Goal: Task Accomplishment & Management: Manage account settings

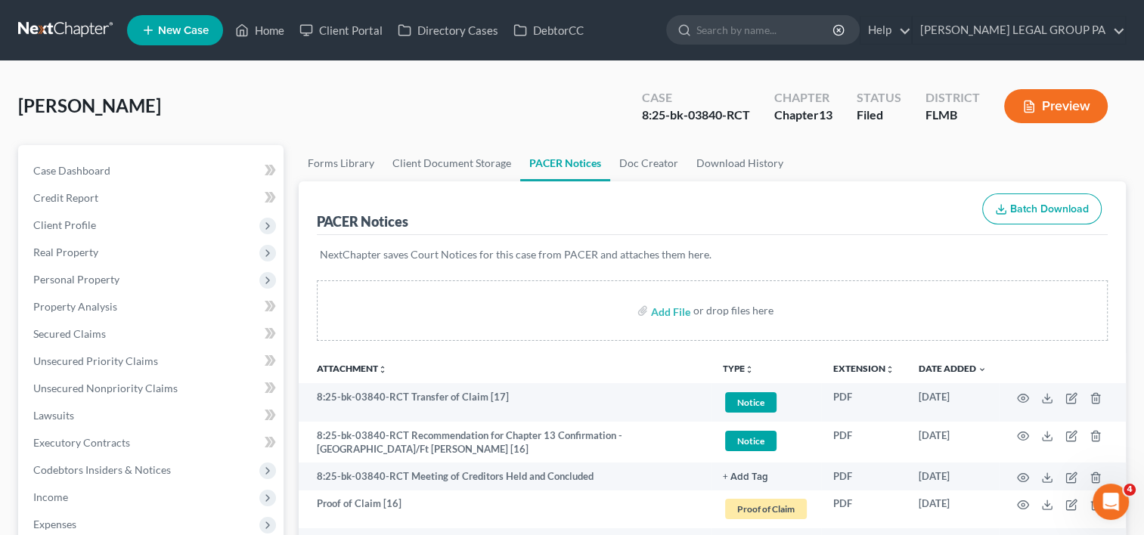
click at [67, 21] on link at bounding box center [66, 30] width 97 height 27
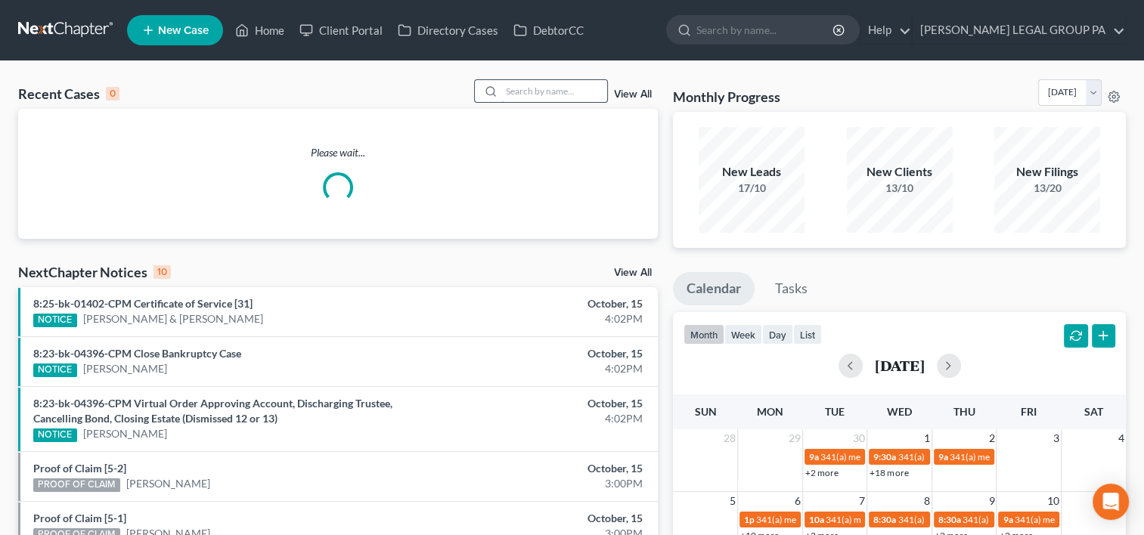
click at [547, 97] on input "search" at bounding box center [554, 91] width 106 height 22
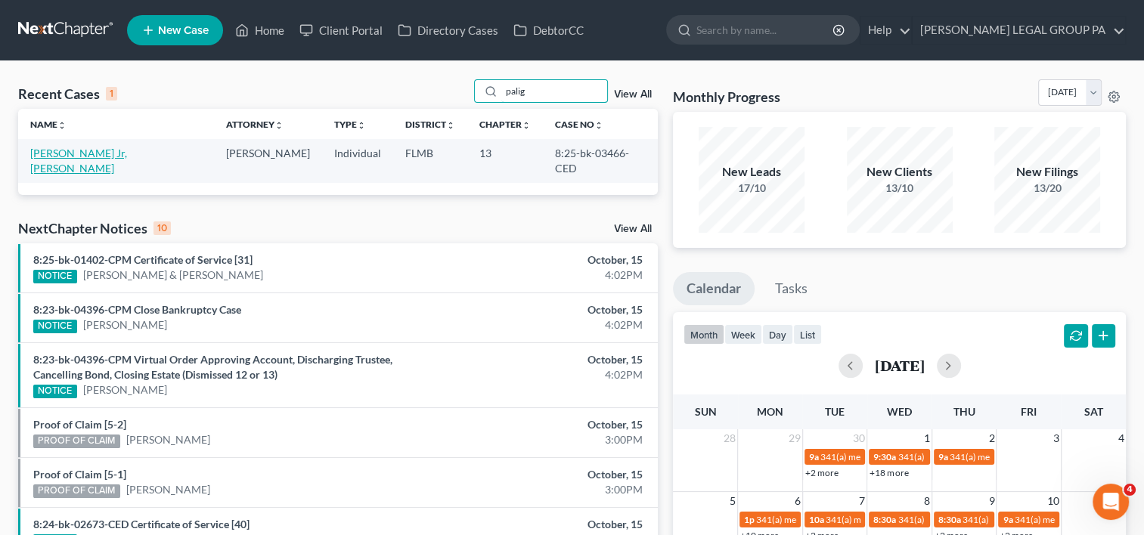
type input "palig"
click at [67, 156] on link "[PERSON_NAME] Jr, [PERSON_NAME]" at bounding box center [78, 161] width 97 height 28
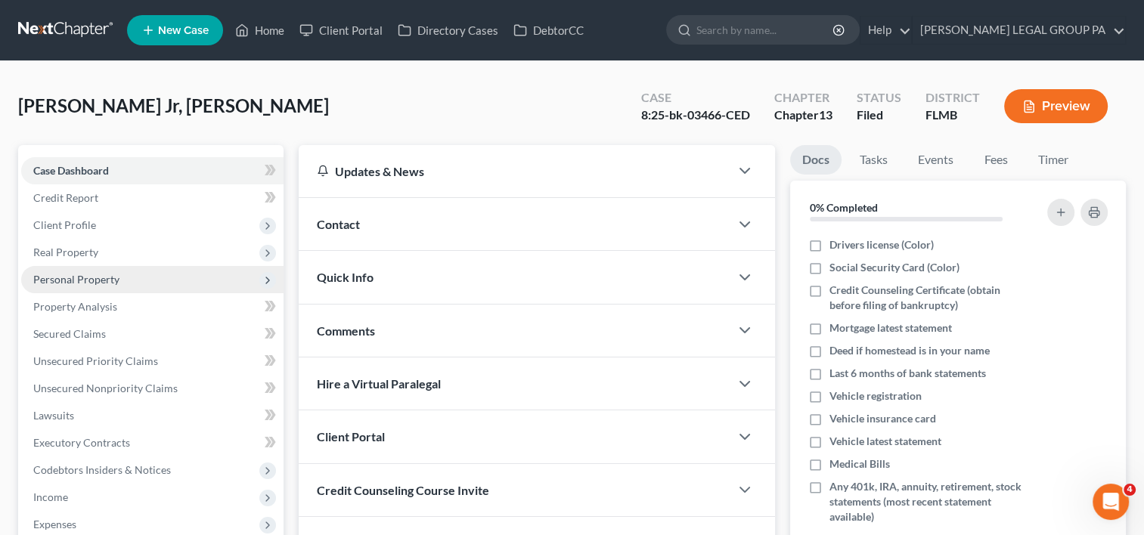
scroll to position [243, 0]
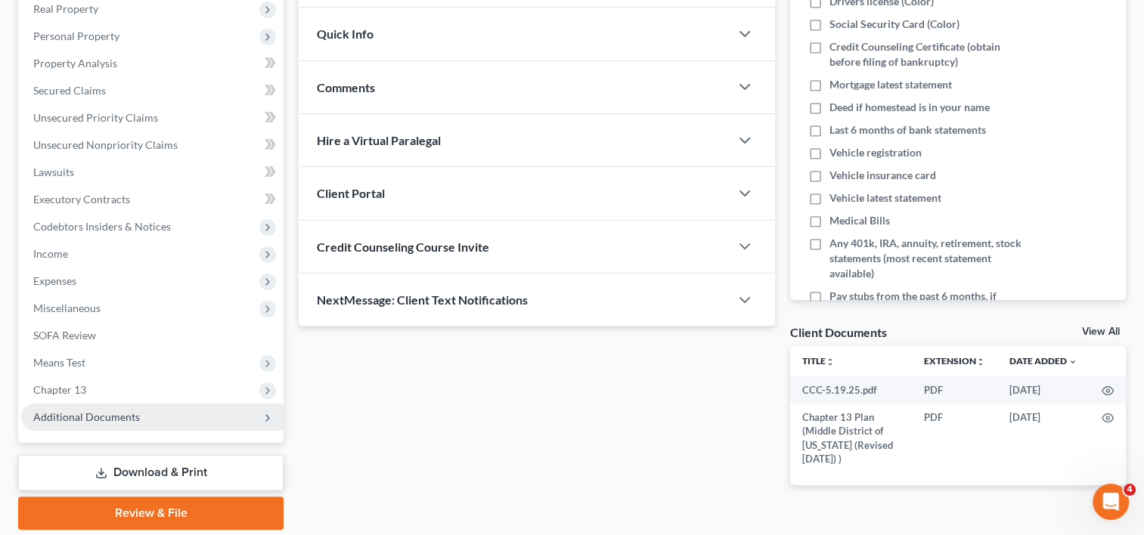
click at [87, 425] on span "Additional Documents" at bounding box center [152, 417] width 262 height 27
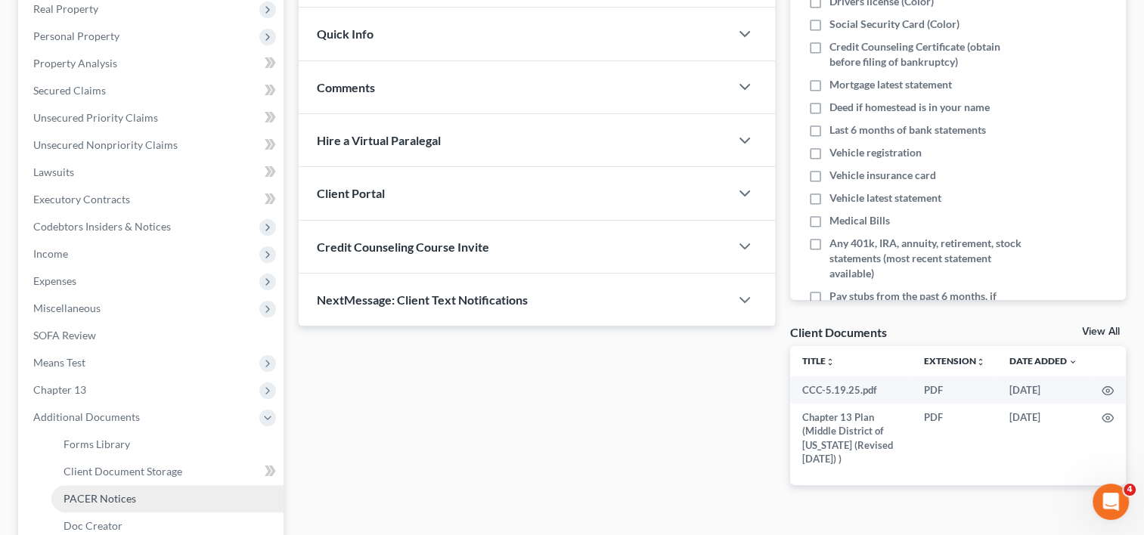
click at [107, 492] on span "PACER Notices" at bounding box center [100, 498] width 73 height 13
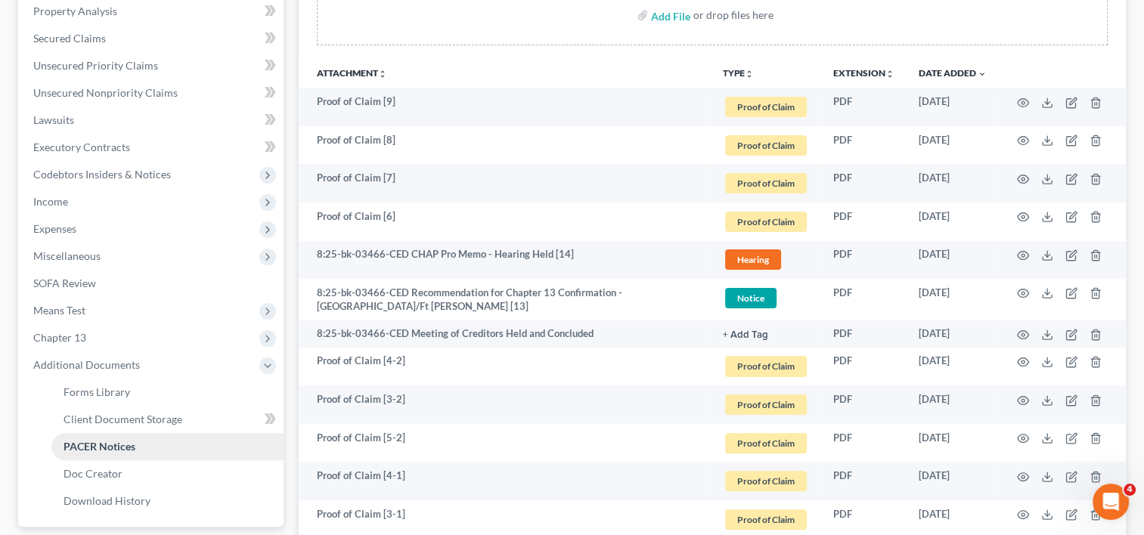
scroll to position [287, 0]
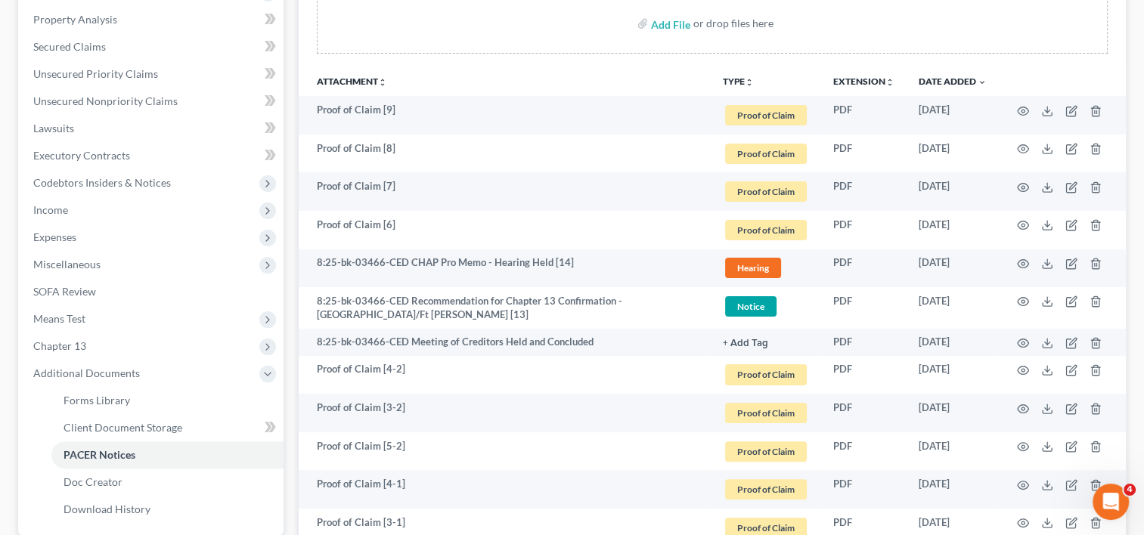
drag, startPoint x: 334, startPoint y: 223, endPoint x: 612, endPoint y: 67, distance: 318.2
click at [612, 67] on th "Attachment unfold_more expand_more expand_less" at bounding box center [505, 81] width 412 height 30
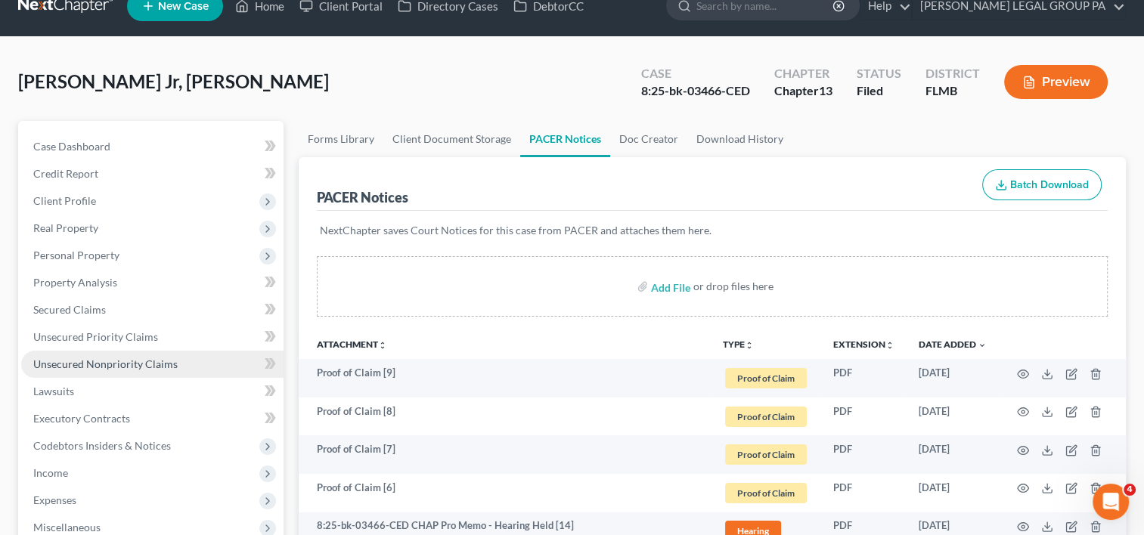
scroll to position [0, 0]
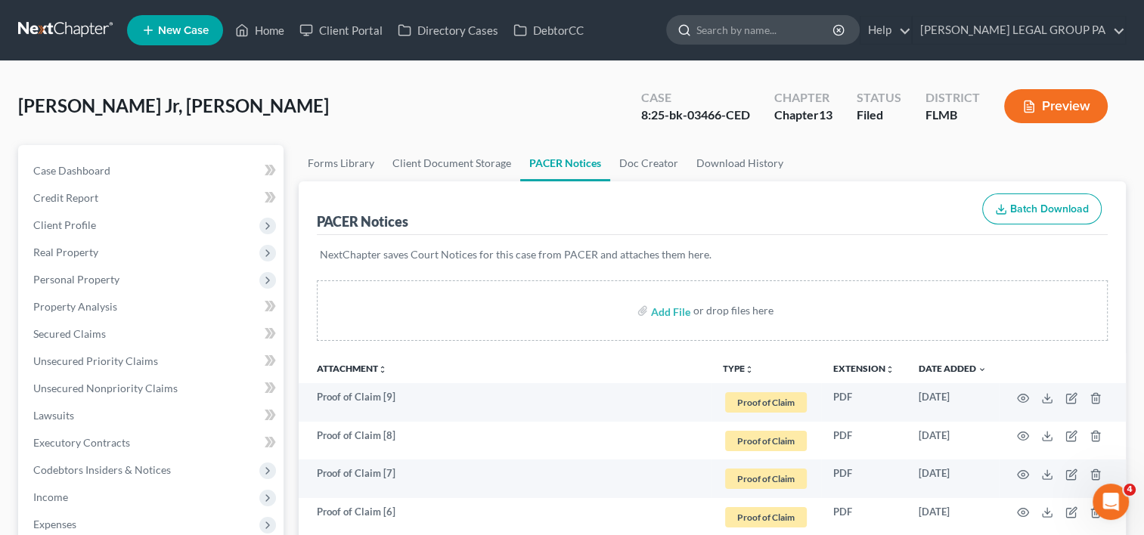
click at [762, 33] on input "search" at bounding box center [765, 30] width 138 height 28
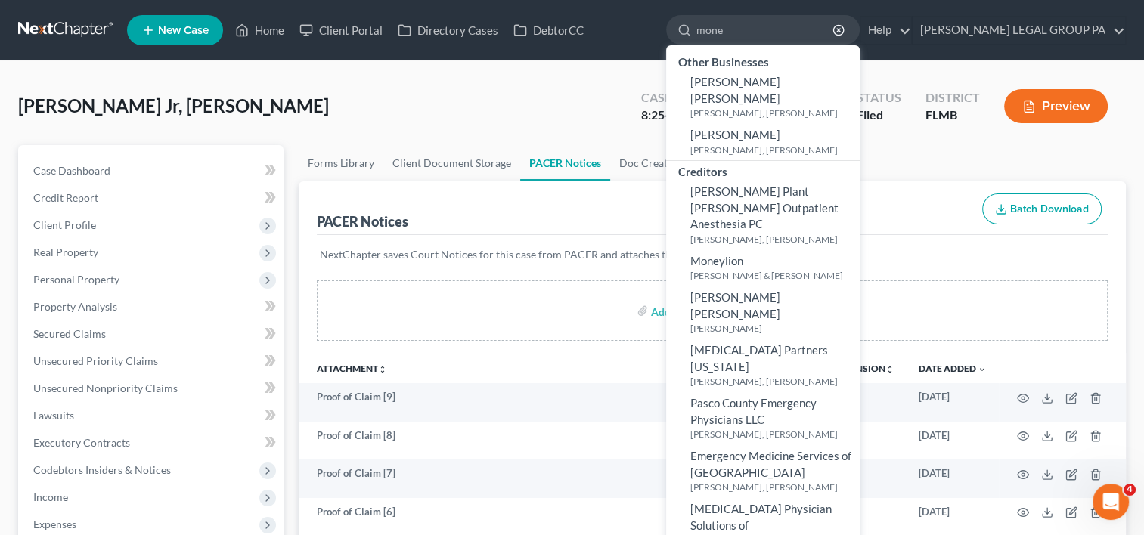
type input "mone"
click at [45, 8] on nav "Home New Case Client Portal Directory Cases DebtorCC WELLER LEGAL GROUP PA kcas…" at bounding box center [572, 30] width 1144 height 60
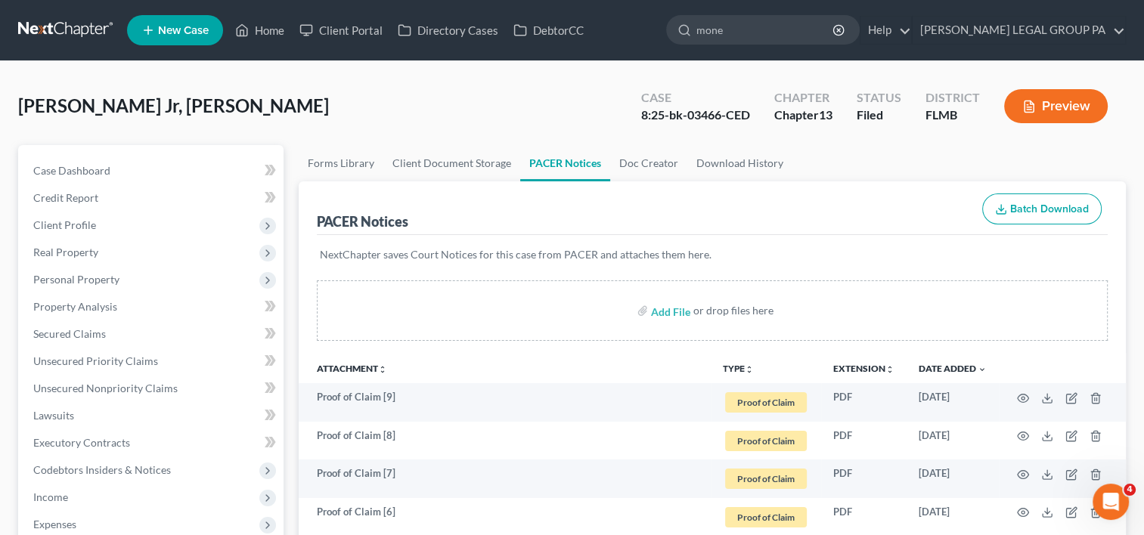
click at [41, 27] on link at bounding box center [66, 30] width 97 height 27
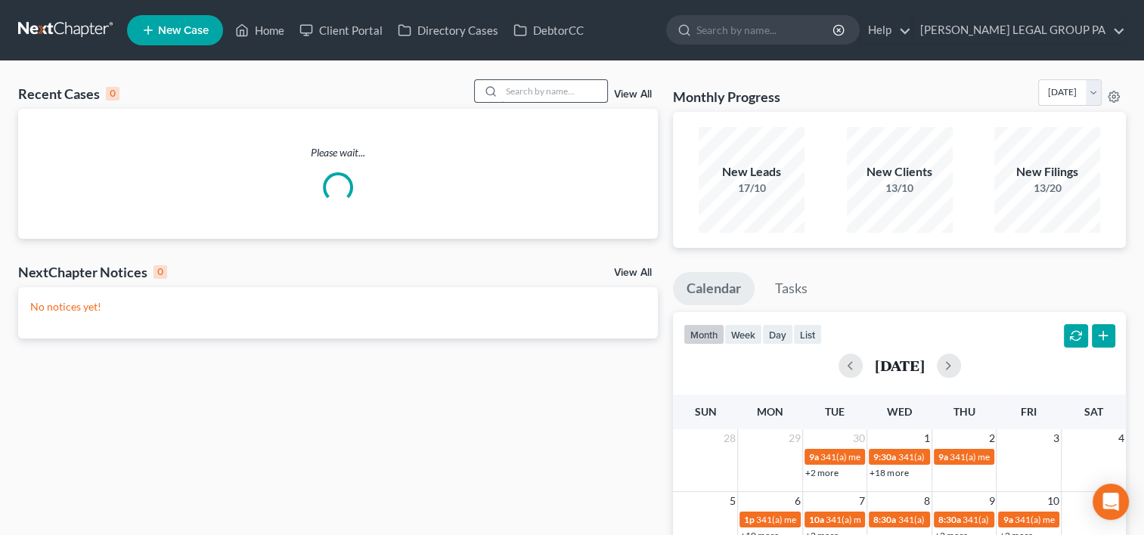
click at [528, 89] on input "search" at bounding box center [554, 91] width 106 height 22
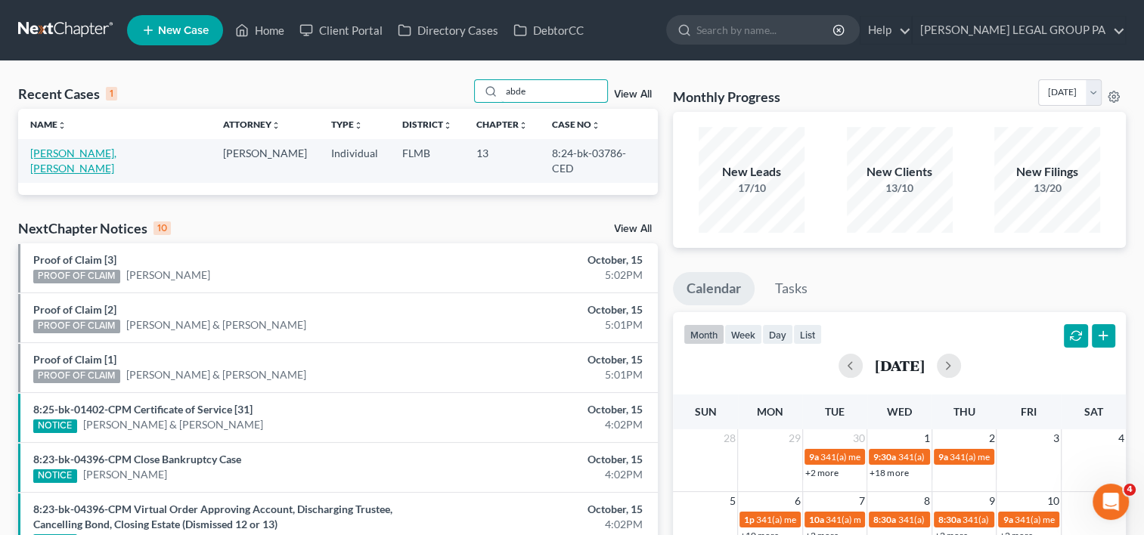
type input "abde"
click at [57, 153] on link "Abdel Magid, Abdel Moneim" at bounding box center [73, 161] width 86 height 28
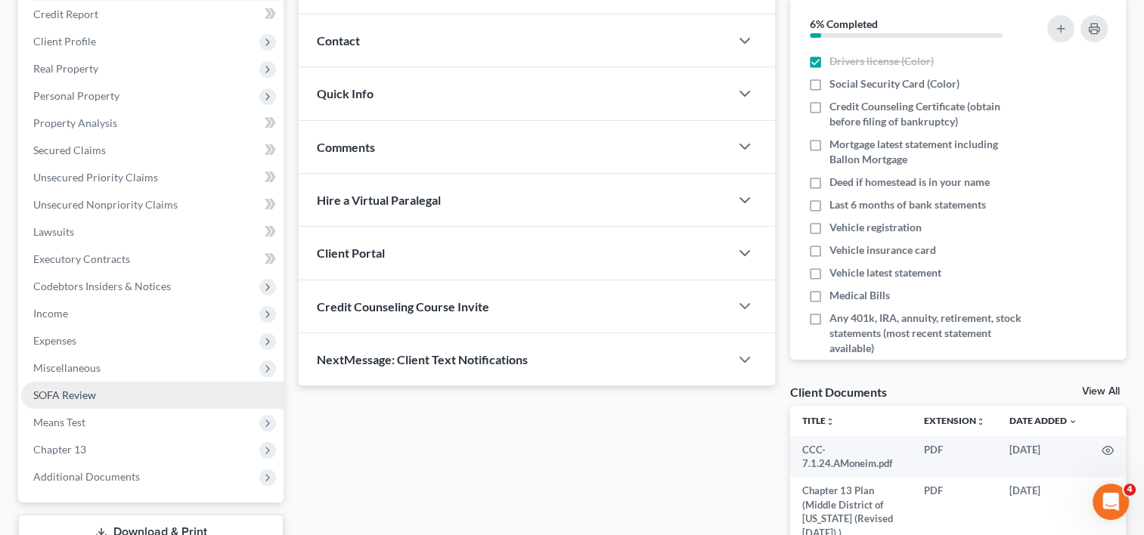
scroll to position [294, 0]
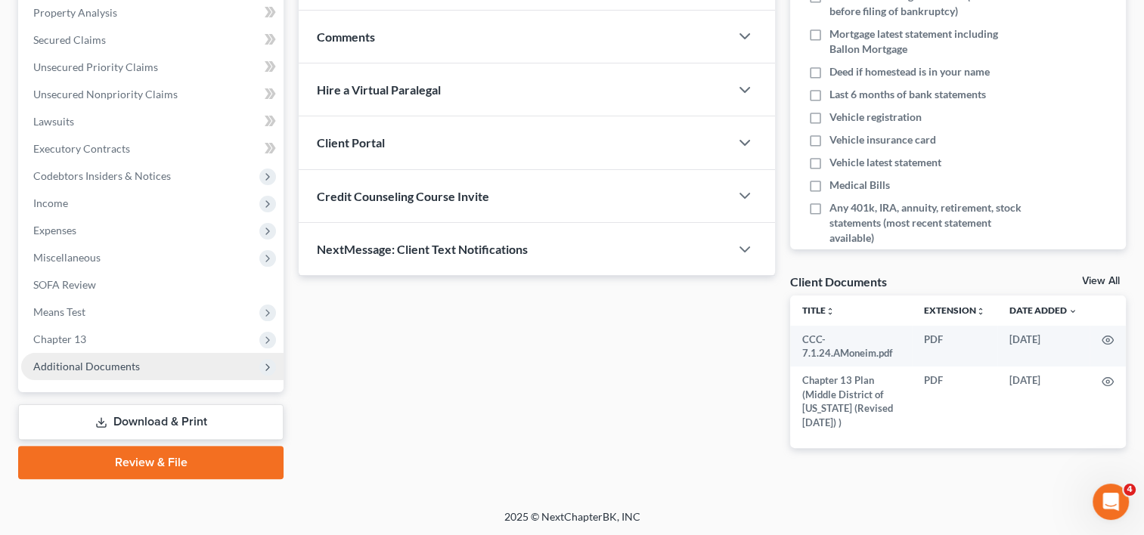
click at [121, 356] on span "Additional Documents" at bounding box center [152, 366] width 262 height 27
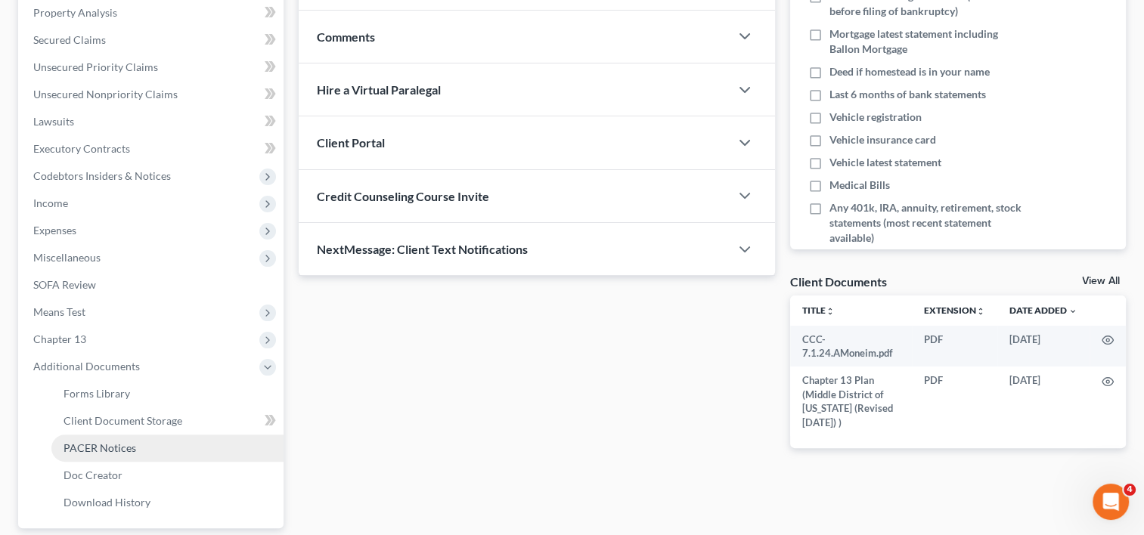
click at [115, 451] on span "PACER Notices" at bounding box center [100, 448] width 73 height 13
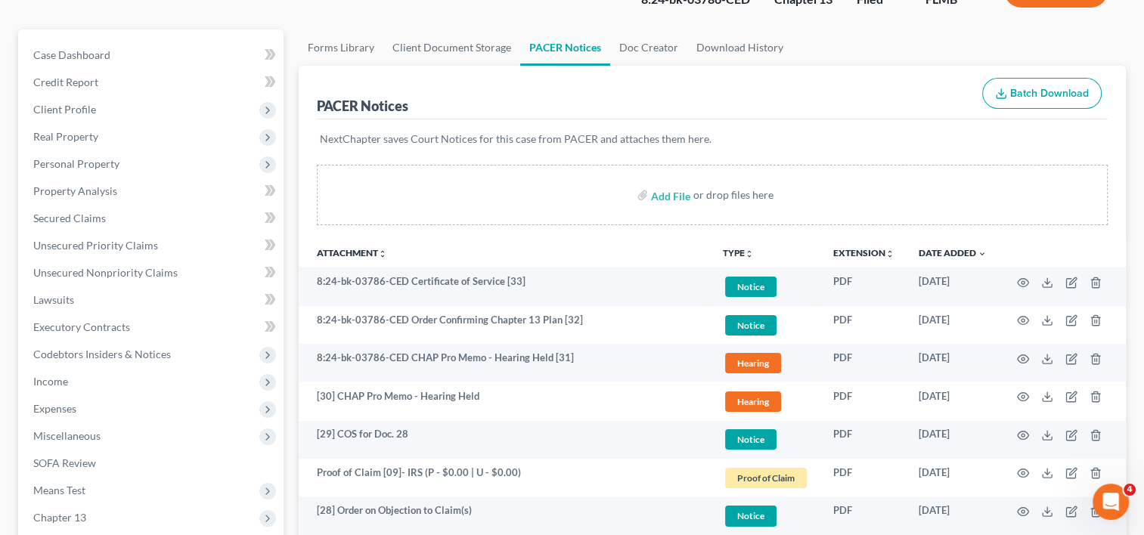
scroll to position [252, 0]
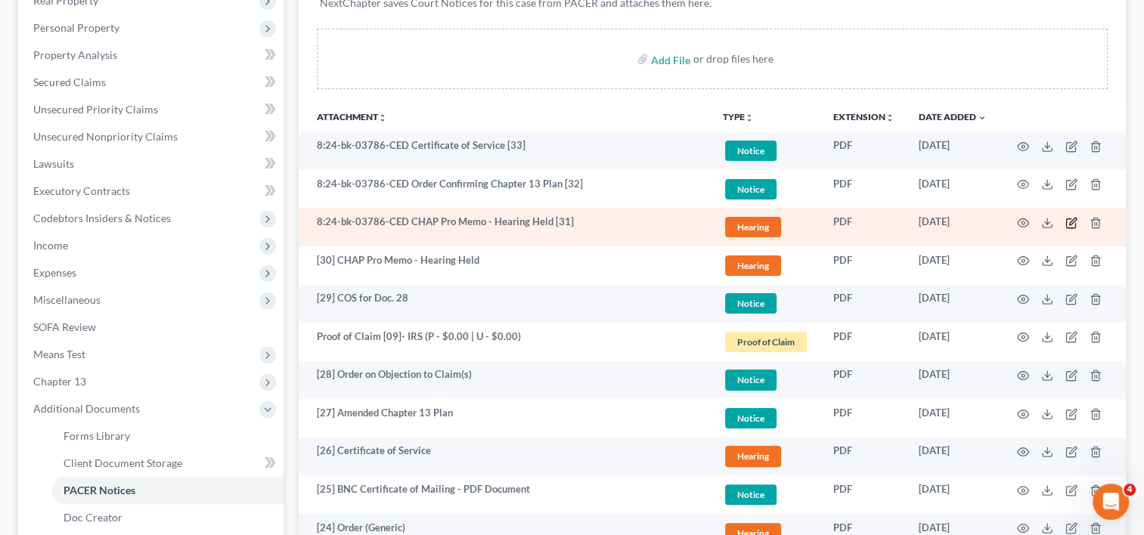
click at [1074, 221] on icon "button" at bounding box center [1071, 223] width 12 height 12
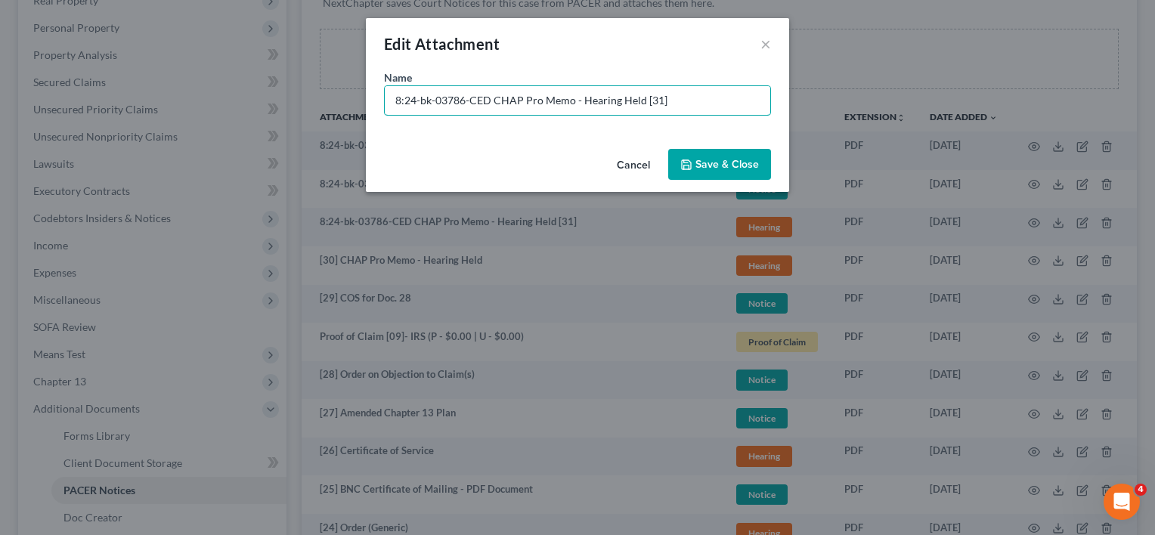
drag, startPoint x: 490, startPoint y: 100, endPoint x: 145, endPoint y: 105, distance: 344.9
click at [145, 105] on div "Edit Attachment × Name * 8:24-bk-03786-CED CHAP Pro Memo - Hearing Held [31] Ca…" at bounding box center [577, 267] width 1155 height 535
type input "[31] CHAP Pro Memo - Hearing Held"
click at [750, 166] on span "Save & Close" at bounding box center [728, 164] width 64 height 13
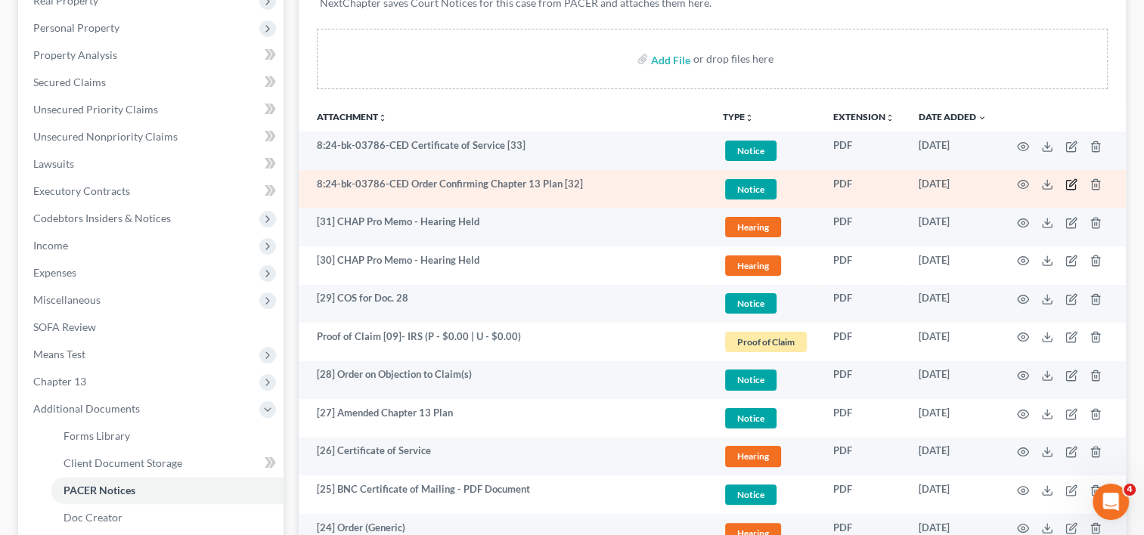
click at [1071, 180] on icon "button" at bounding box center [1071, 184] width 12 height 12
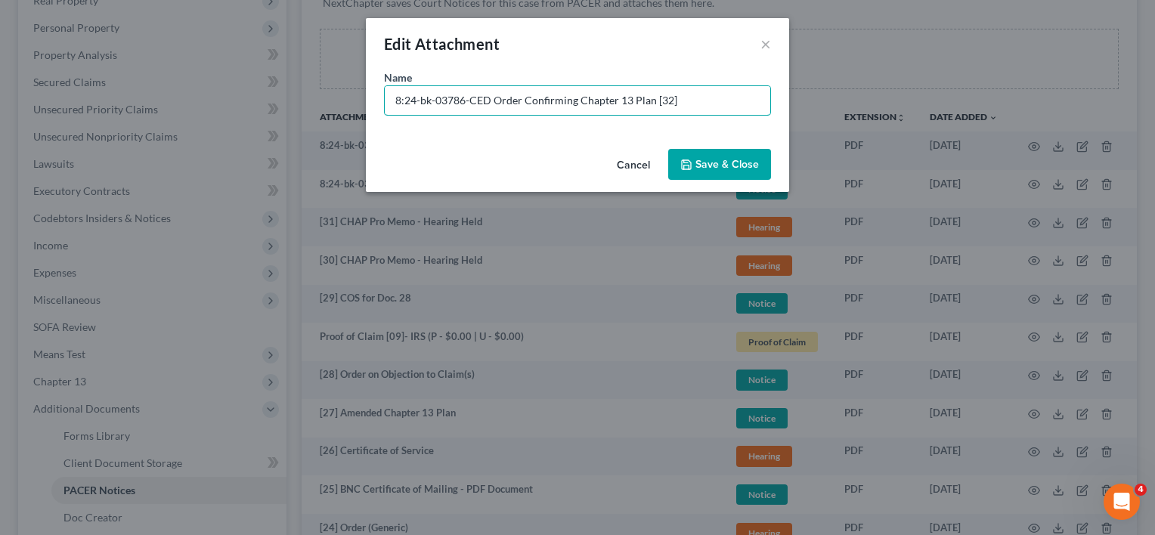
drag, startPoint x: 485, startPoint y: 101, endPoint x: 225, endPoint y: 100, distance: 260.1
click at [226, 100] on div "Edit Attachment × Name * 8:24-bk-03786-CED Order Confirming Chapter 13 Plan [32…" at bounding box center [577, 267] width 1155 height 535
type input "[32] Order Confirming Chapter 13 Plan"
click at [740, 172] on button "Save & Close" at bounding box center [719, 165] width 103 height 32
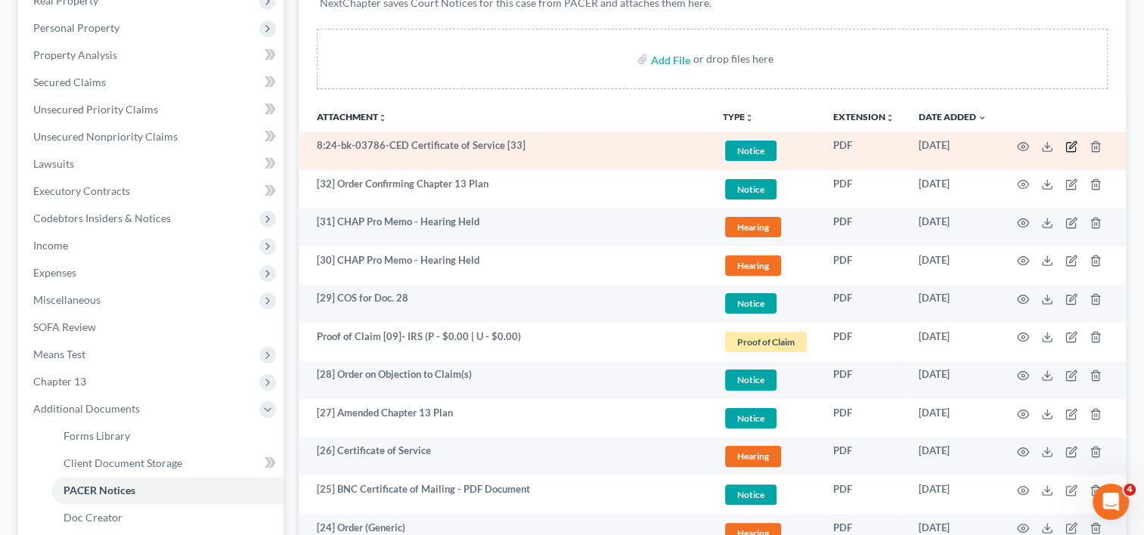
click at [1069, 146] on icon "button" at bounding box center [1072, 144] width 7 height 7
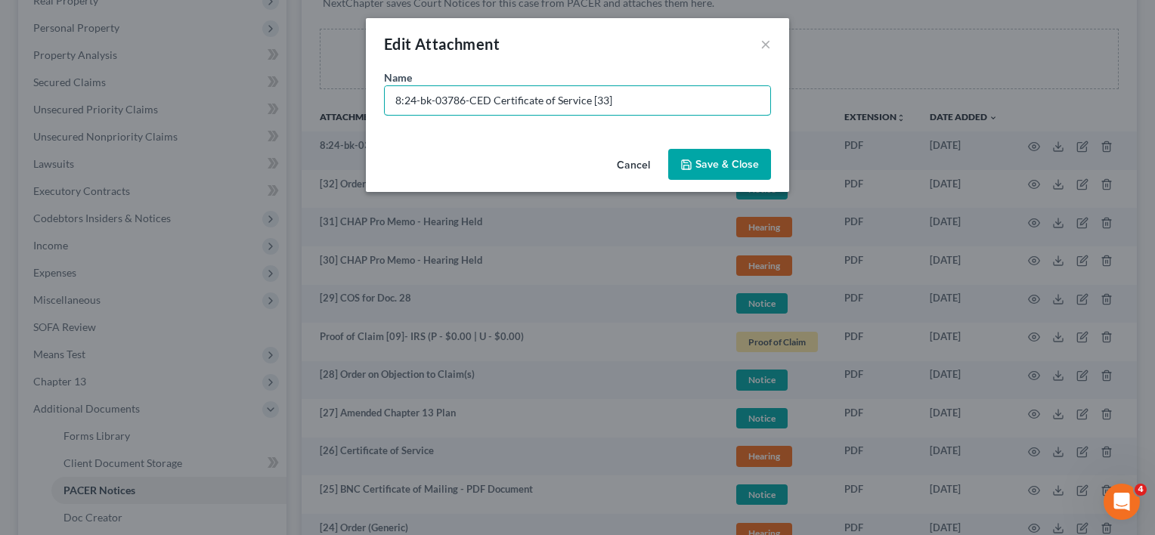
drag, startPoint x: 501, startPoint y: 107, endPoint x: -76, endPoint y: 118, distance: 577.1
type input "[33] COS for Doc. 32"
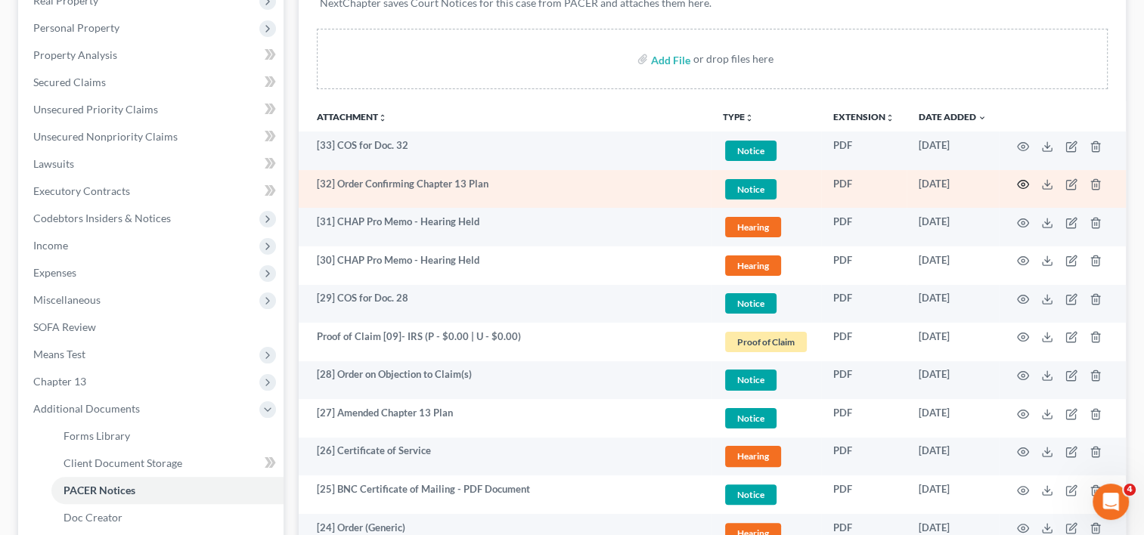
click at [1019, 181] on icon "button" at bounding box center [1023, 185] width 11 height 8
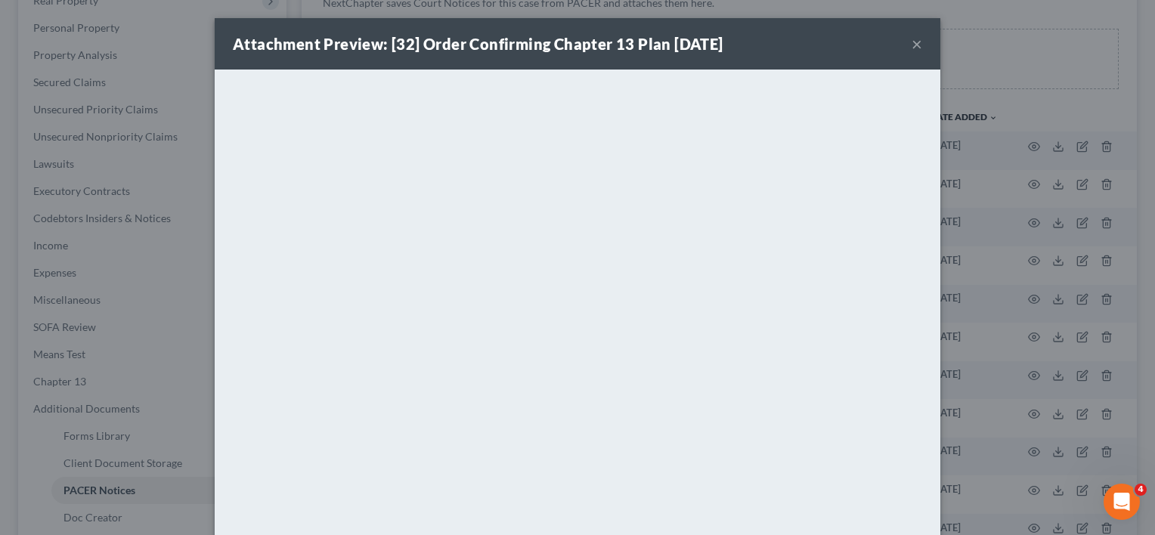
click at [912, 44] on button "×" at bounding box center [917, 44] width 11 height 18
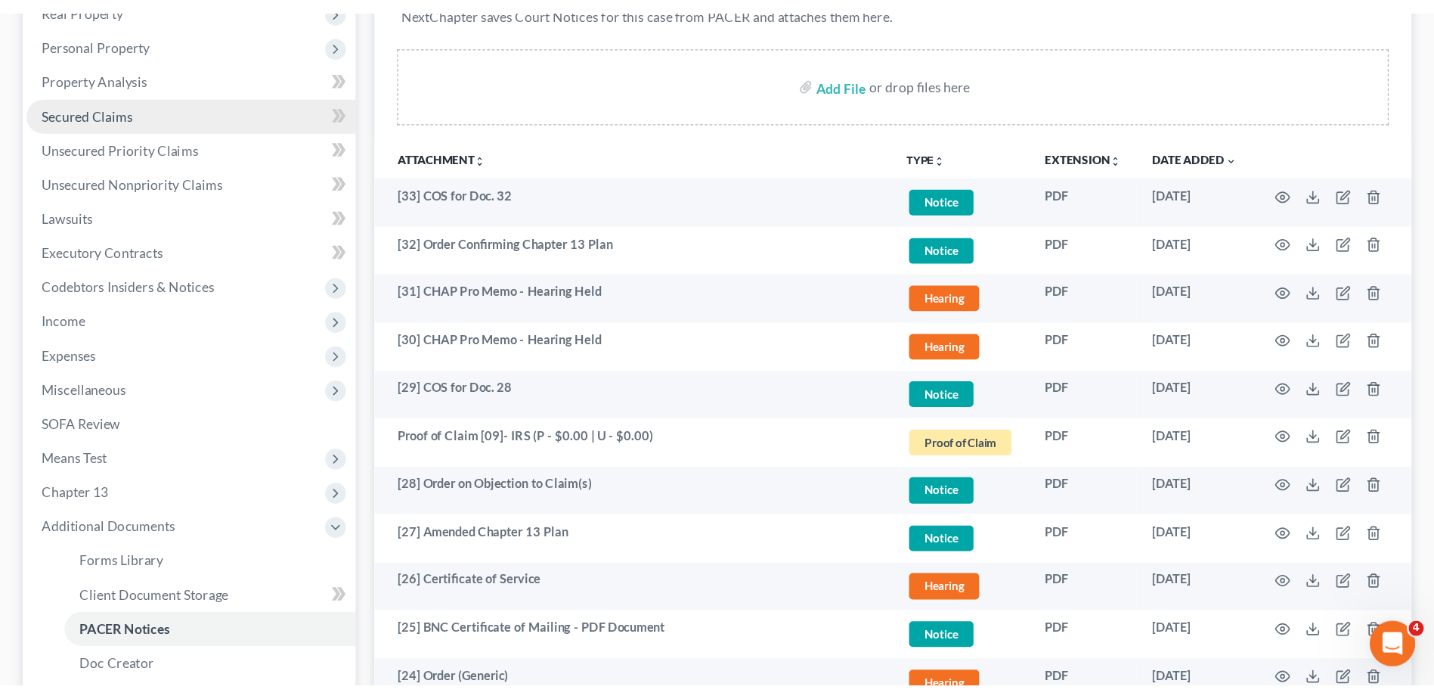
scroll to position [0, 0]
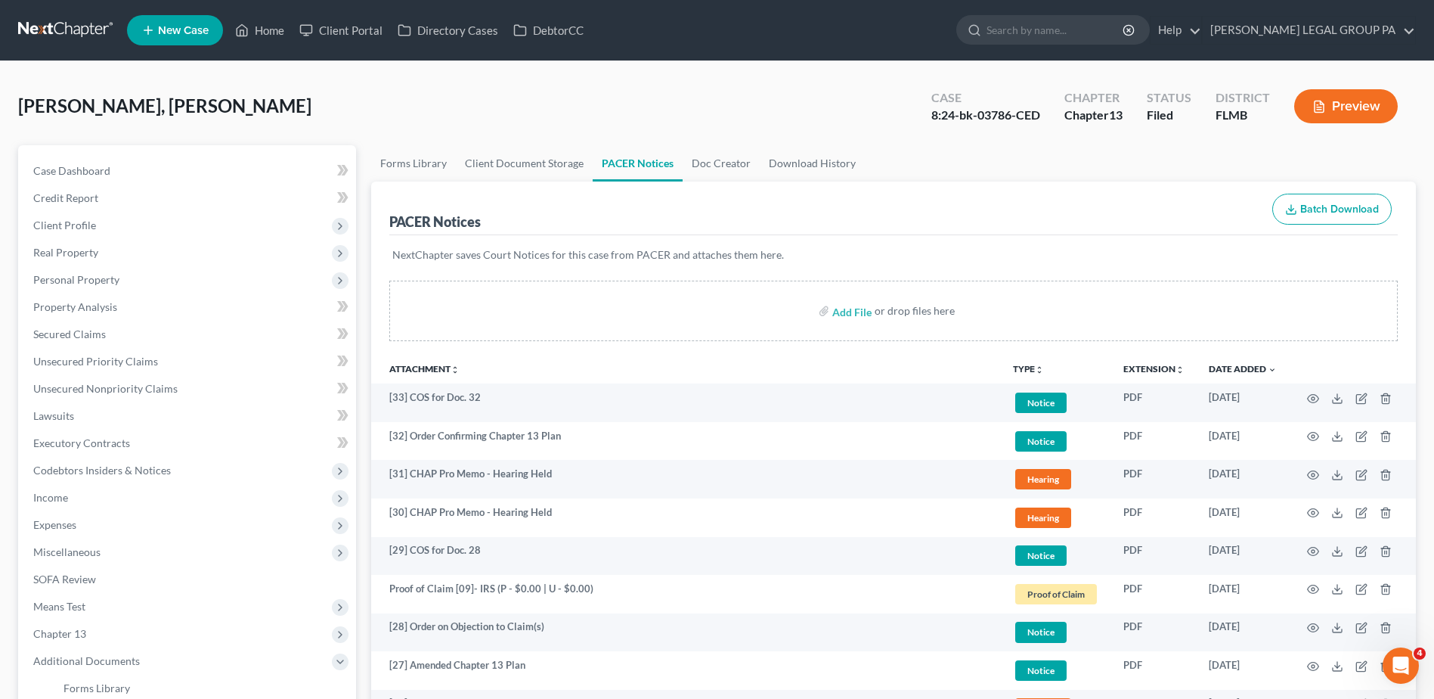
drag, startPoint x: 113, startPoint y: 36, endPoint x: 63, endPoint y: 31, distance: 50.1
click at [113, 36] on link at bounding box center [66, 30] width 97 height 27
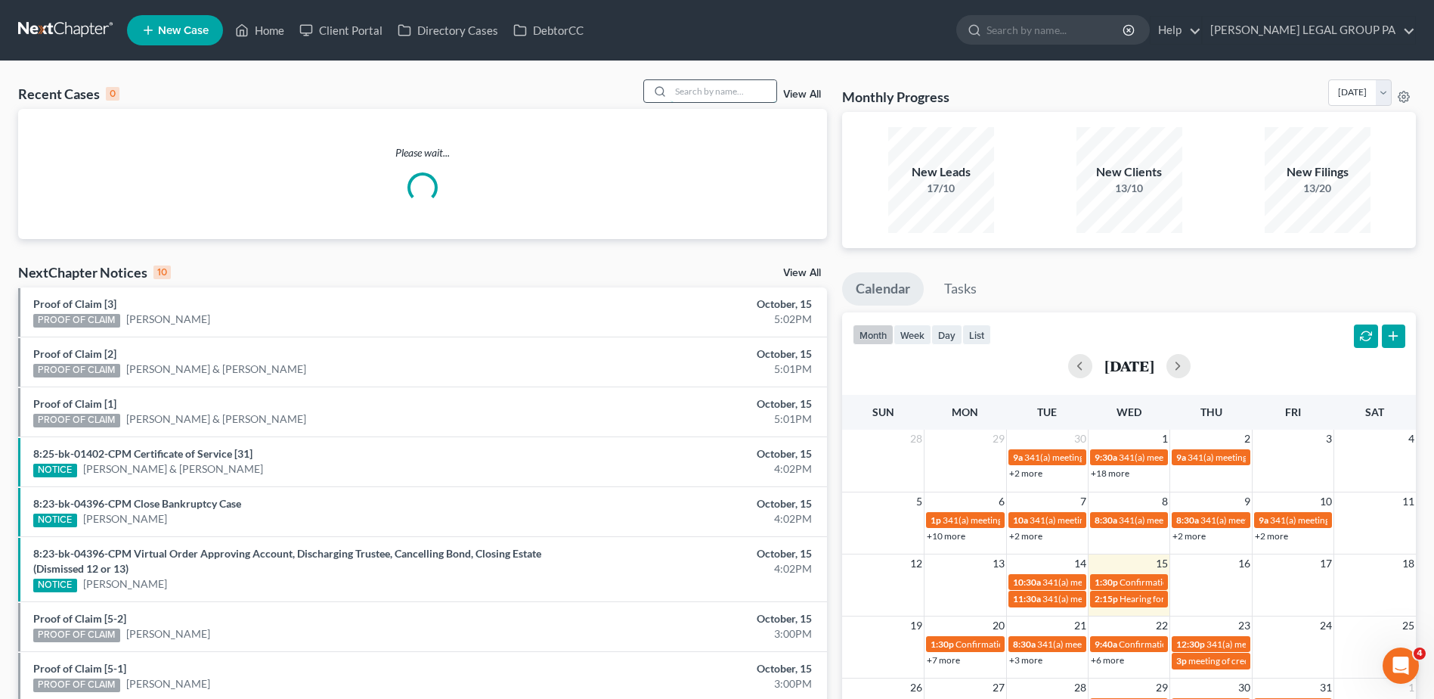
click at [758, 90] on input "search" at bounding box center [724, 91] width 106 height 22
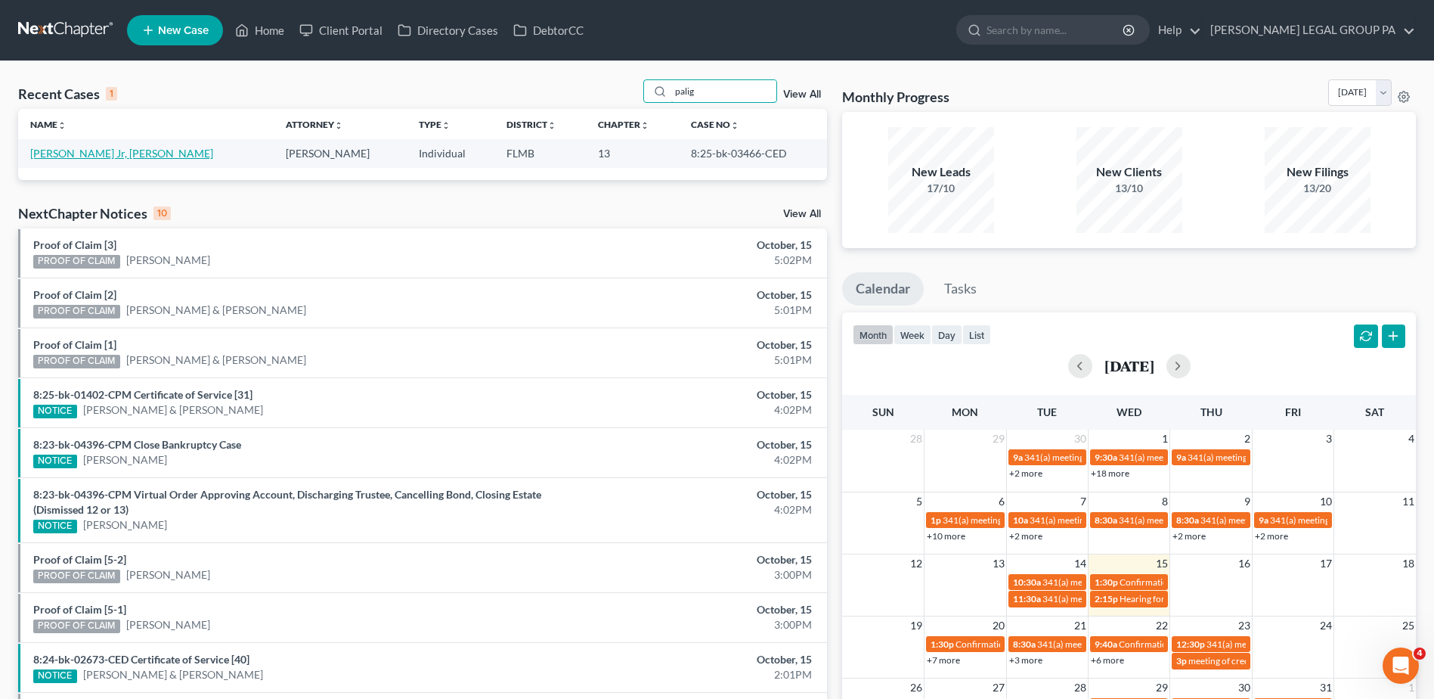
type input "palig"
drag, startPoint x: 34, startPoint y: 148, endPoint x: 81, endPoint y: 174, distance: 53.5
click at [36, 148] on link "[PERSON_NAME] Jr, [PERSON_NAME]" at bounding box center [121, 153] width 183 height 13
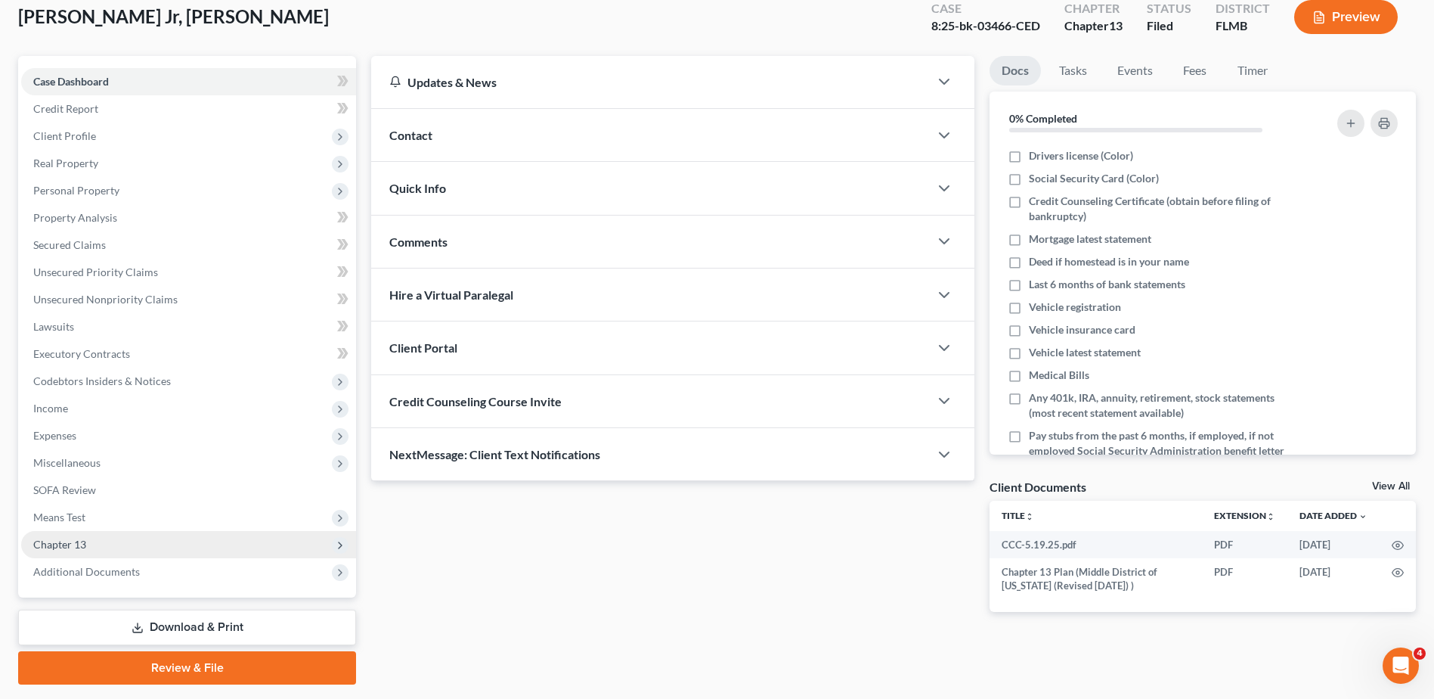
scroll to position [126, 0]
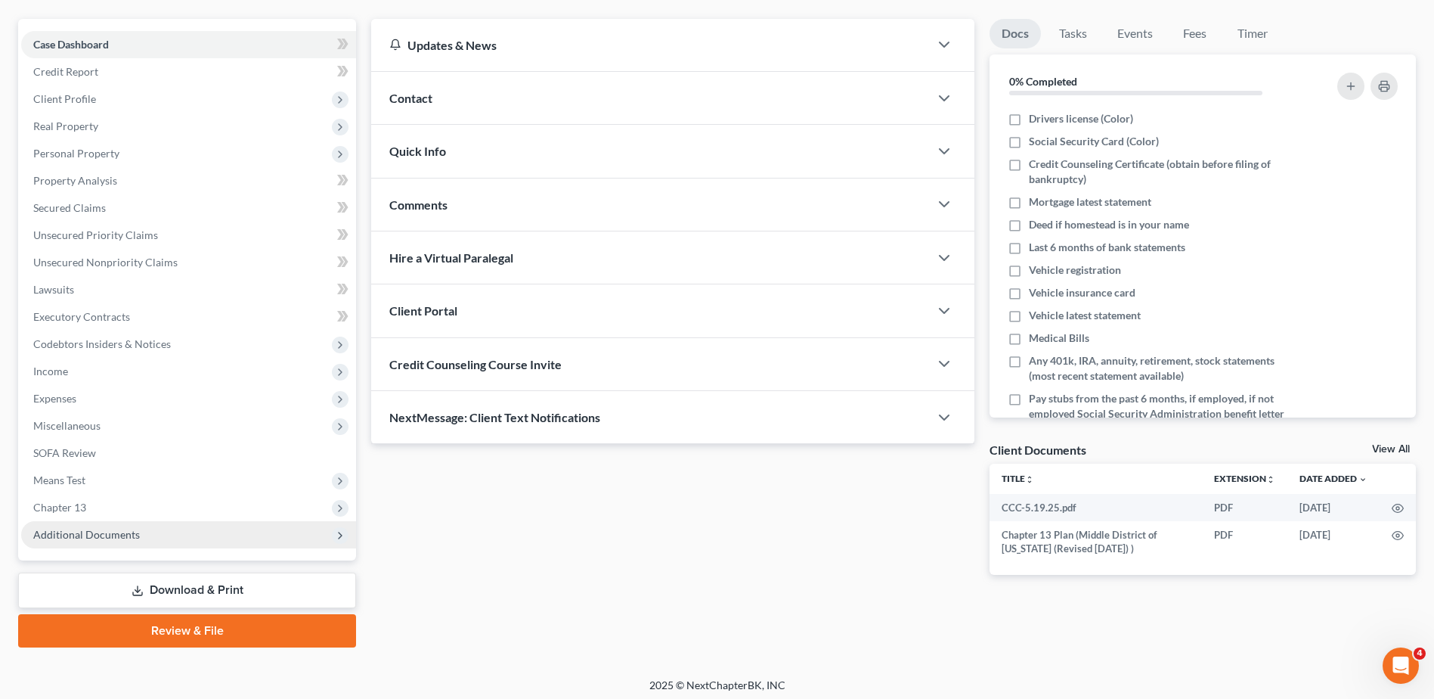
click at [121, 520] on ul "Case Dashboard Payments Invoices Payments Payments Credit Report Client Profile" at bounding box center [188, 289] width 335 height 517
drag, startPoint x: 121, startPoint y: 520, endPoint x: 159, endPoint y: 532, distance: 39.5
click at [159, 532] on span "Additional Documents" at bounding box center [188, 534] width 335 height 27
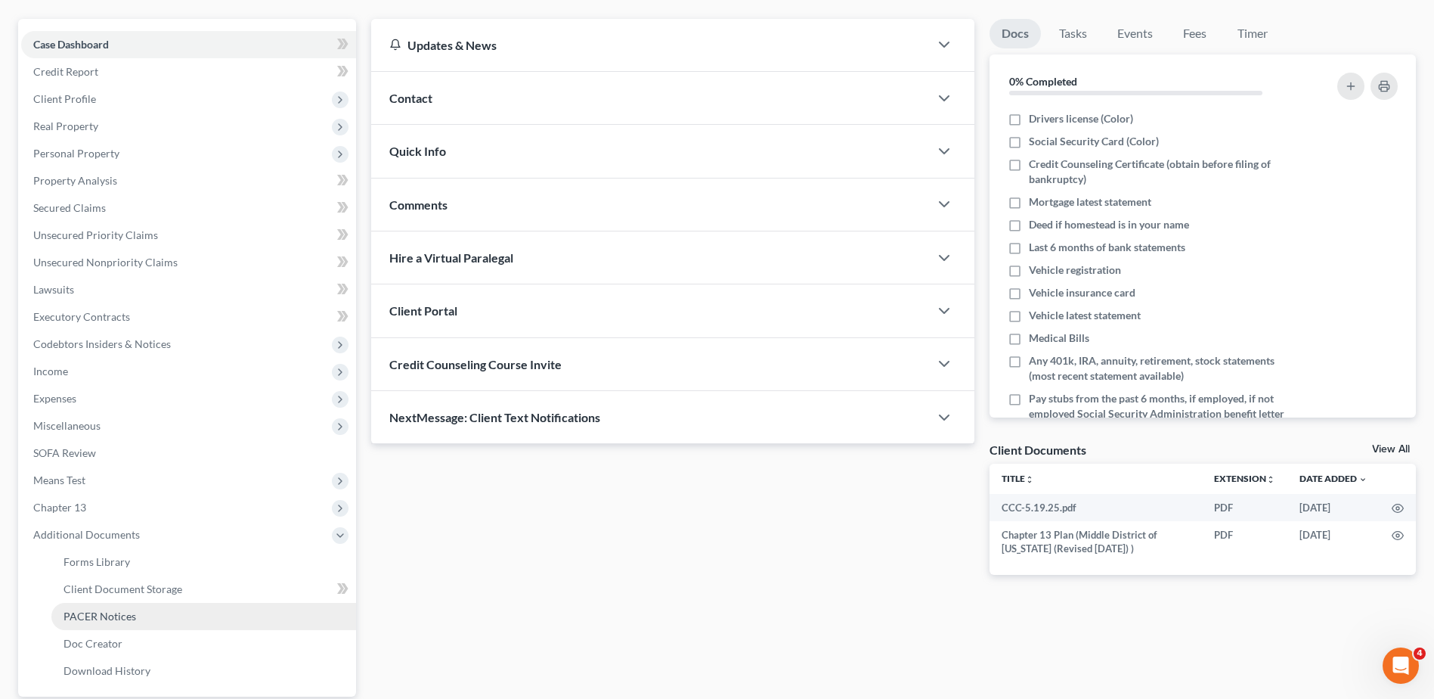
click at [114, 619] on span "PACER Notices" at bounding box center [100, 615] width 73 height 13
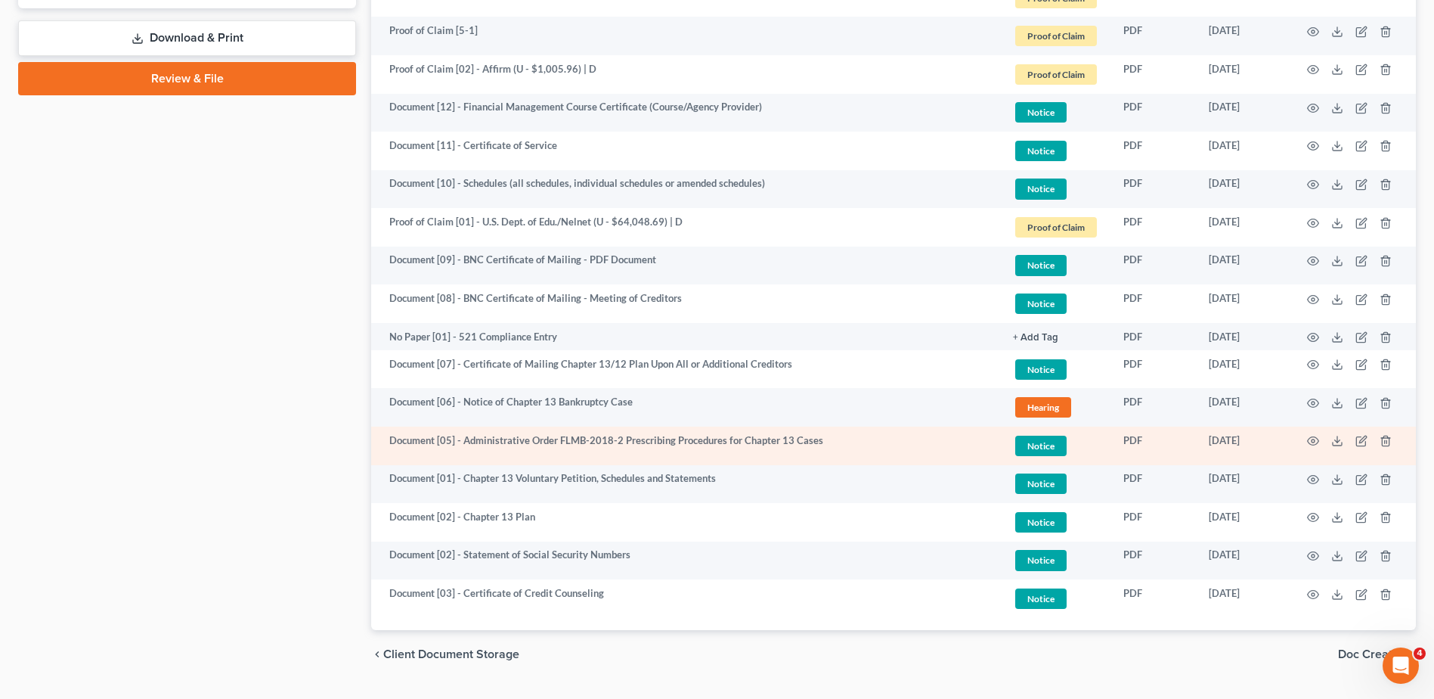
scroll to position [851, 0]
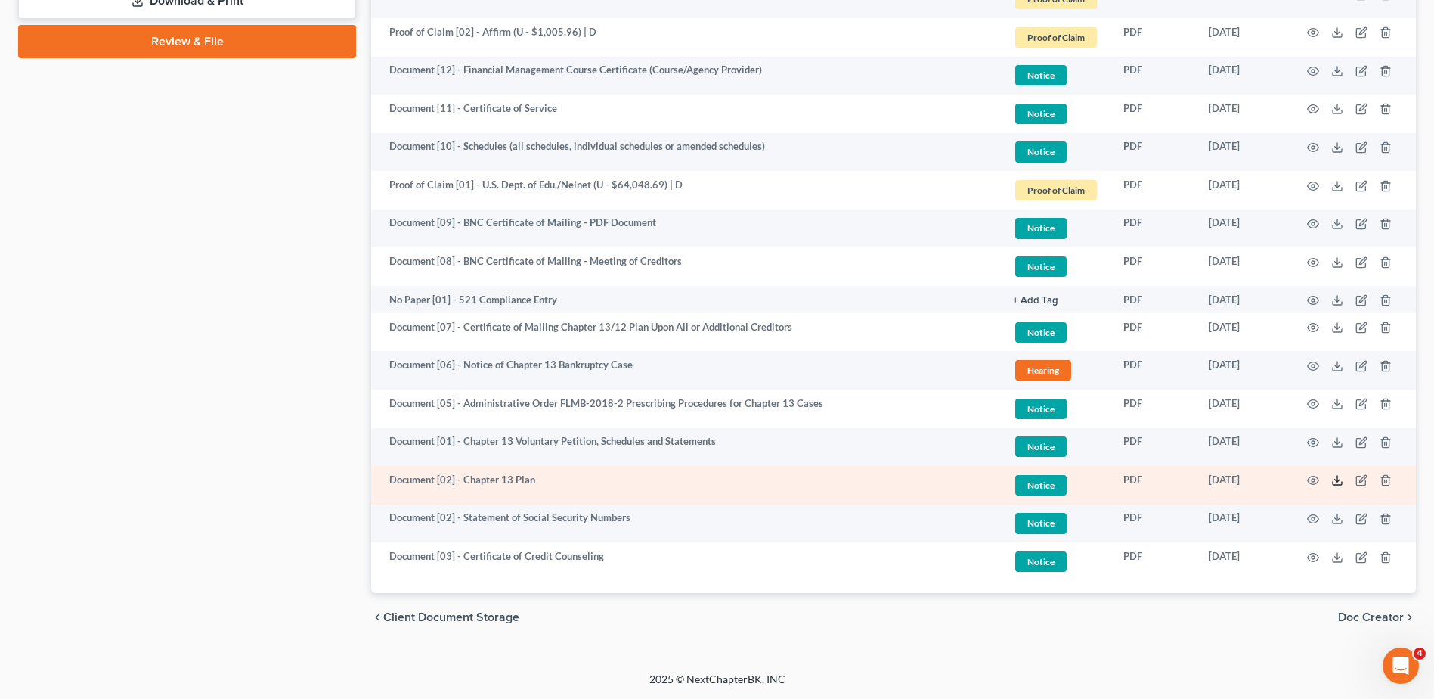
click at [1339, 479] on icon at bounding box center [1338, 480] width 12 height 12
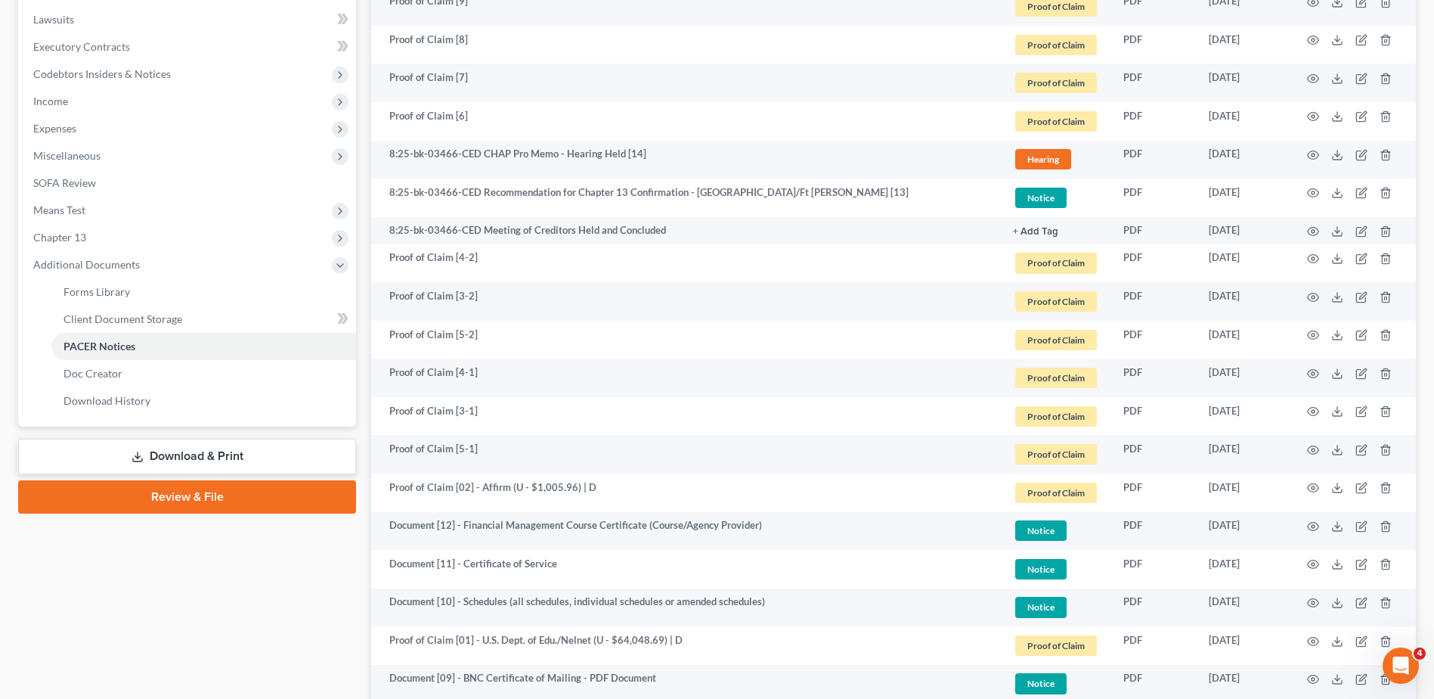
scroll to position [0, 0]
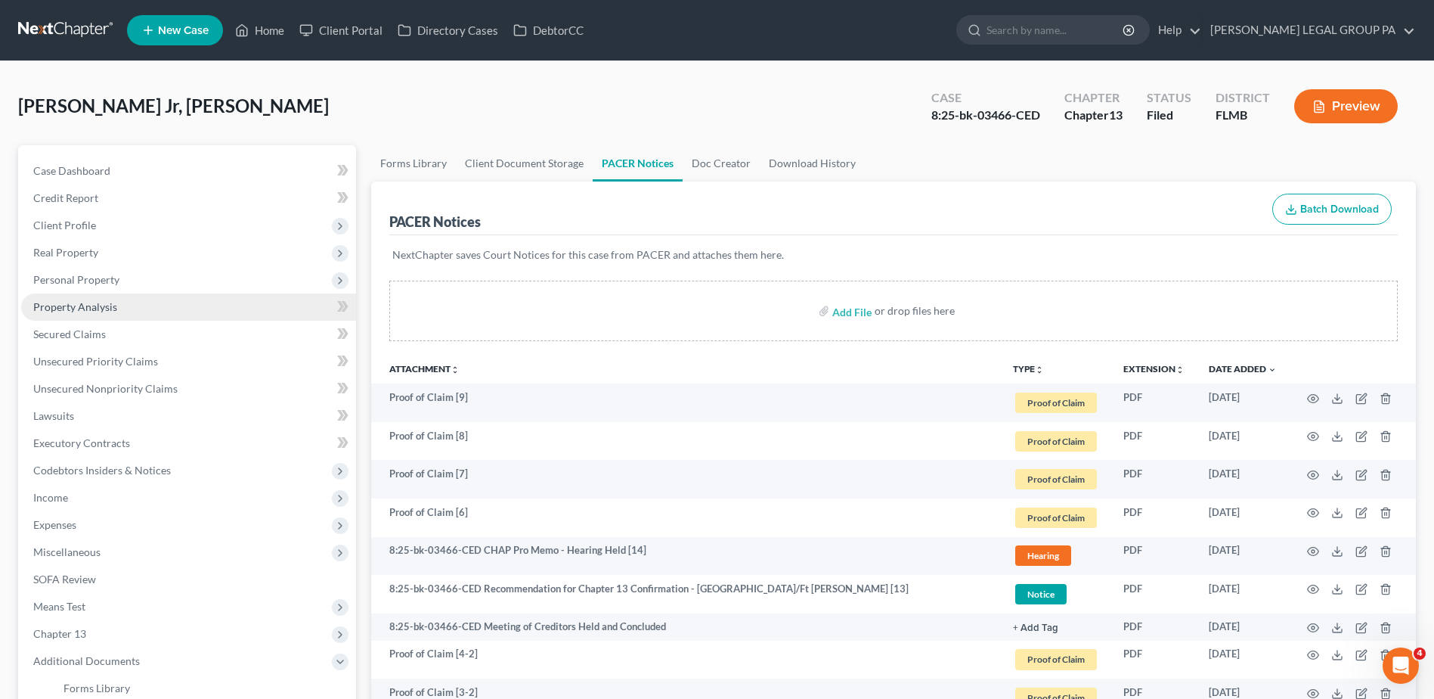
click at [134, 308] on link "Property Analysis" at bounding box center [188, 306] width 335 height 27
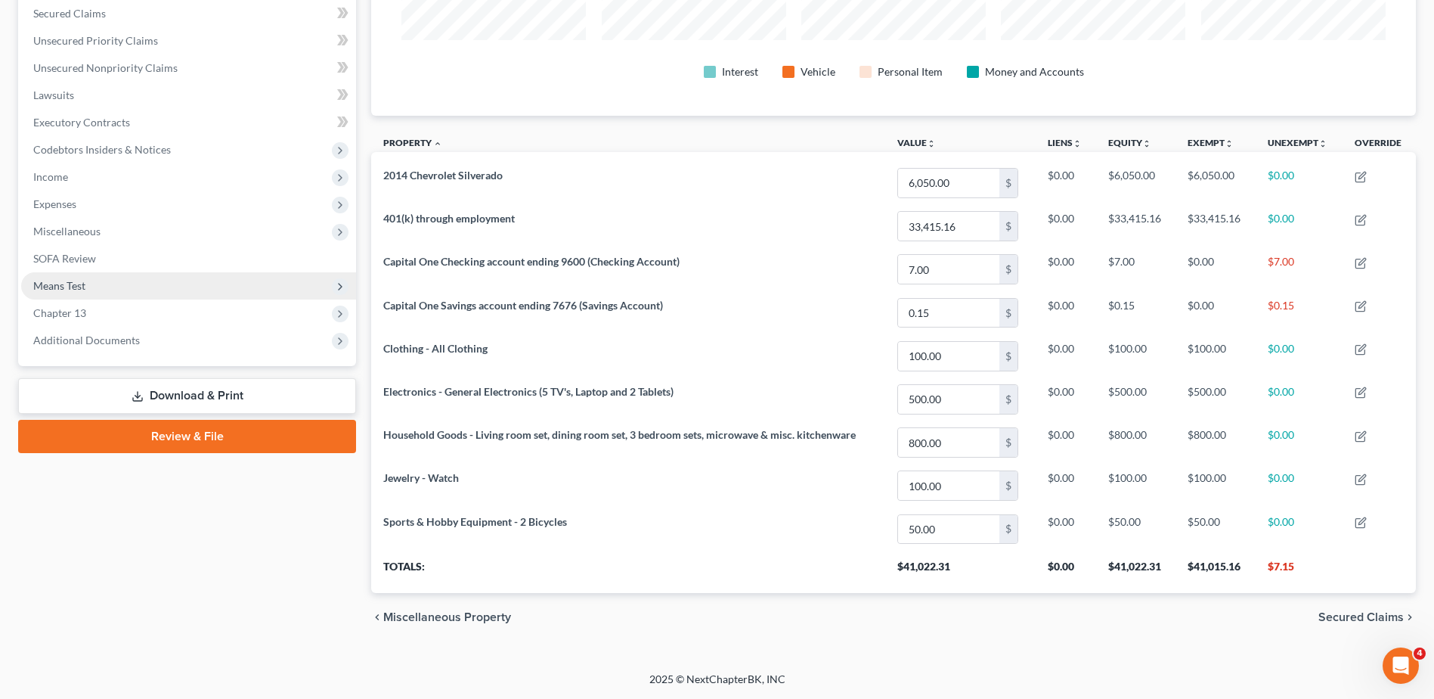
click at [101, 283] on span "Means Test" at bounding box center [188, 285] width 335 height 27
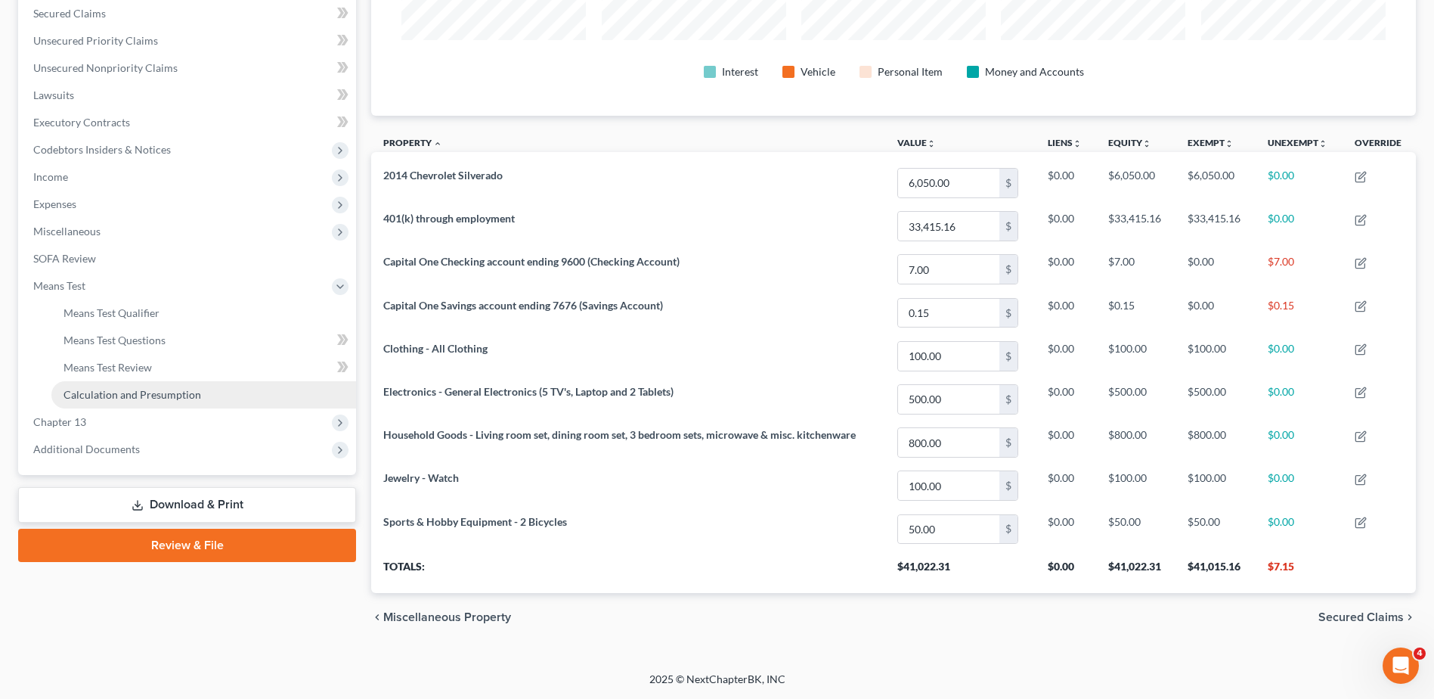
click at [126, 394] on span "Calculation and Presumption" at bounding box center [133, 394] width 138 height 13
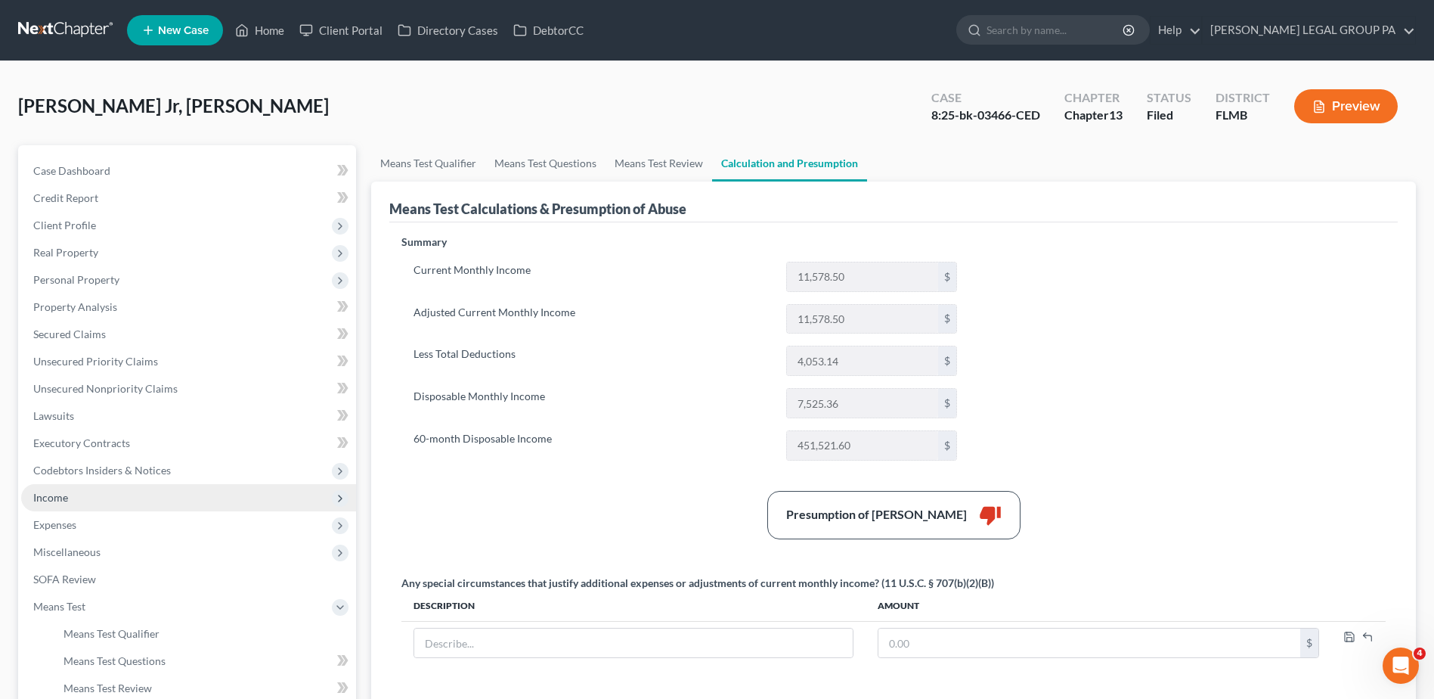
click at [79, 491] on span "Income" at bounding box center [188, 497] width 335 height 27
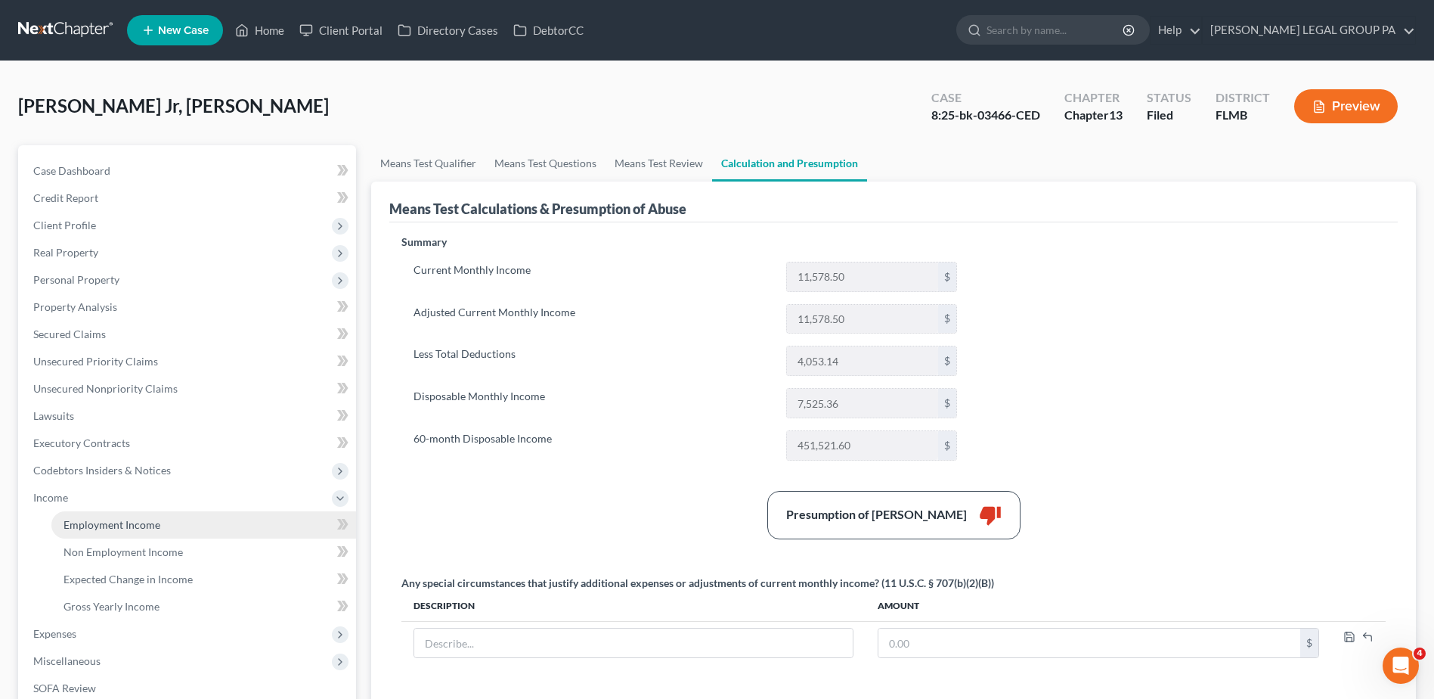
click at [87, 530] on span "Employment Income" at bounding box center [112, 524] width 97 height 13
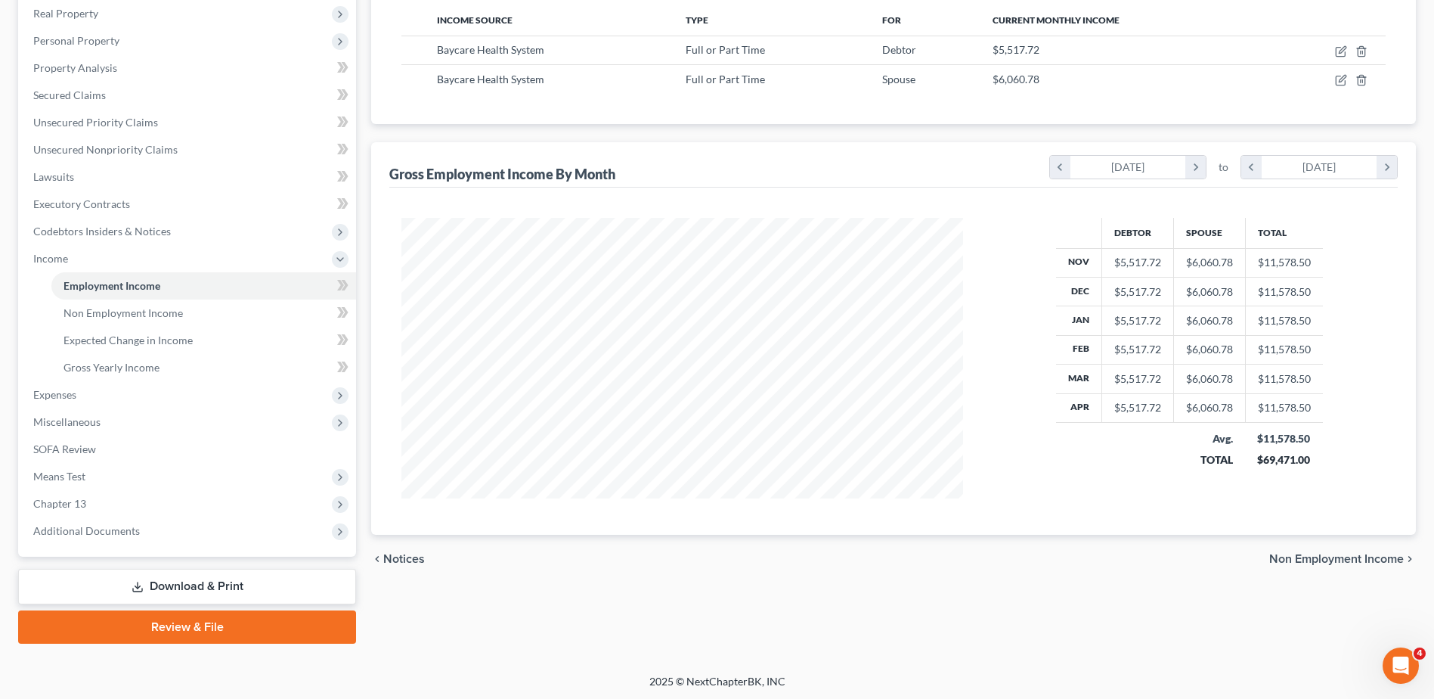
scroll to position [241, 0]
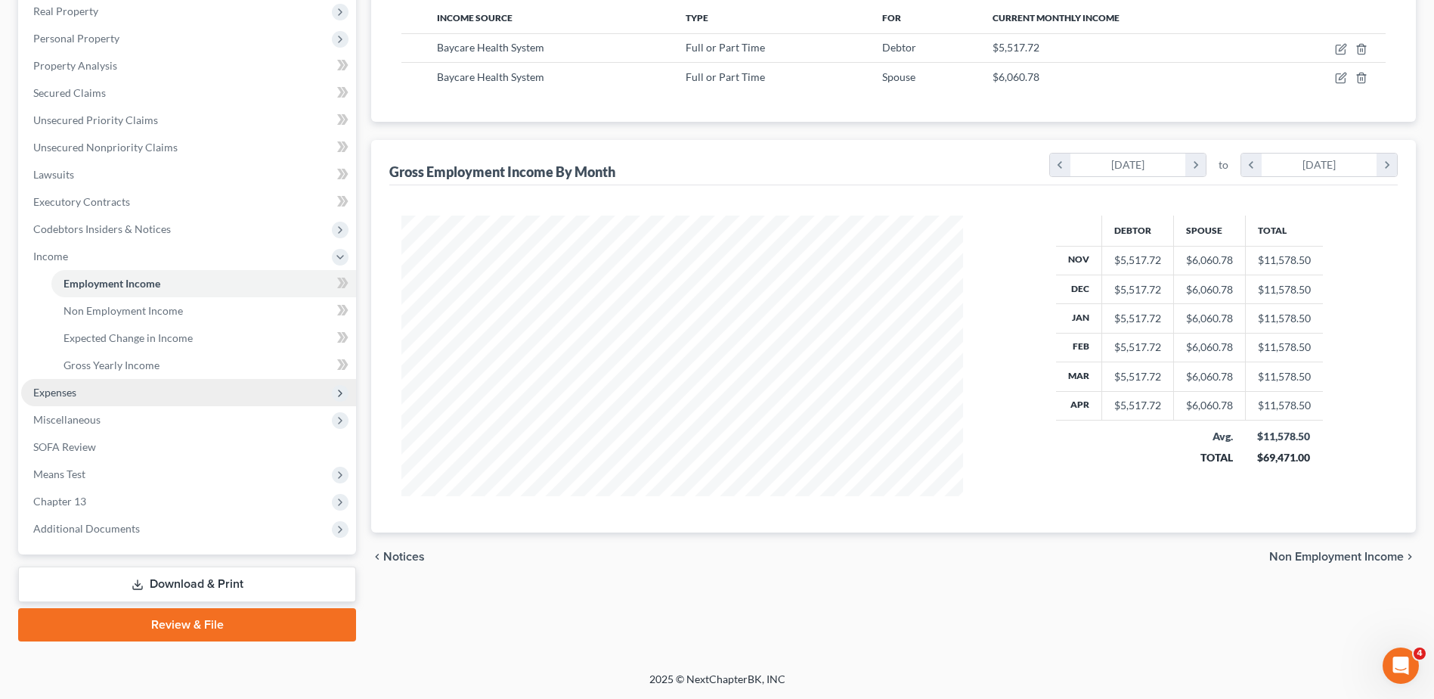
click at [58, 387] on span "Expenses" at bounding box center [54, 392] width 43 height 13
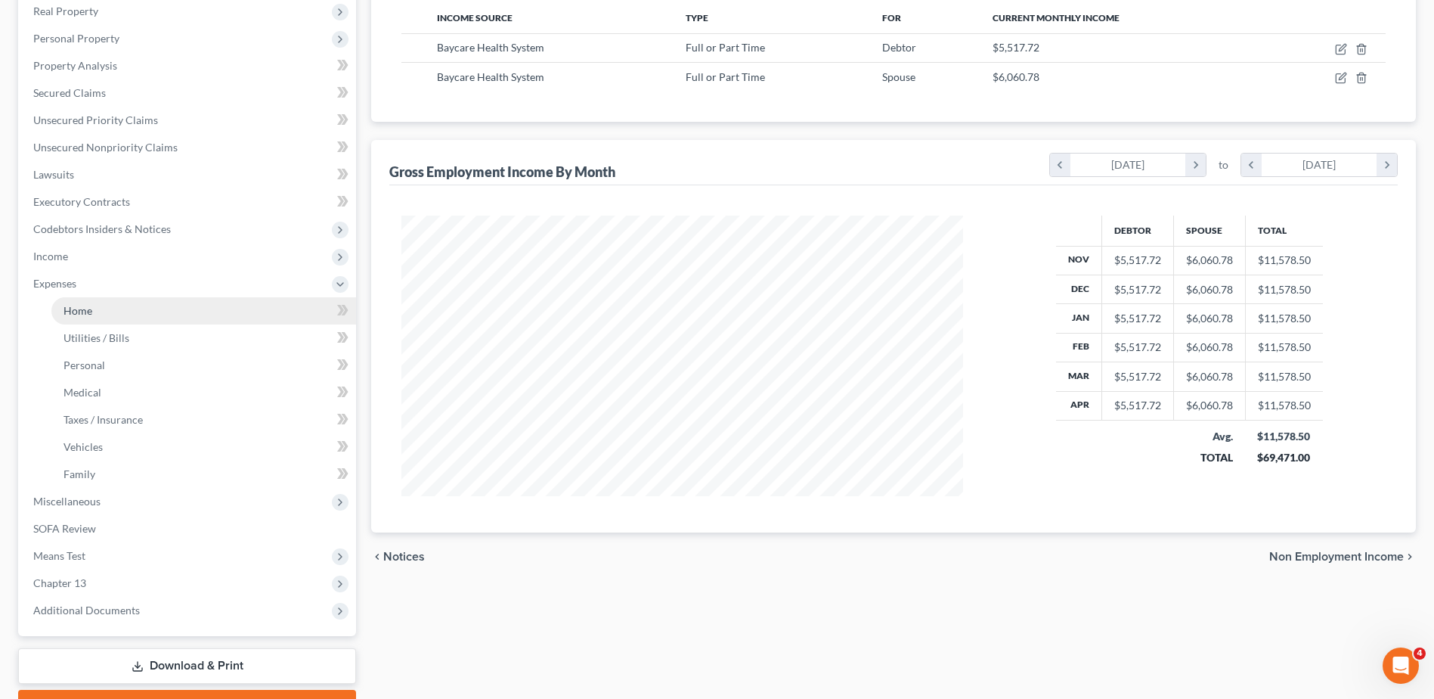
click at [85, 302] on link "Home" at bounding box center [203, 310] width 305 height 27
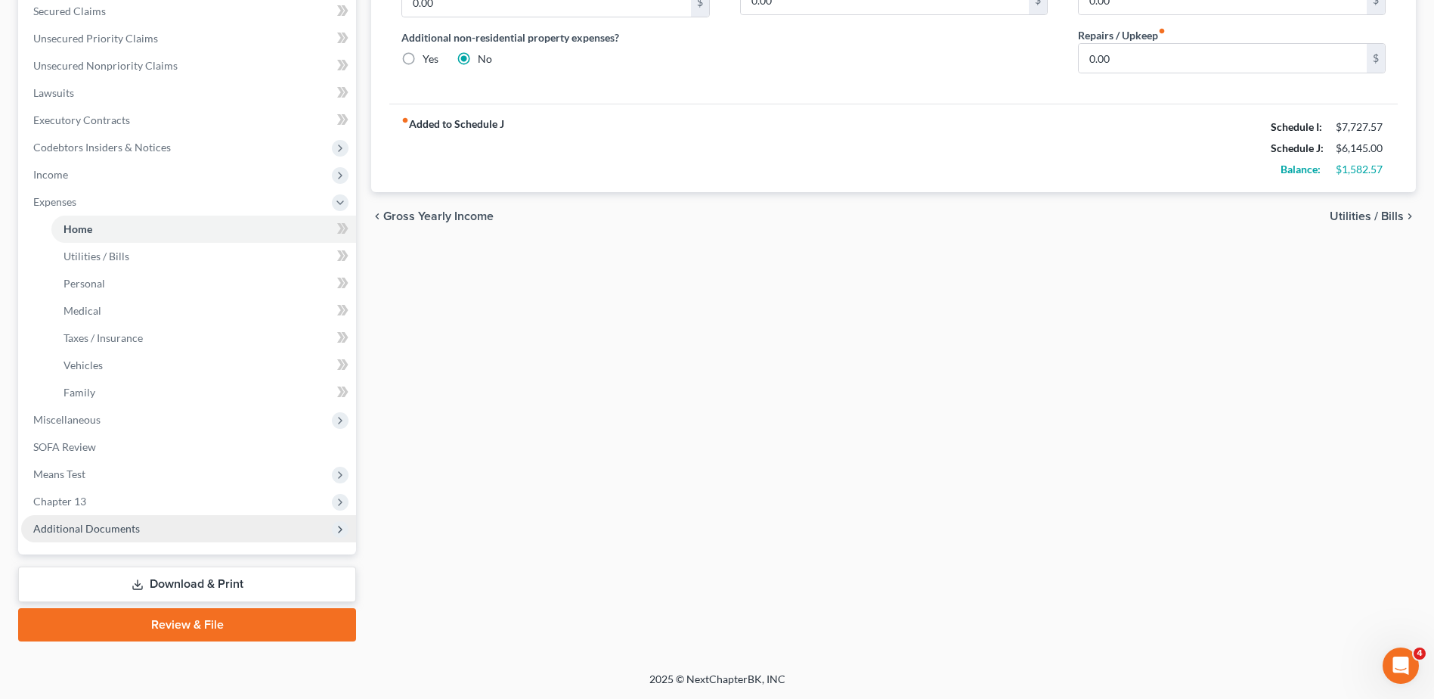
click at [98, 519] on span "Additional Documents" at bounding box center [188, 528] width 335 height 27
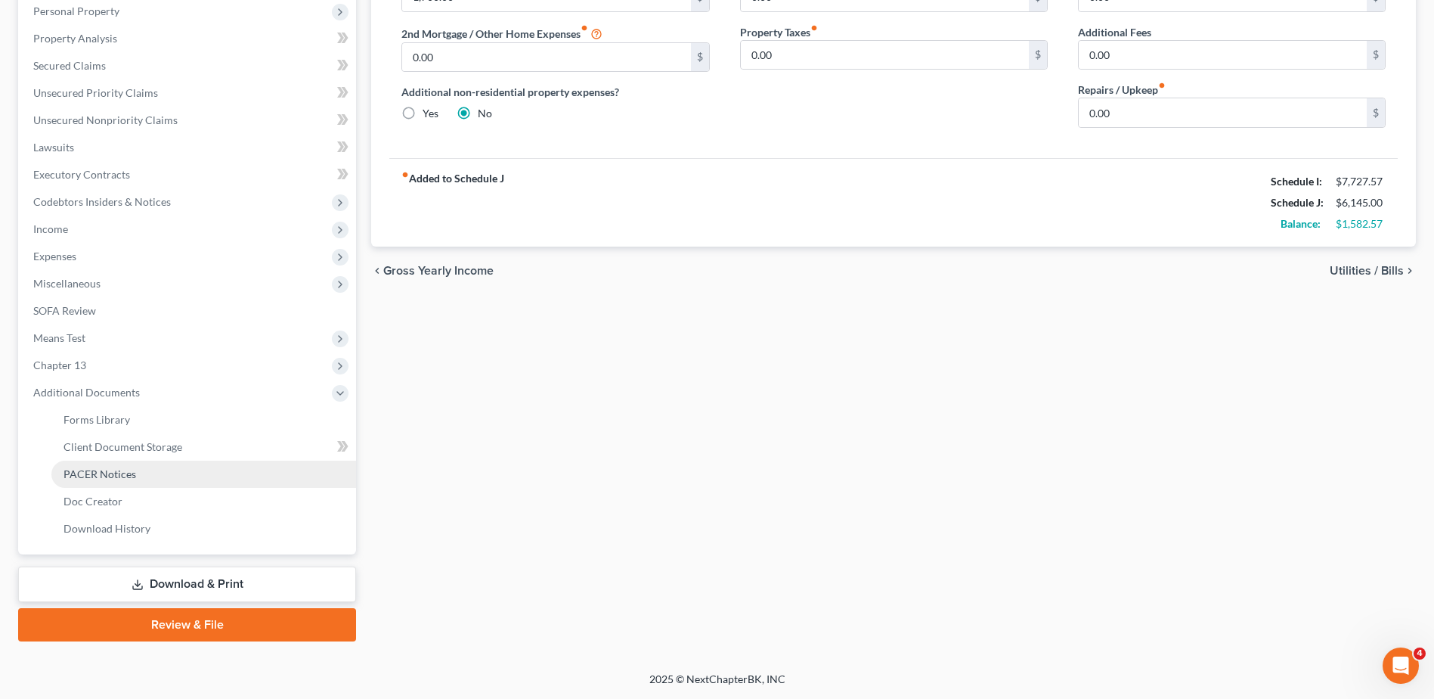
click at [126, 479] on link "PACER Notices" at bounding box center [203, 474] width 305 height 27
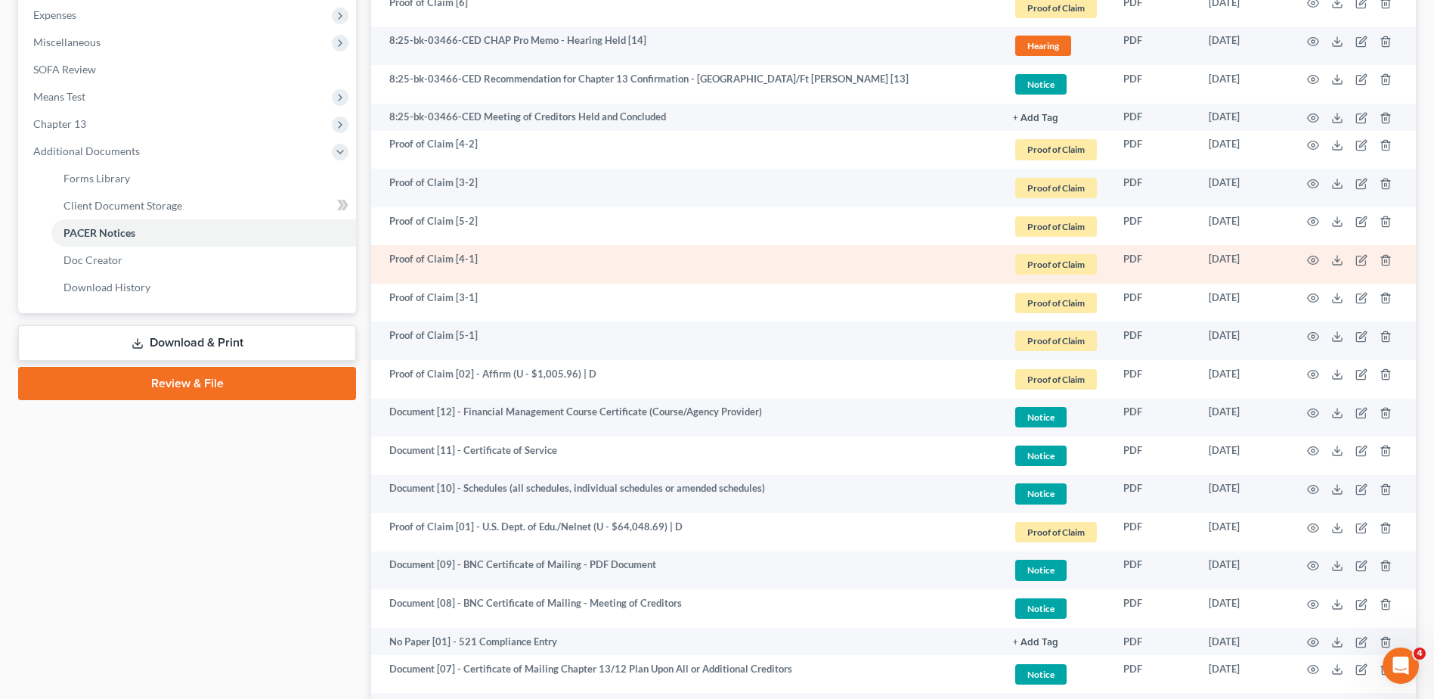
scroll to position [473, 0]
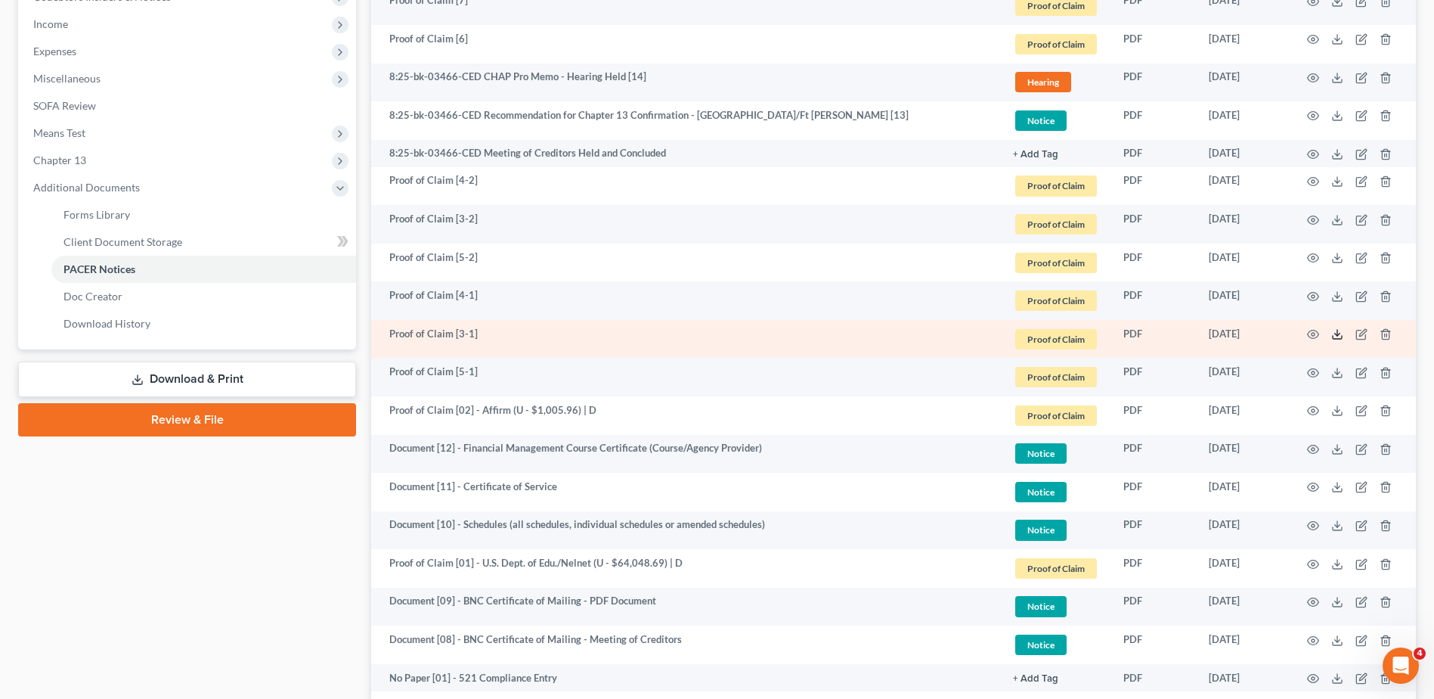
click at [1336, 333] on icon at bounding box center [1338, 334] width 12 height 12
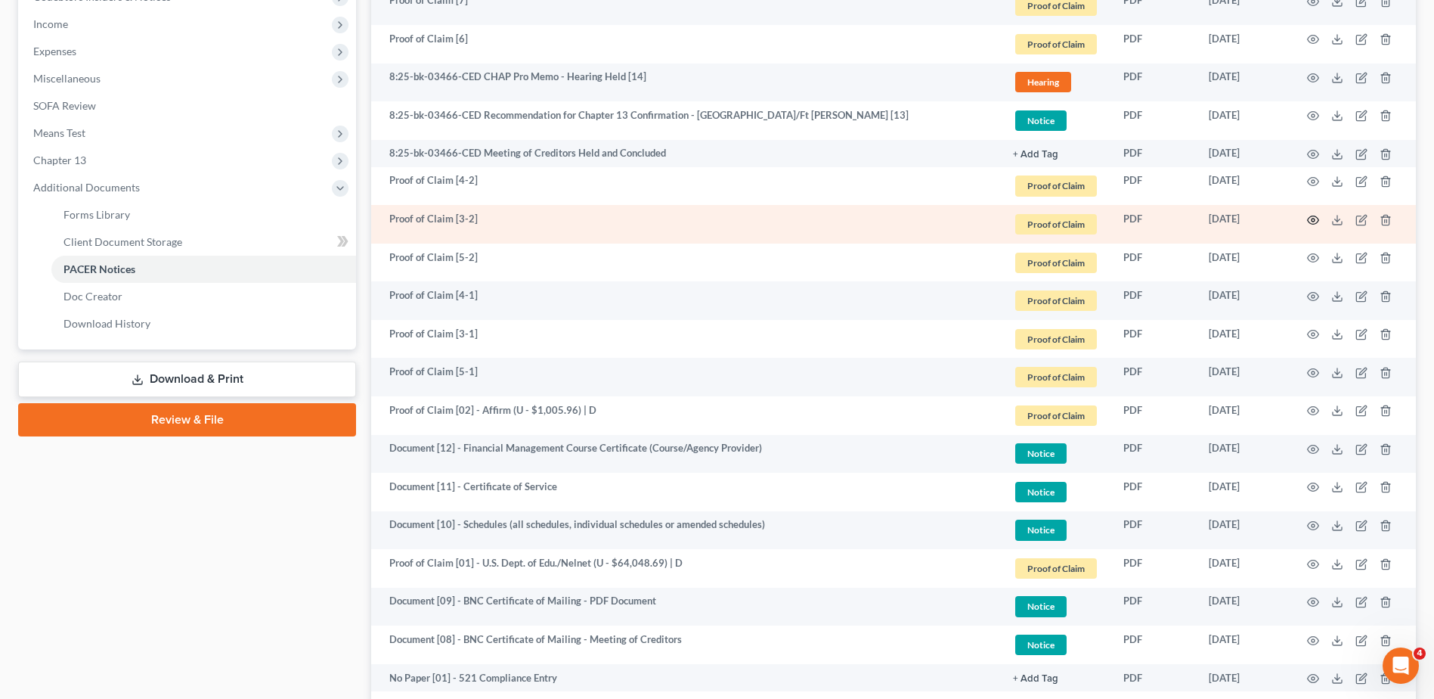
click at [1311, 219] on icon "button" at bounding box center [1313, 220] width 12 height 12
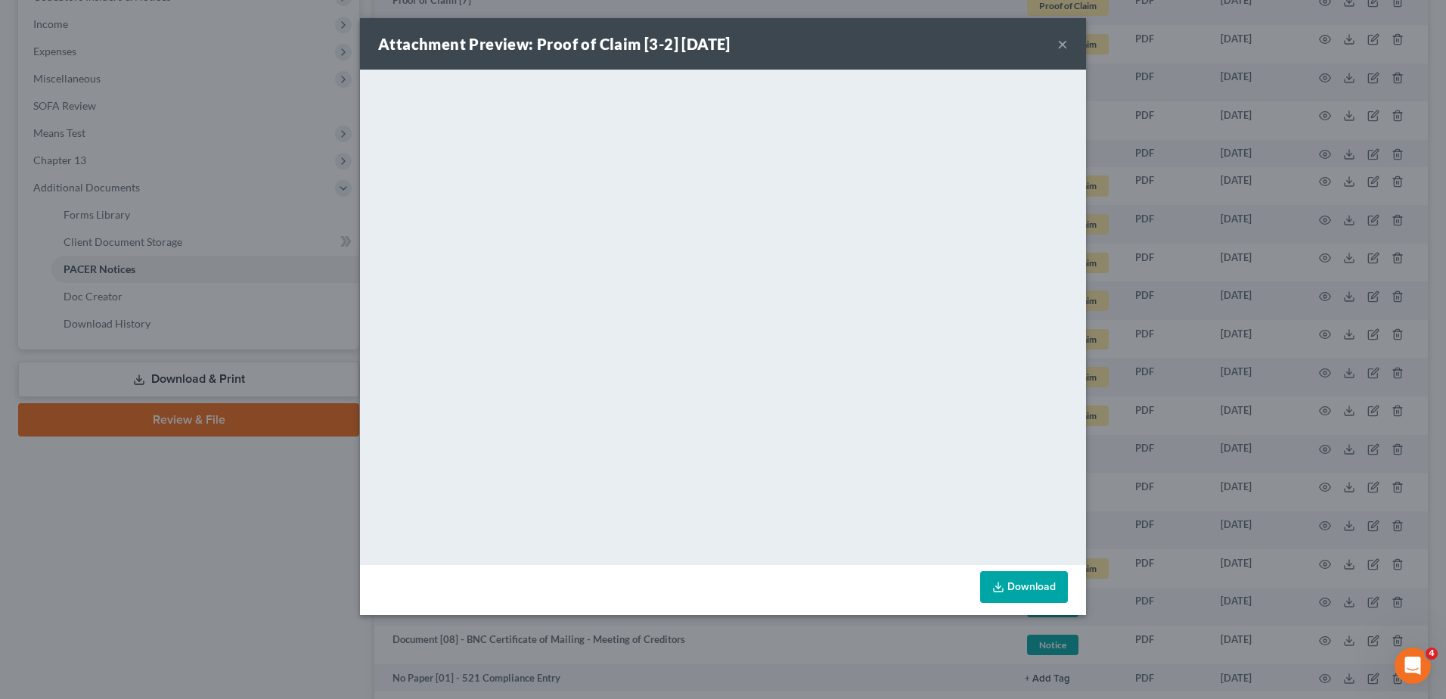
click at [1067, 45] on button "×" at bounding box center [1062, 44] width 11 height 18
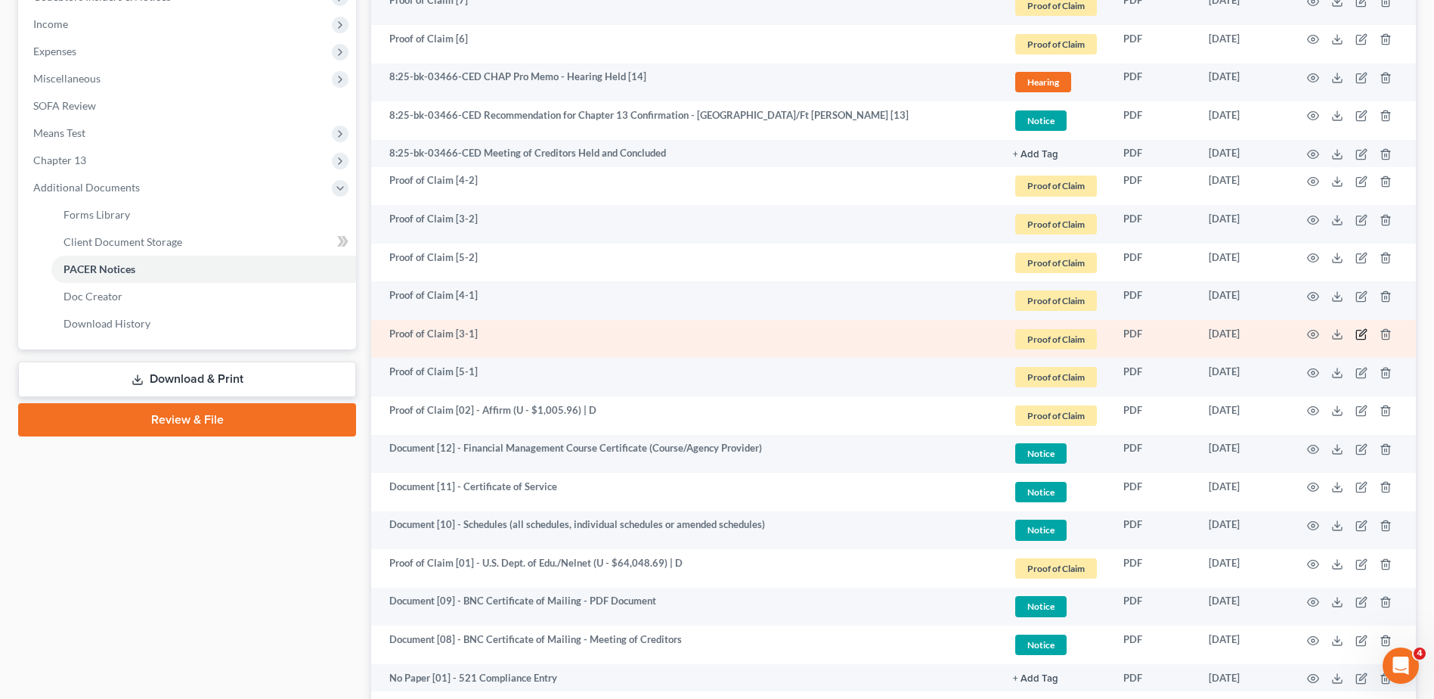
click at [1361, 340] on icon "button" at bounding box center [1361, 334] width 9 height 9
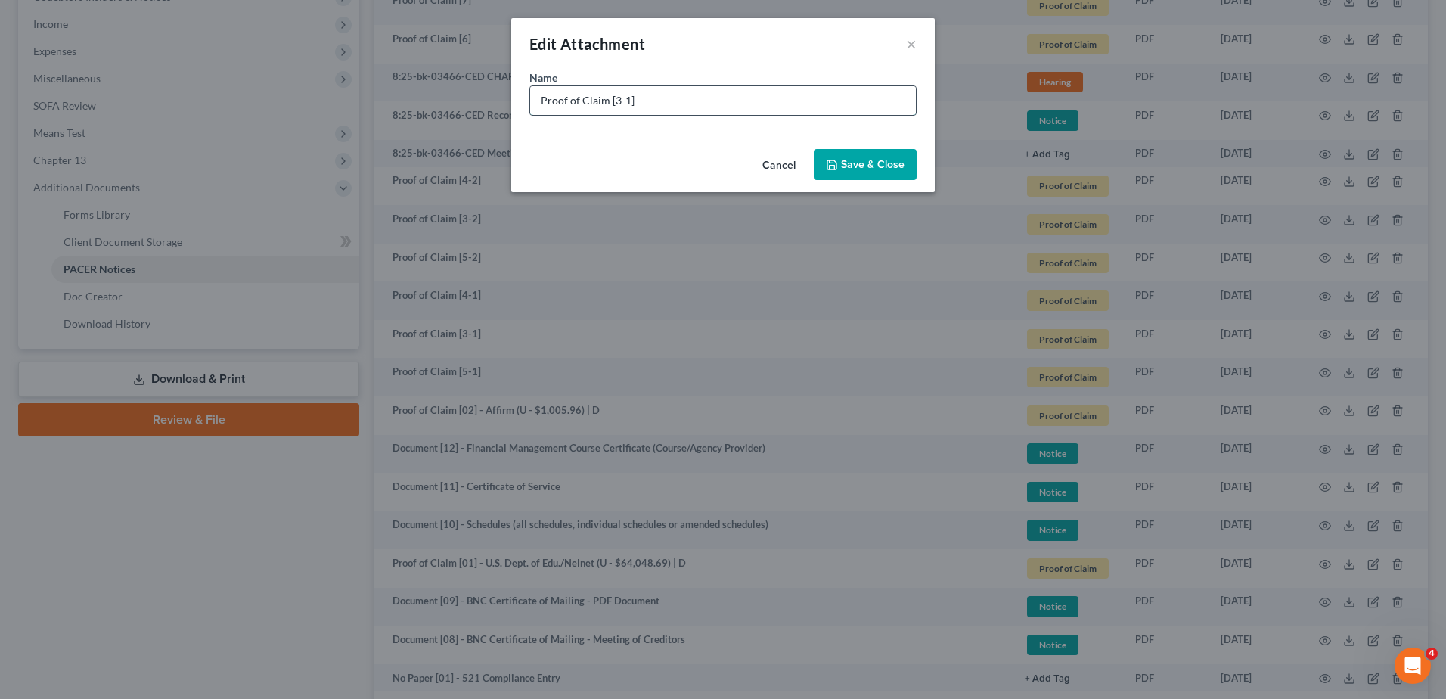
click at [611, 99] on input "Proof of Claim [3-1]" at bounding box center [723, 100] width 386 height 29
click at [693, 105] on input "Proof of Claim [03-1]" at bounding box center [723, 100] width 386 height 29
type input "Proof of Claim [03-1] - Capital One (U - $3,418,81) | D"
click at [851, 171] on button "Save & Close" at bounding box center [865, 165] width 103 height 32
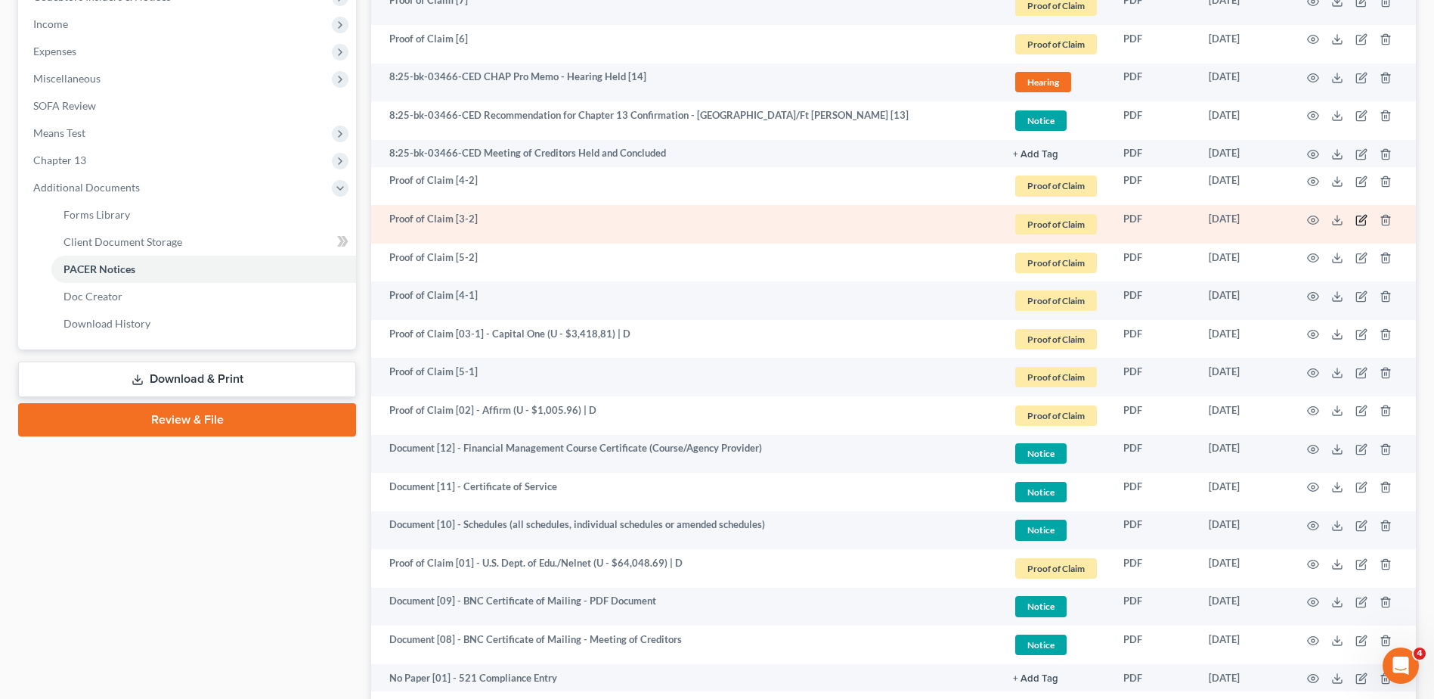
click at [1358, 216] on icon "button" at bounding box center [1361, 220] width 9 height 9
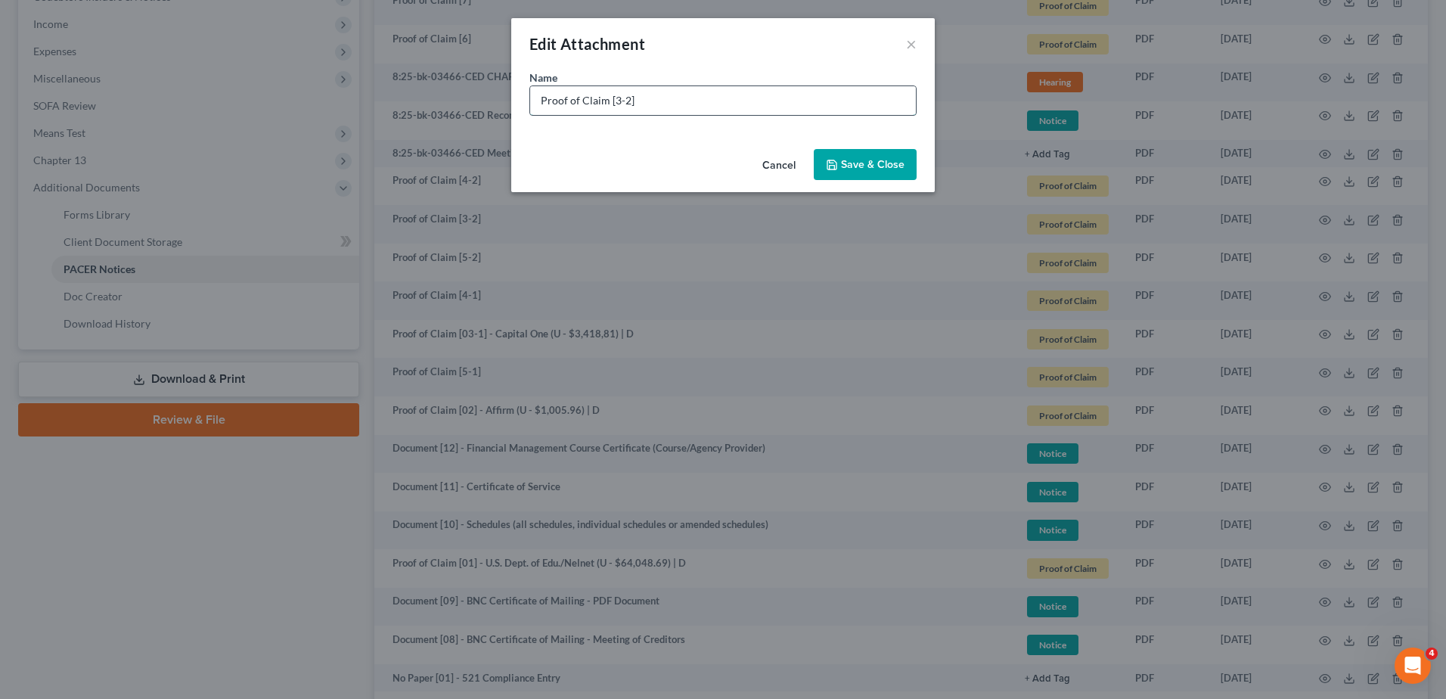
click at [613, 101] on input "Proof of Claim [3-2]" at bounding box center [723, 100] width 386 height 29
type input "Proof of Claim [03-2]"
click at [862, 162] on span "Save & Close" at bounding box center [873, 164] width 64 height 13
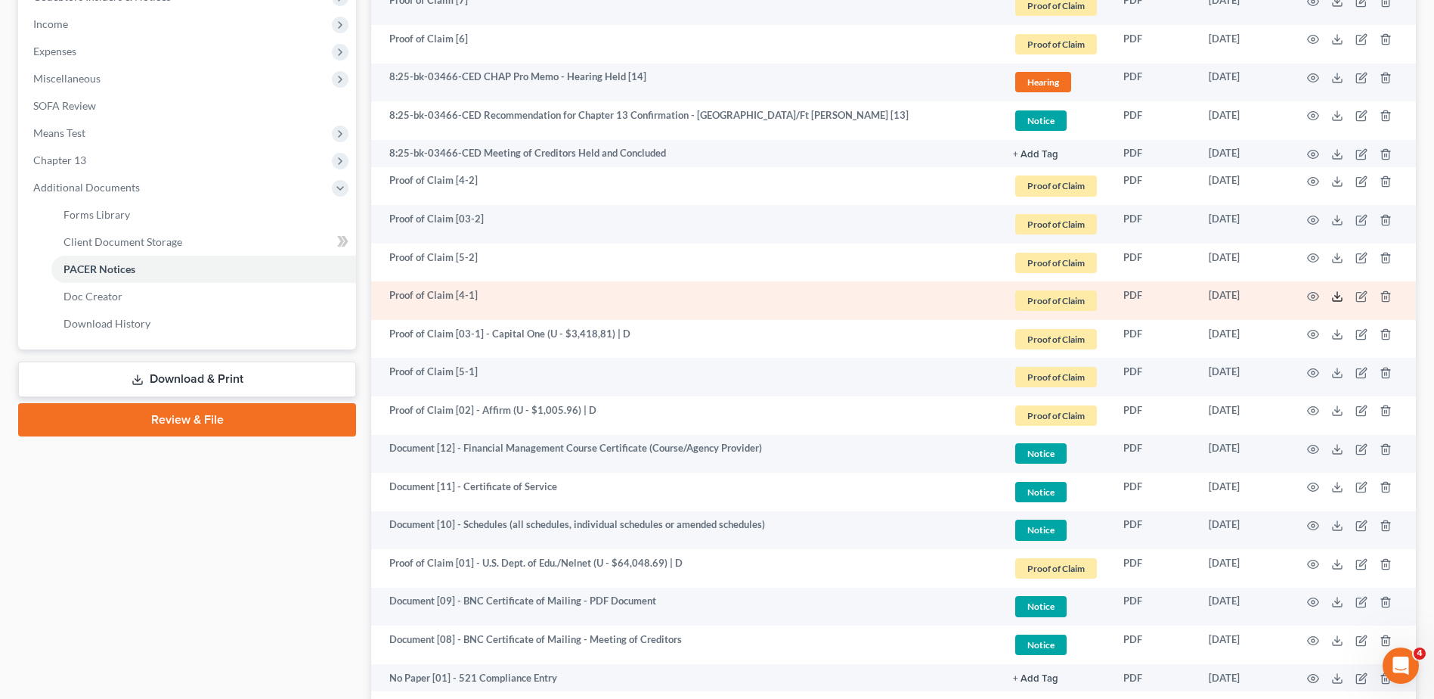
click at [1338, 297] on icon at bounding box center [1338, 296] width 12 height 12
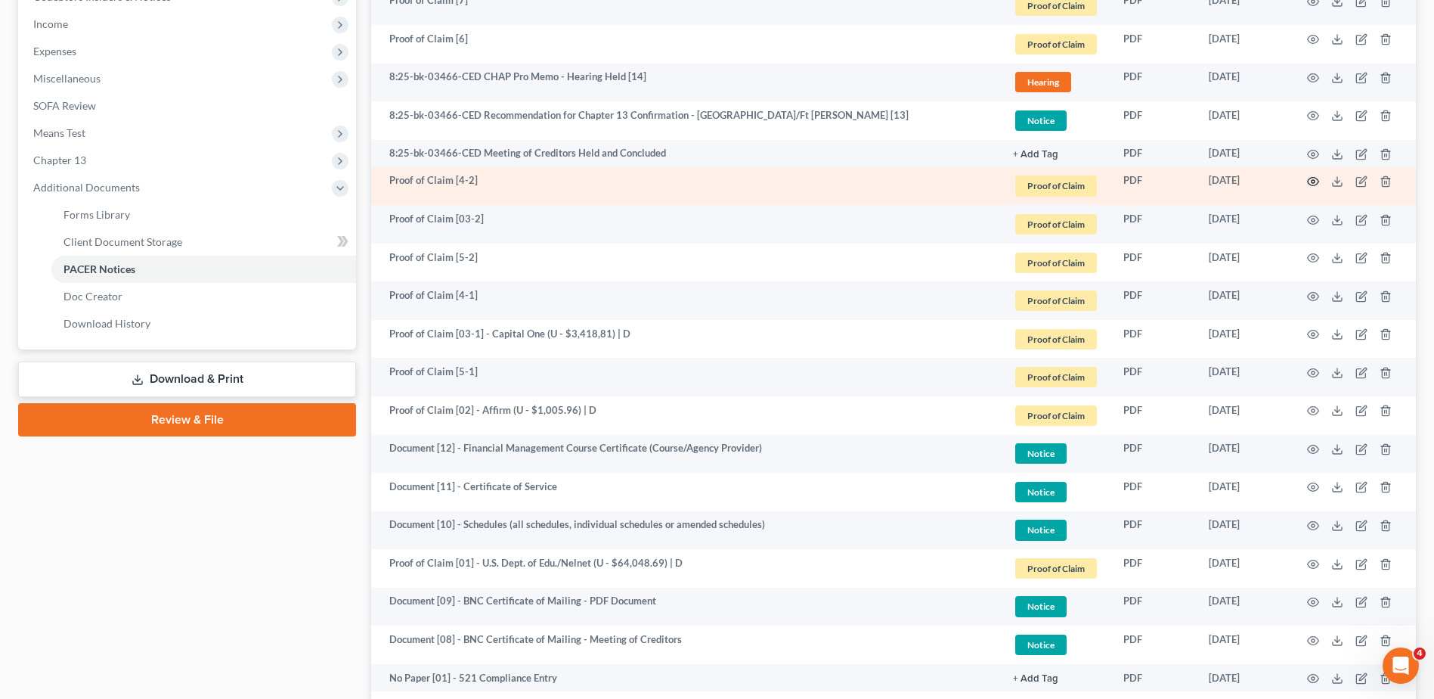
click at [1316, 181] on icon "button" at bounding box center [1313, 181] width 12 height 12
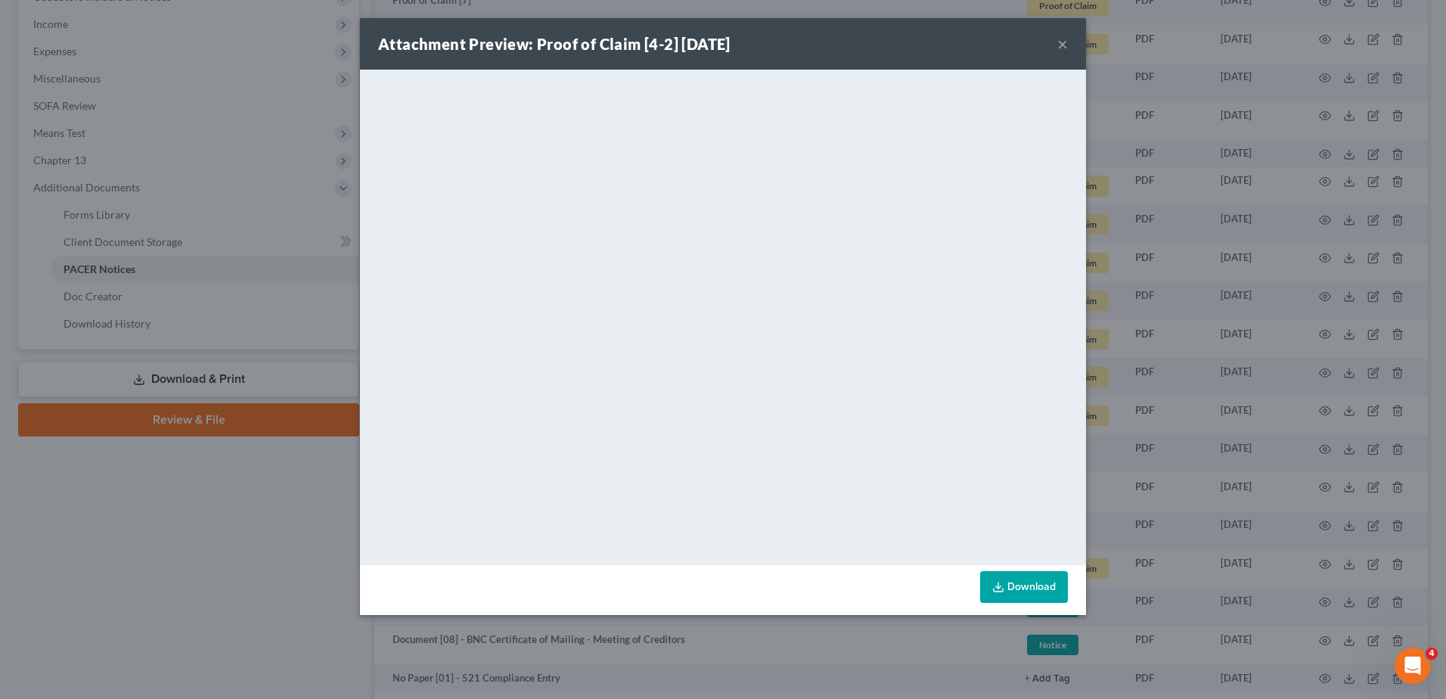
click at [1061, 39] on button "×" at bounding box center [1062, 44] width 11 height 18
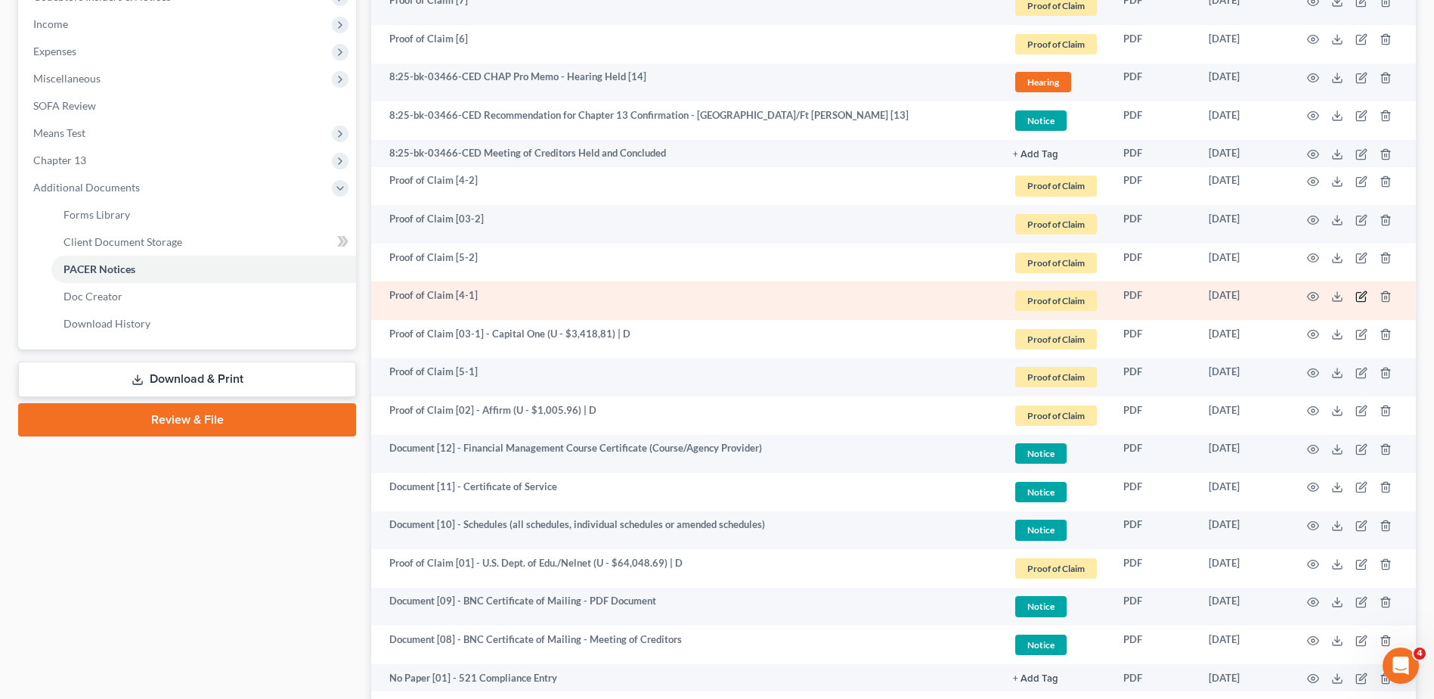
click at [1361, 296] on icon "button" at bounding box center [1362, 296] width 12 height 12
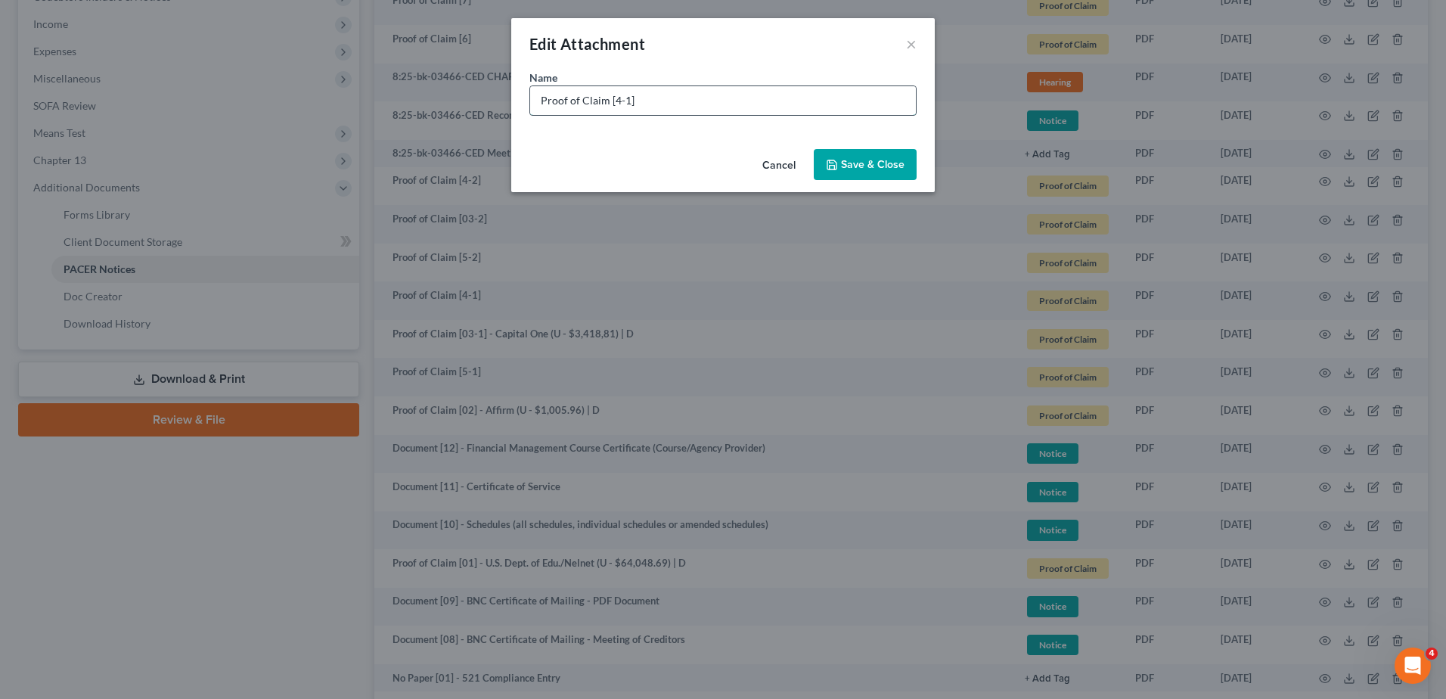
click at [693, 107] on input "Proof of Claim [4-1]" at bounding box center [723, 100] width 386 height 29
click at [612, 100] on input "Proof of Claim [4-1]" at bounding box center [723, 100] width 386 height 29
click at [704, 104] on input "Proof of Claim [04-1]" at bounding box center [723, 100] width 386 height 29
type input "Proof of Claim [04-1] - Capital One (U - $615.82) | D"
click at [879, 152] on button "Save & Close" at bounding box center [865, 165] width 103 height 32
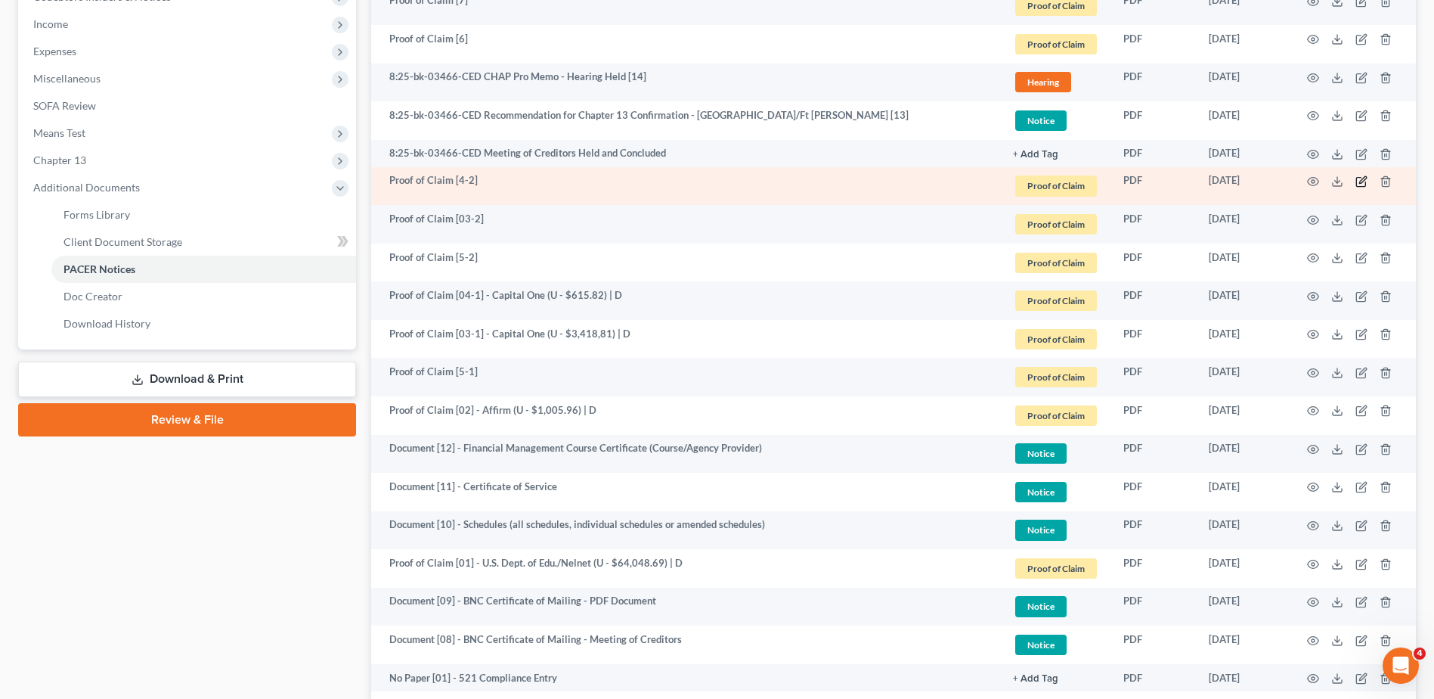
click at [1357, 182] on icon "button" at bounding box center [1361, 182] width 9 height 9
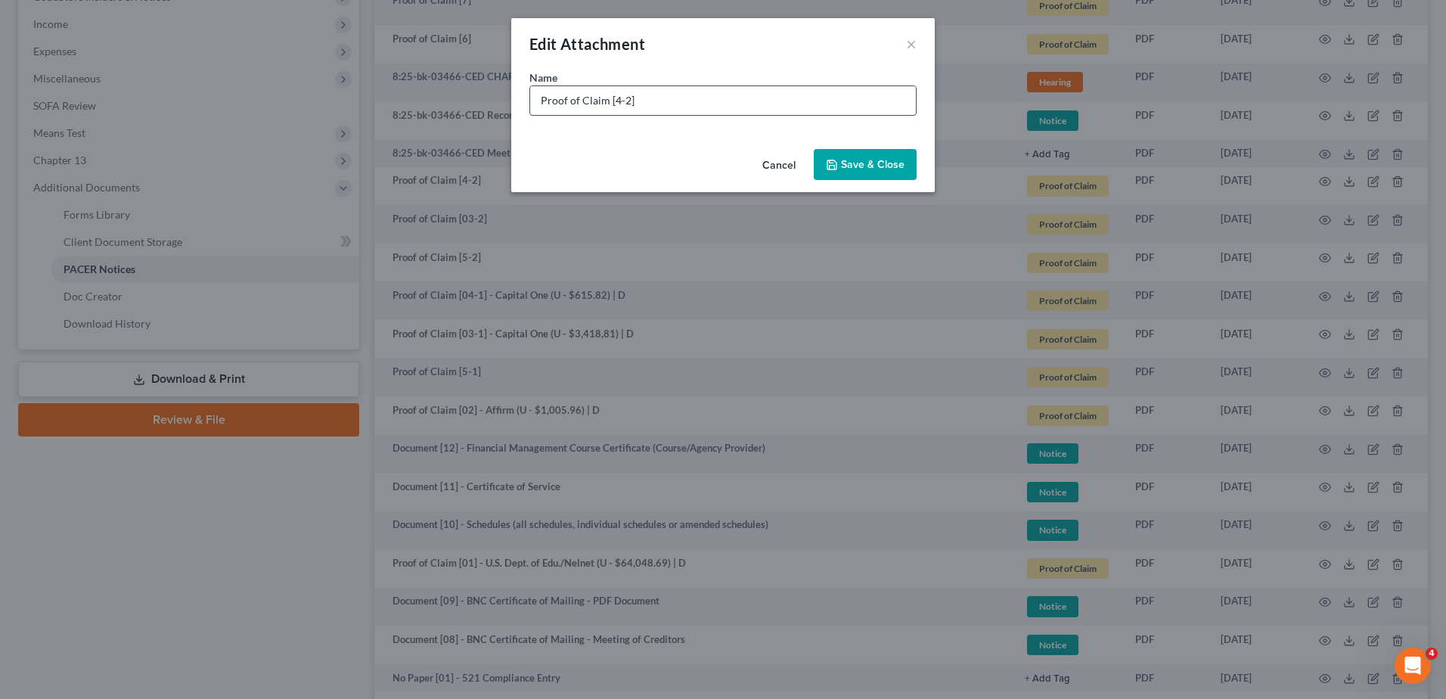
click at [612, 101] on input "Proof of Claim [4-2]" at bounding box center [723, 100] width 386 height 29
type input "Proof of Claim [04-2]"
click at [844, 162] on button "Save & Close" at bounding box center [865, 165] width 103 height 32
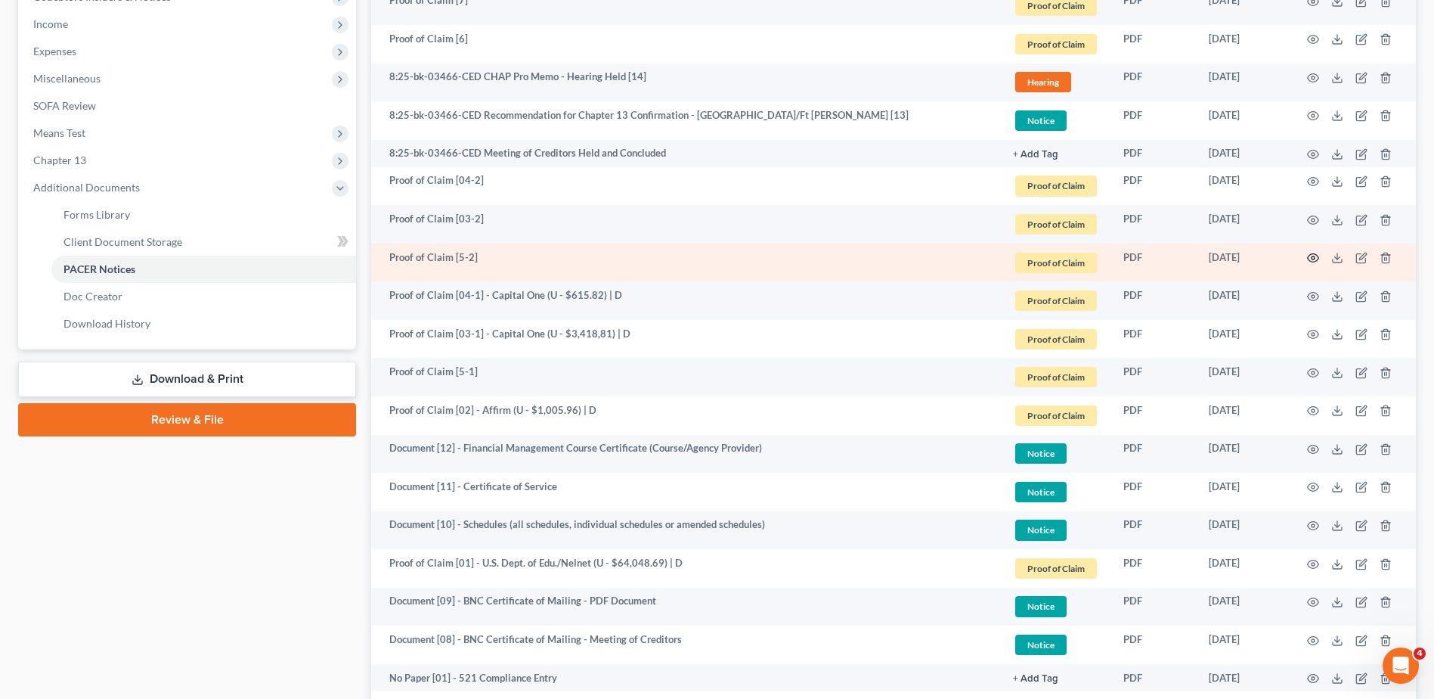
click at [1307, 258] on icon "button" at bounding box center [1313, 258] width 12 height 12
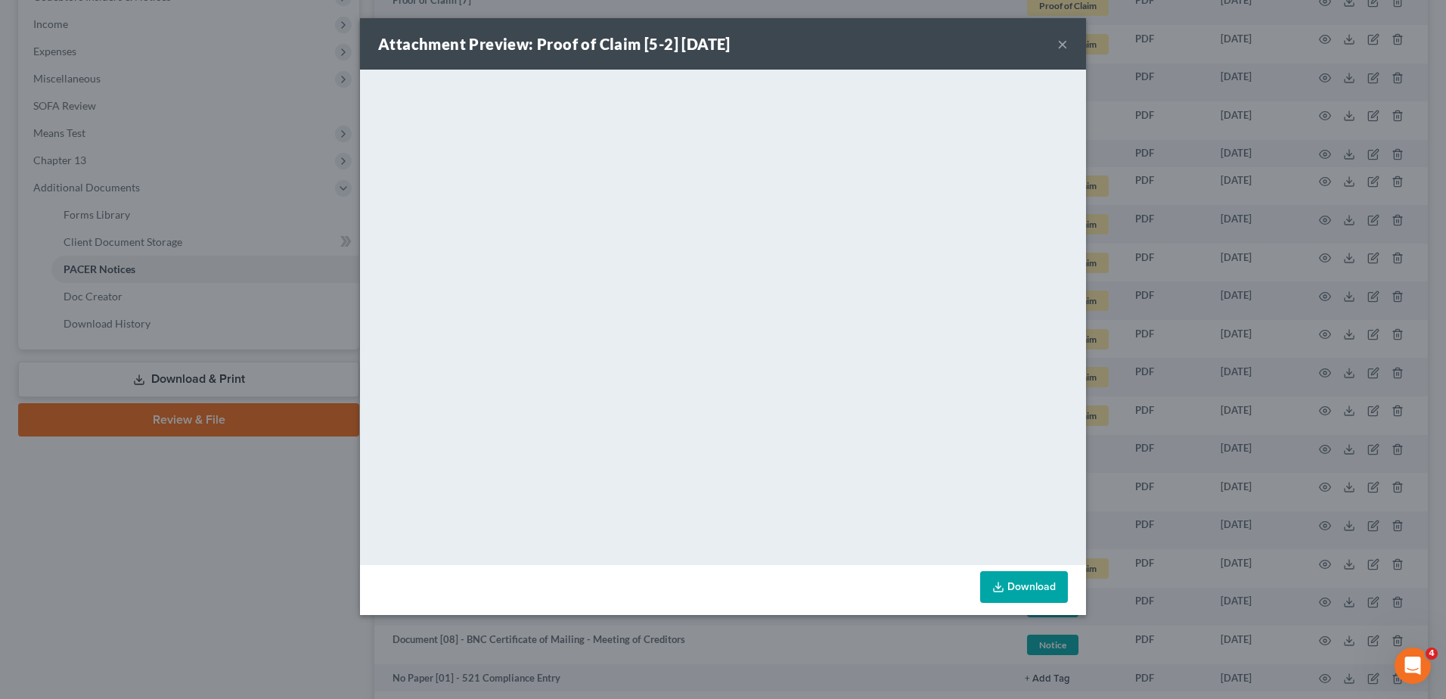
click at [1065, 42] on button "×" at bounding box center [1062, 44] width 11 height 18
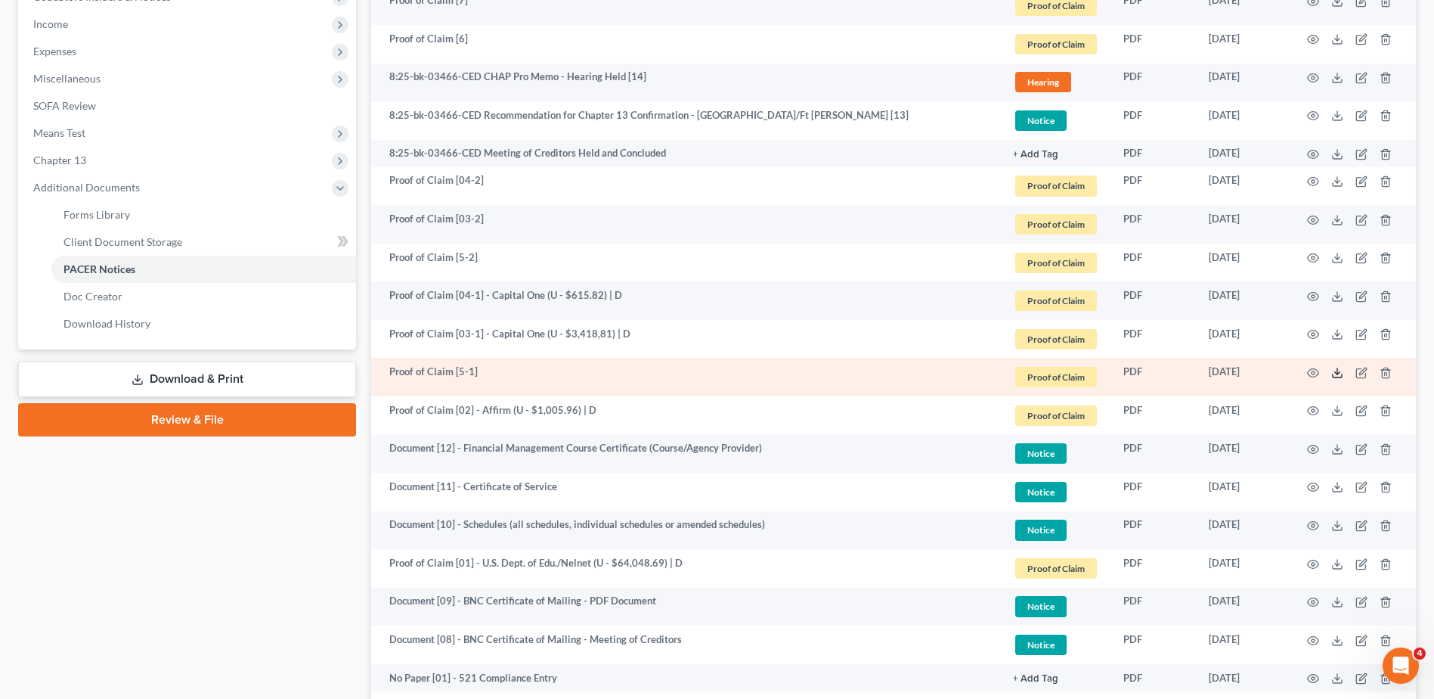
click at [1332, 369] on icon at bounding box center [1338, 373] width 12 height 12
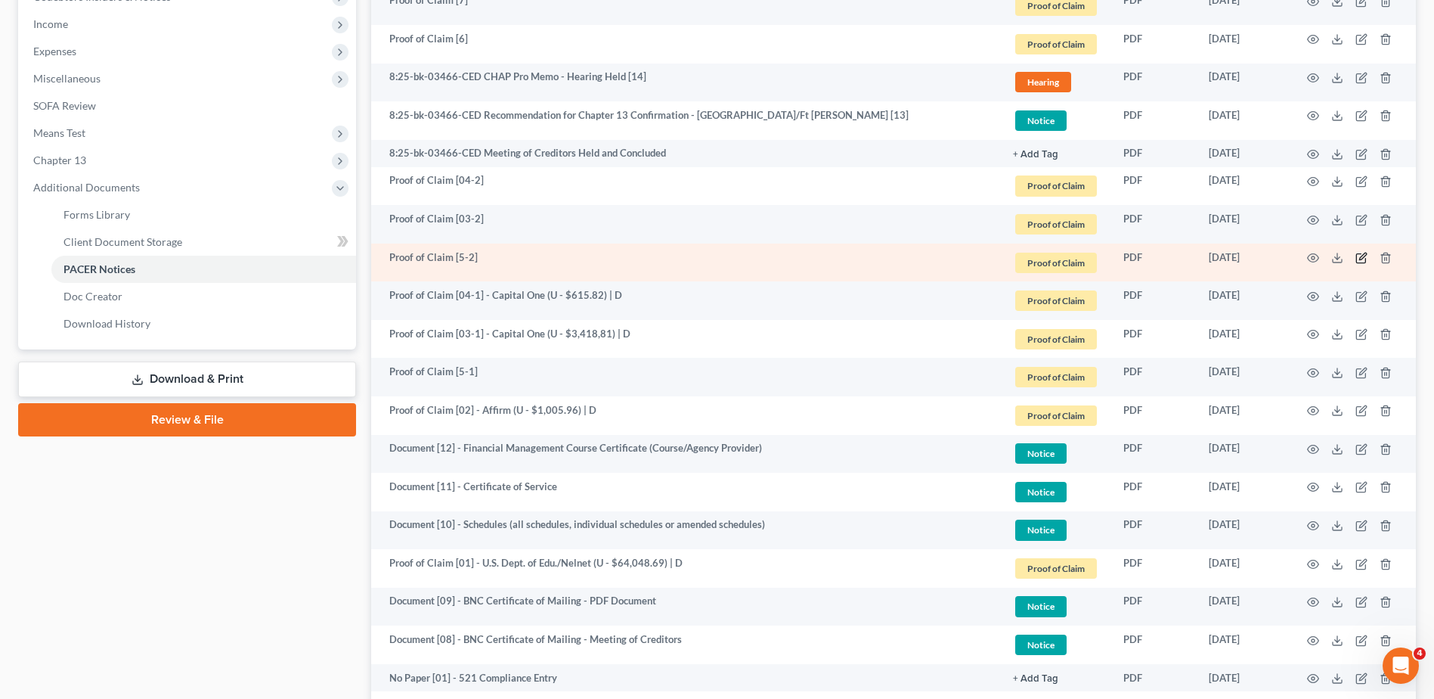
click at [1363, 255] on icon "button" at bounding box center [1363, 256] width 7 height 7
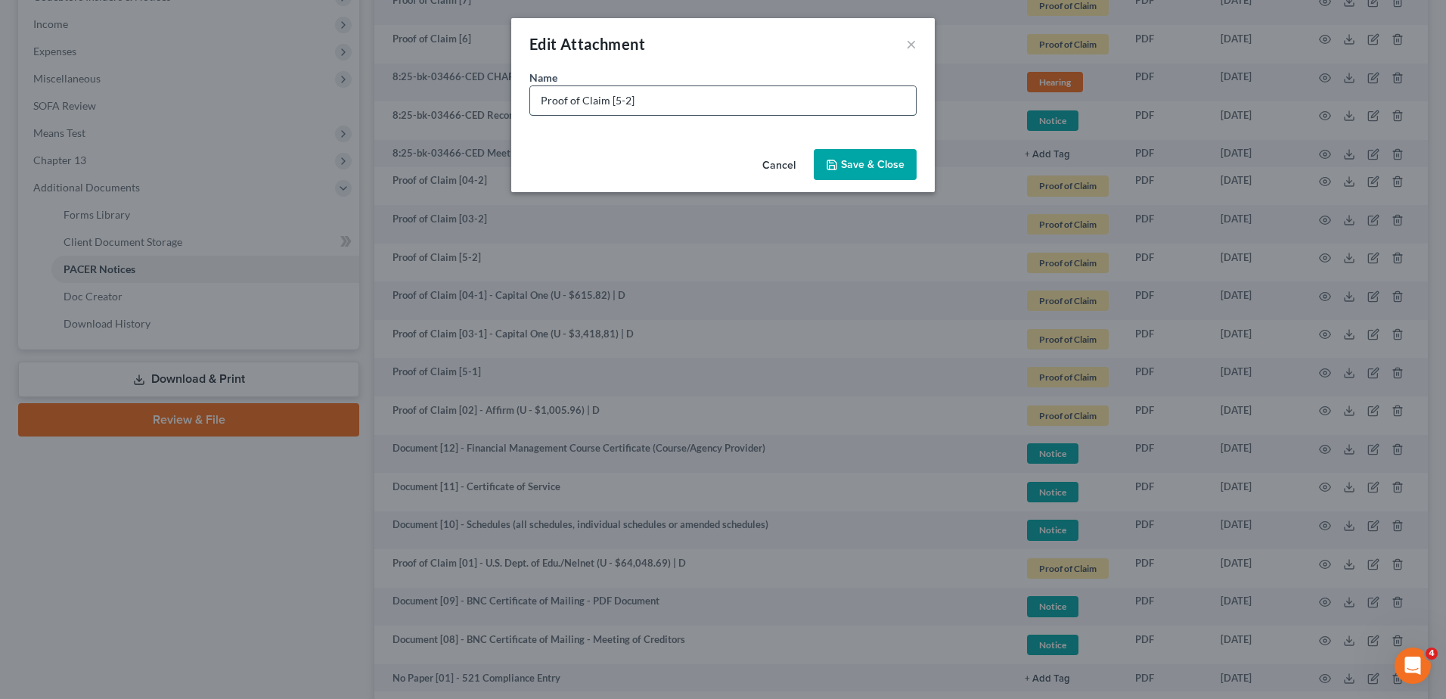
click at [612, 98] on input "Proof of Claim [5-2]" at bounding box center [723, 100] width 386 height 29
type input "Proof of Claim [05-2]"
click at [839, 157] on button "Save & Close" at bounding box center [865, 165] width 103 height 32
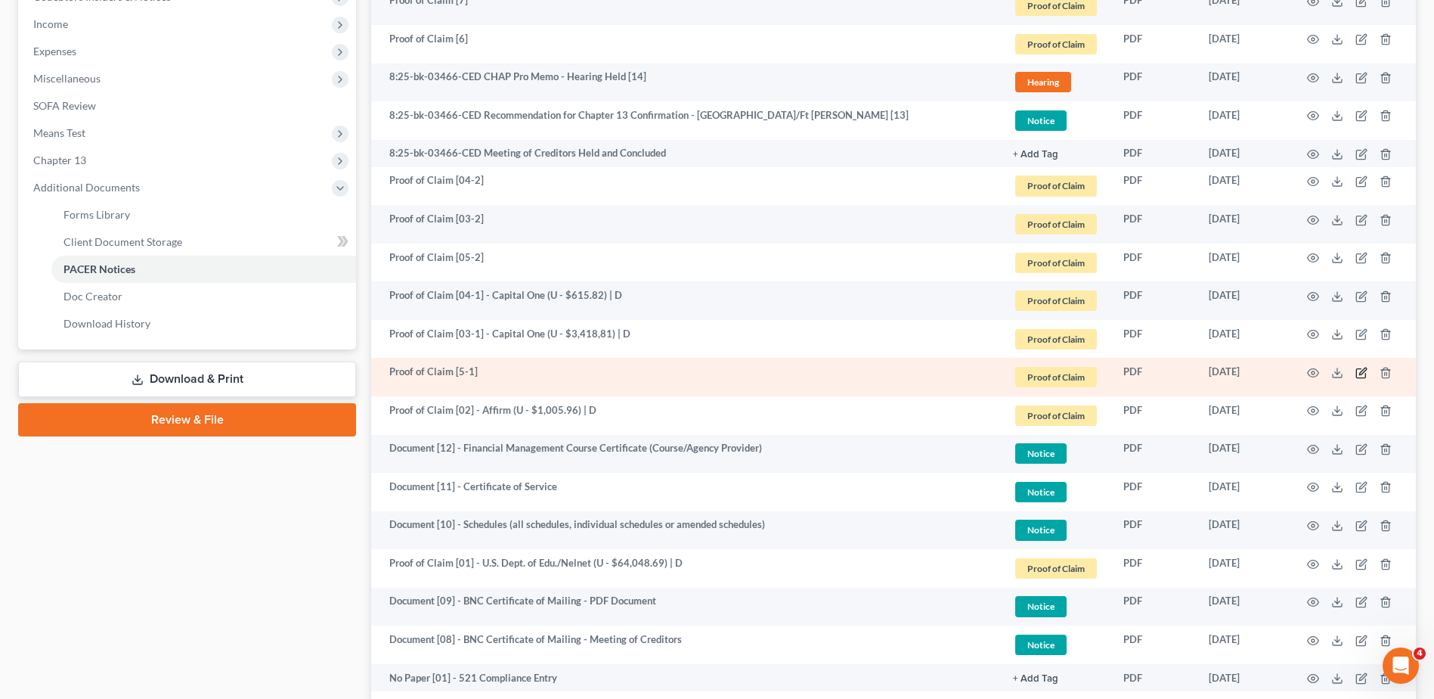
click at [1363, 374] on icon "button" at bounding box center [1362, 373] width 12 height 12
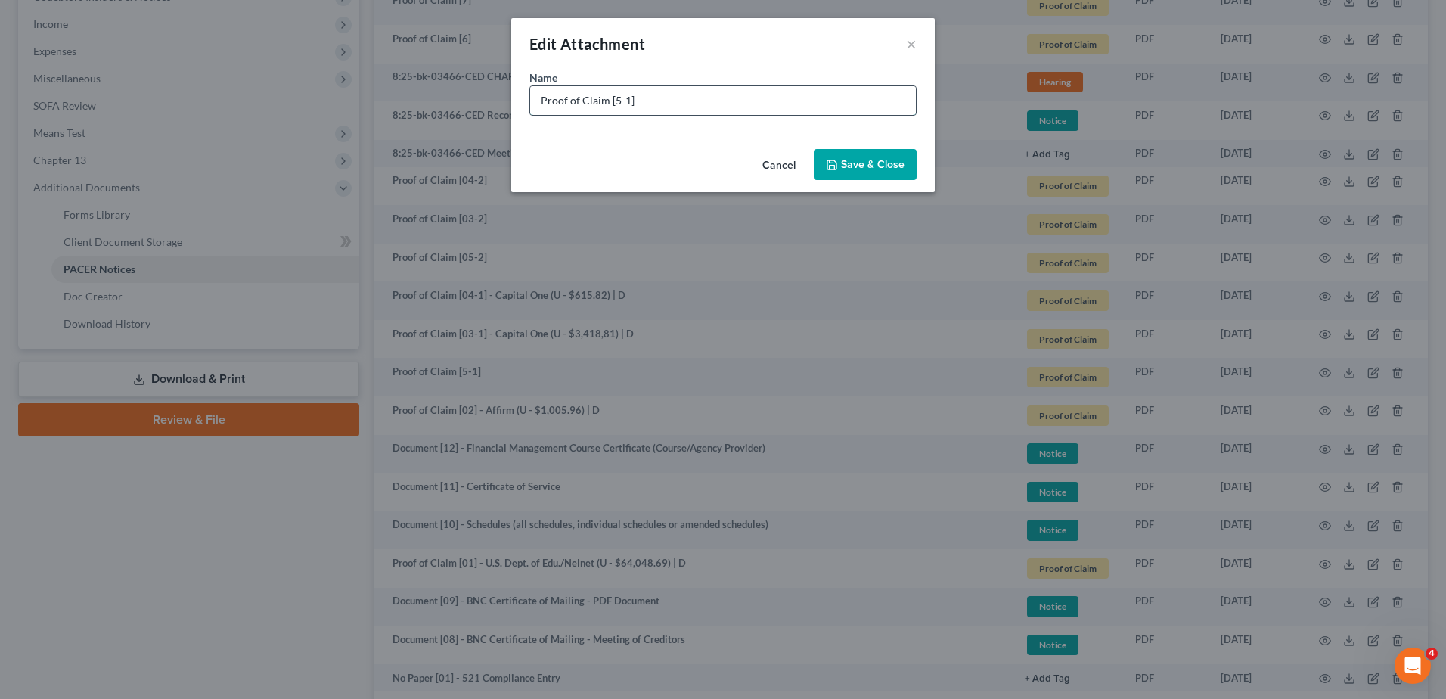
click at [614, 102] on input "Proof of Claim [5-1]" at bounding box center [723, 100] width 386 height 29
click at [653, 98] on input "Proof of Claim [05-1]" at bounding box center [723, 100] width 386 height 29
type input "Proof of Claim [05-1] - Capital One (U - $1,862.51) | D"
click at [875, 174] on button "Save & Close" at bounding box center [865, 165] width 103 height 32
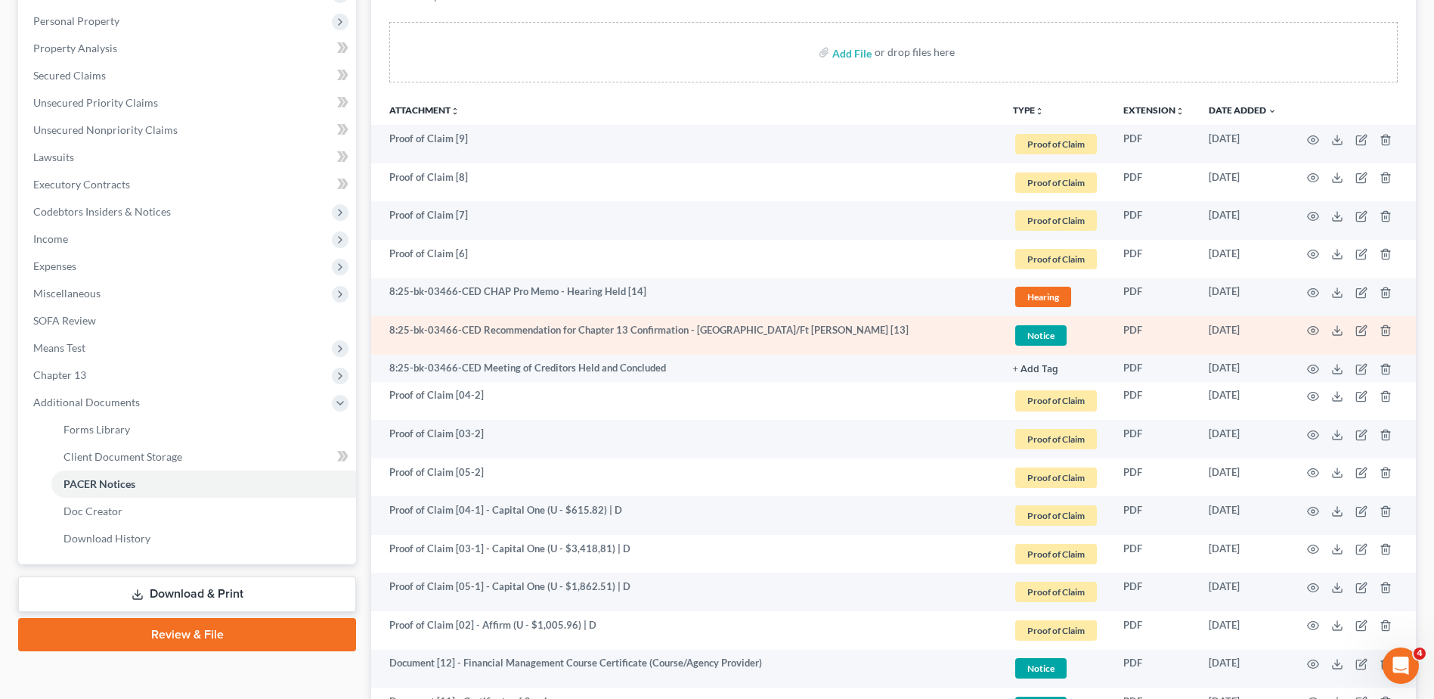
scroll to position [222, 0]
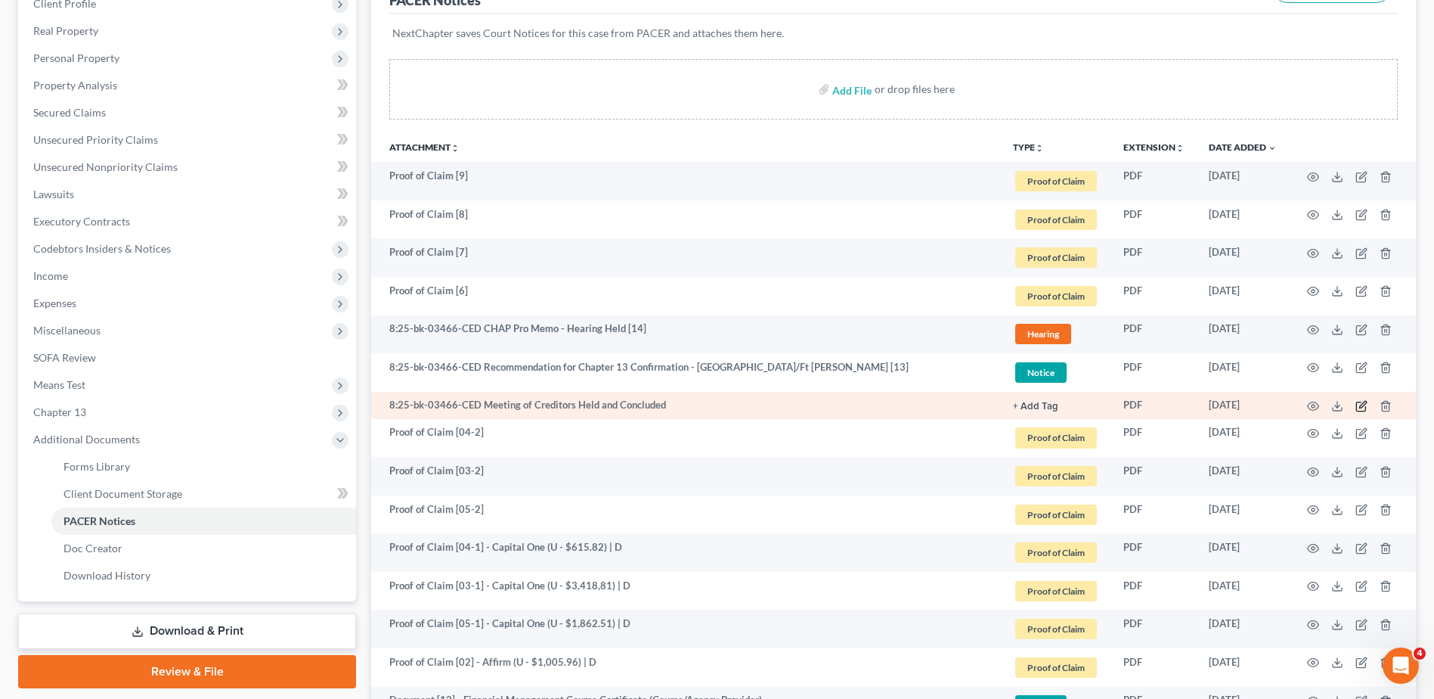
click at [1360, 404] on icon "button" at bounding box center [1362, 406] width 12 height 12
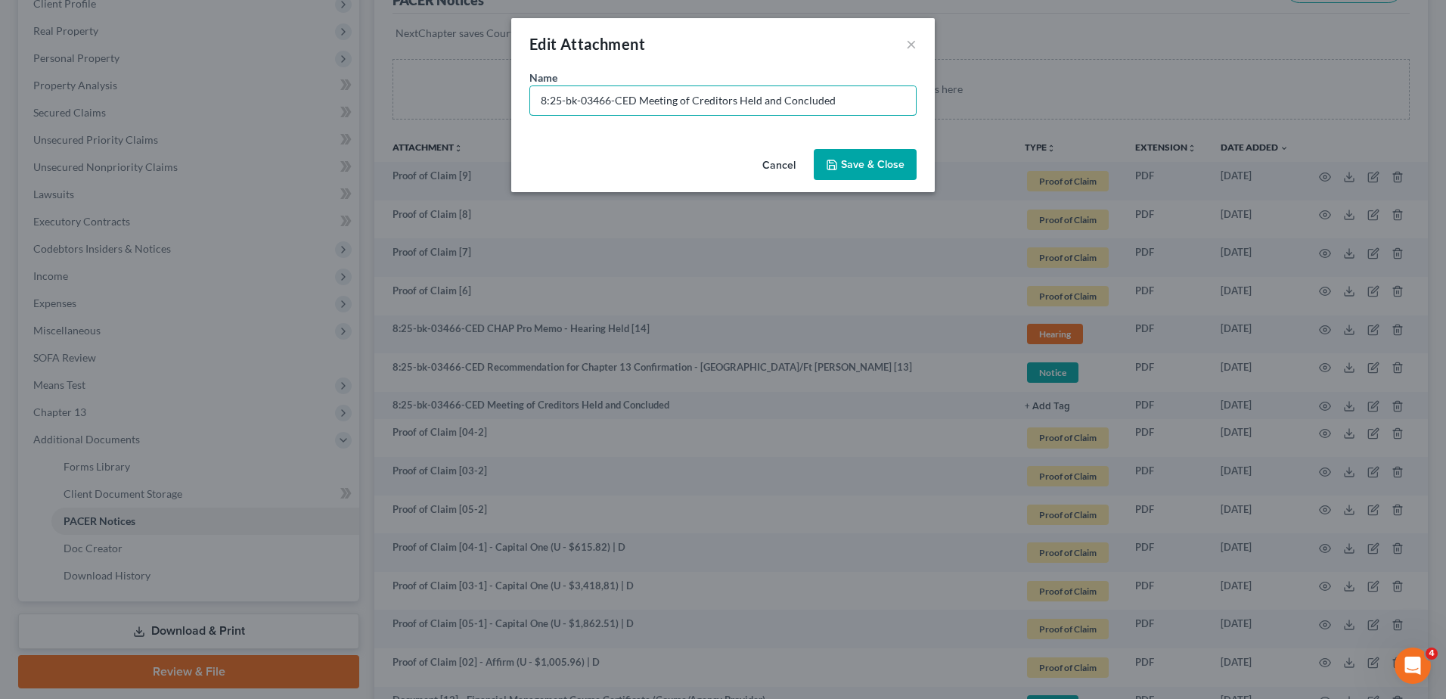
drag, startPoint x: 637, startPoint y: 96, endPoint x: 194, endPoint y: 96, distance: 443.1
click at [190, 96] on div "Edit Attachment × Name * 8:25-bk-03466-CED Meeting of Creditors Held and Conclu…" at bounding box center [723, 349] width 1446 height 699
type input "No Paper [02] - Meeting of Creditors Held and Concluded"
click at [853, 162] on span "Save & Close" at bounding box center [873, 164] width 64 height 13
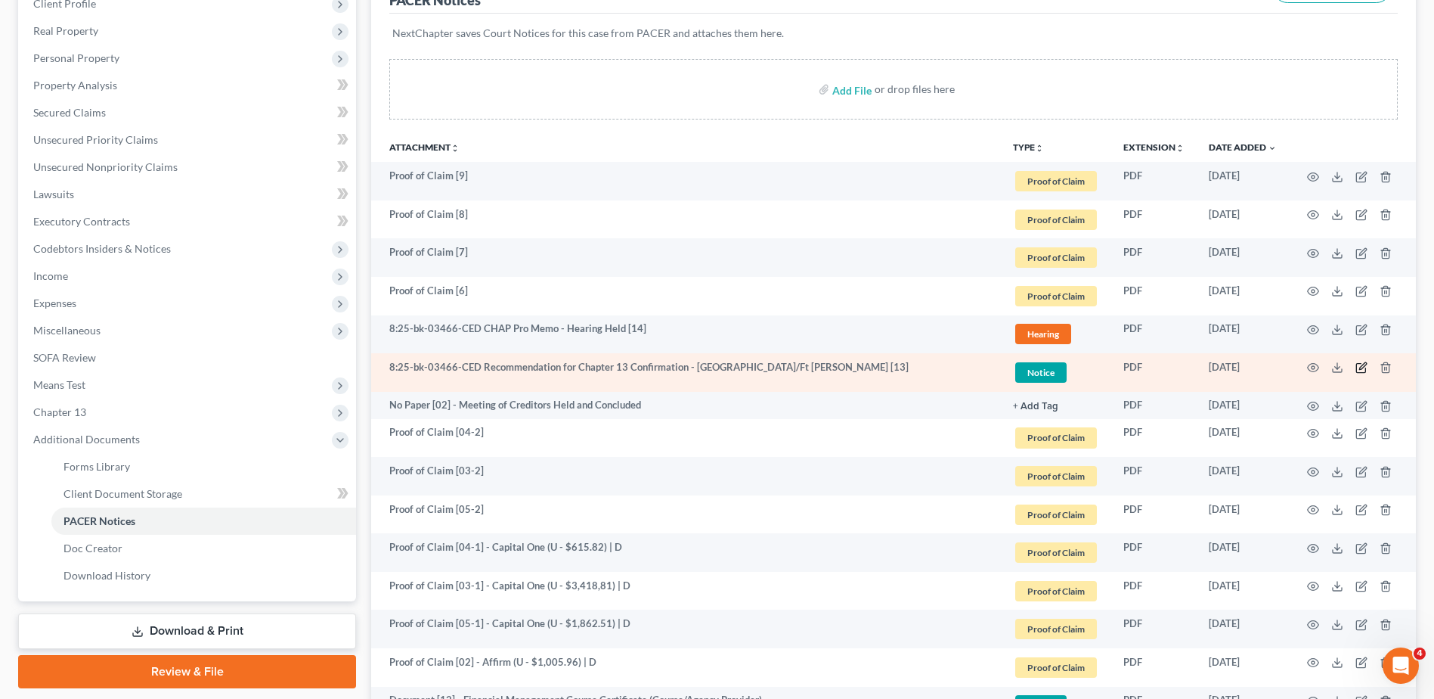
click at [1360, 370] on icon "button" at bounding box center [1363, 366] width 7 height 7
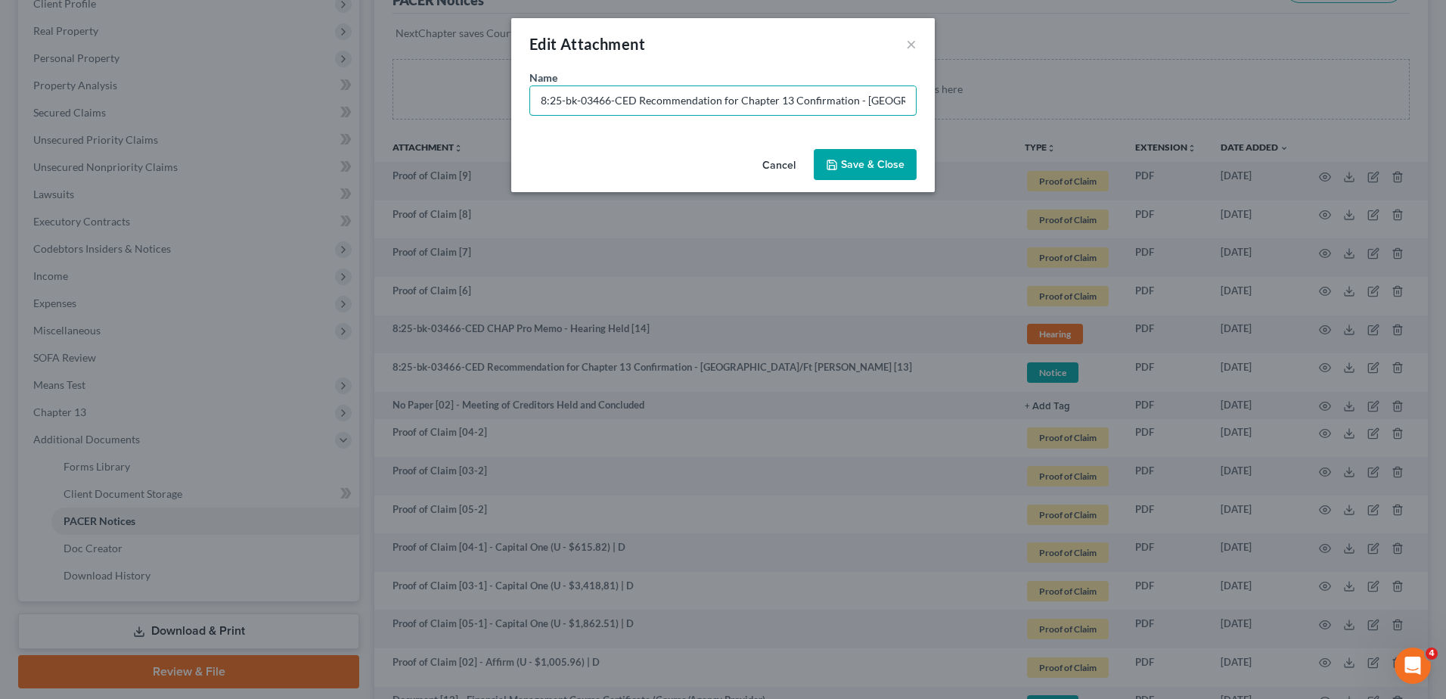
drag, startPoint x: 637, startPoint y: 99, endPoint x: 237, endPoint y: 98, distance: 400.0
click at [237, 98] on div "Edit Attachment × Name * 8:25-bk-03466-CED Recommendation for Chapter 13 Confir…" at bounding box center [723, 349] width 1446 height 699
click at [610, 99] on input "Document [13] - Recommendation for Chapter 13 Confirmation - [GEOGRAPHIC_DATA]/…" at bounding box center [723, 100] width 386 height 29
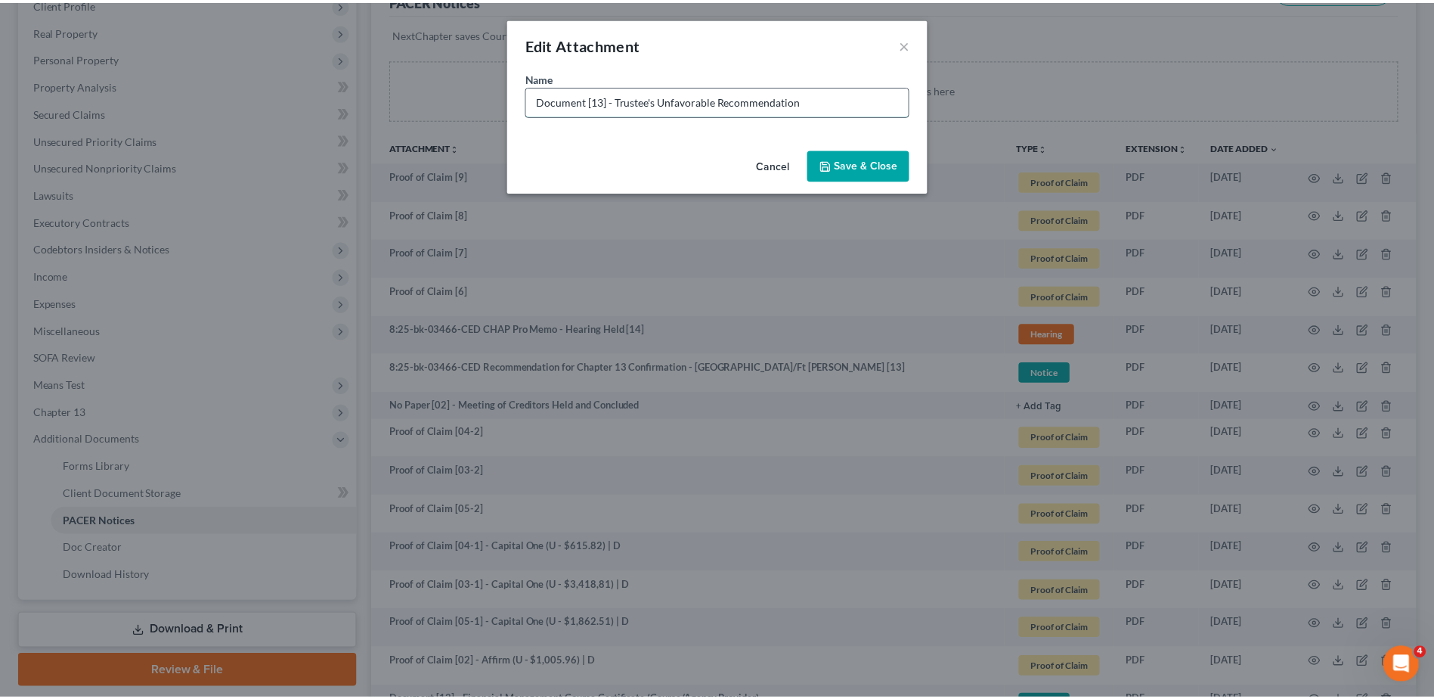
scroll to position [0, 0]
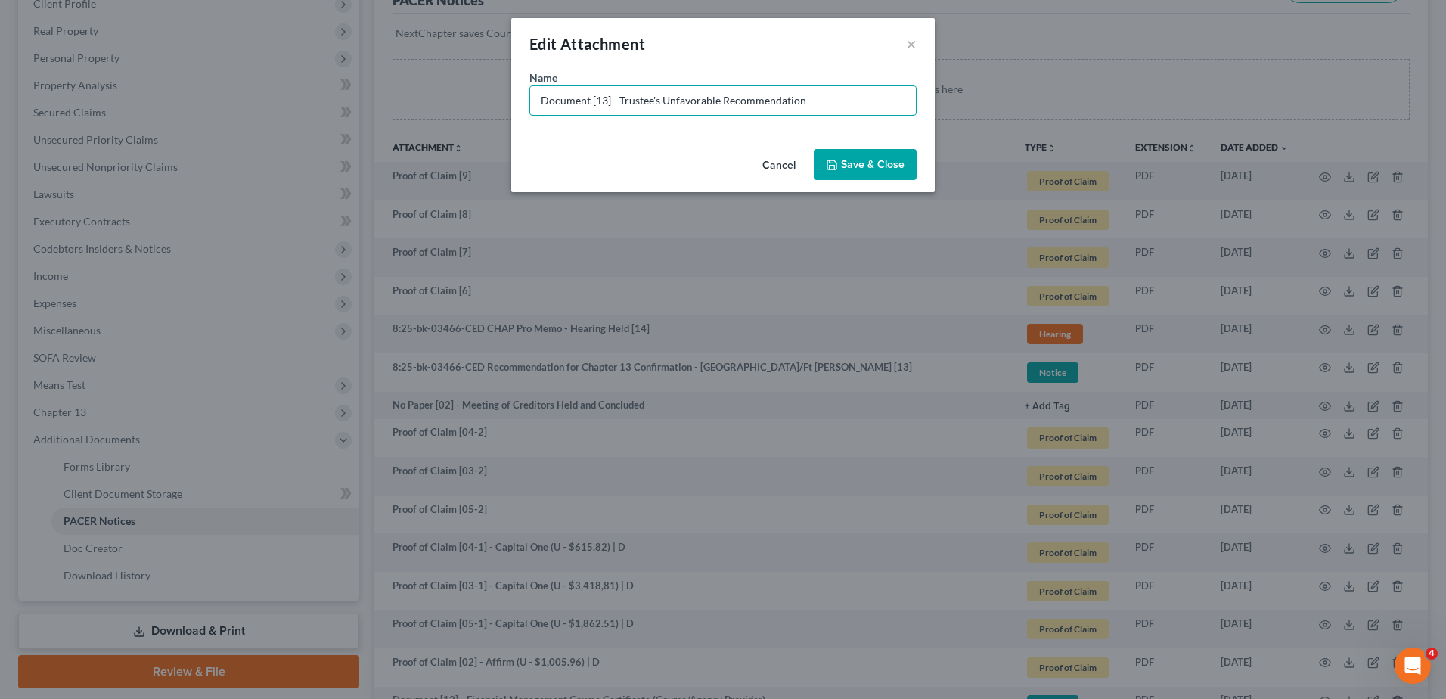
type input "Document [13] - Trustee's Unfavorable Recommendation"
click at [863, 165] on span "Save & Close" at bounding box center [873, 164] width 64 height 13
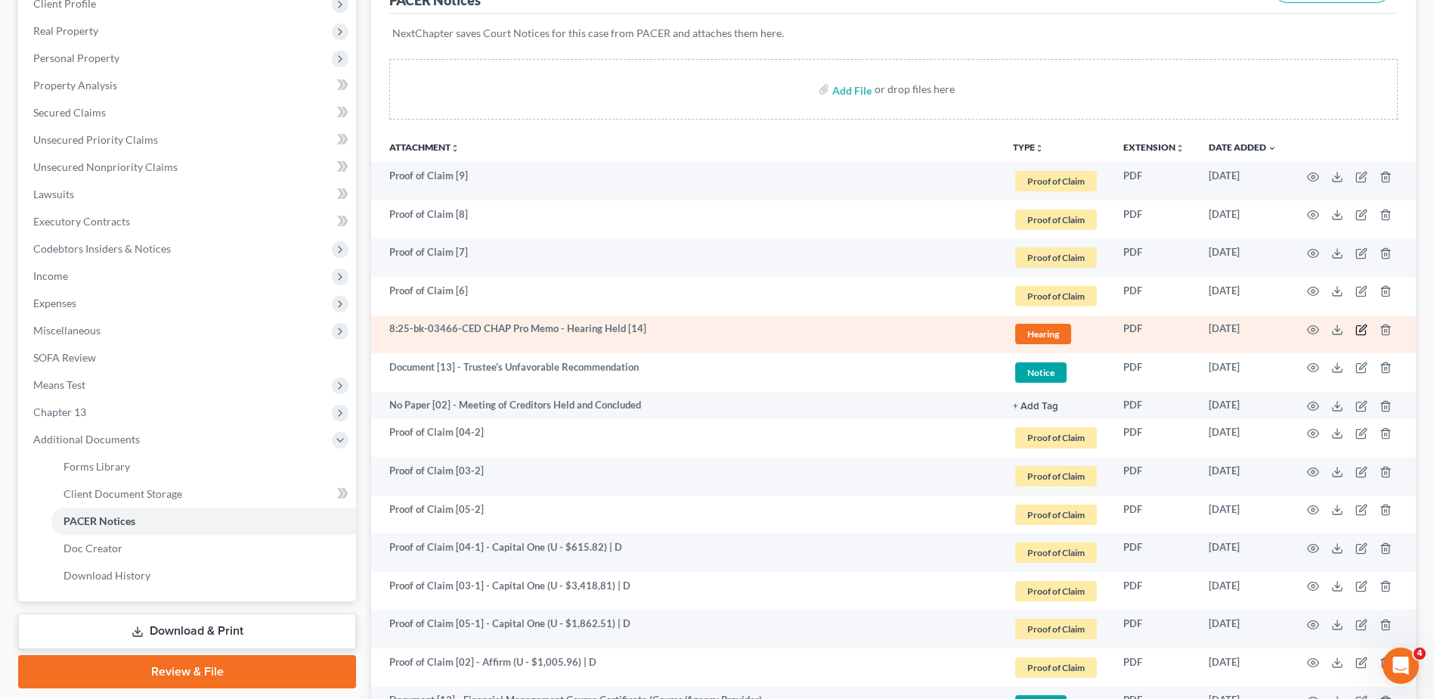
click at [1360, 331] on icon "button" at bounding box center [1363, 327] width 7 height 7
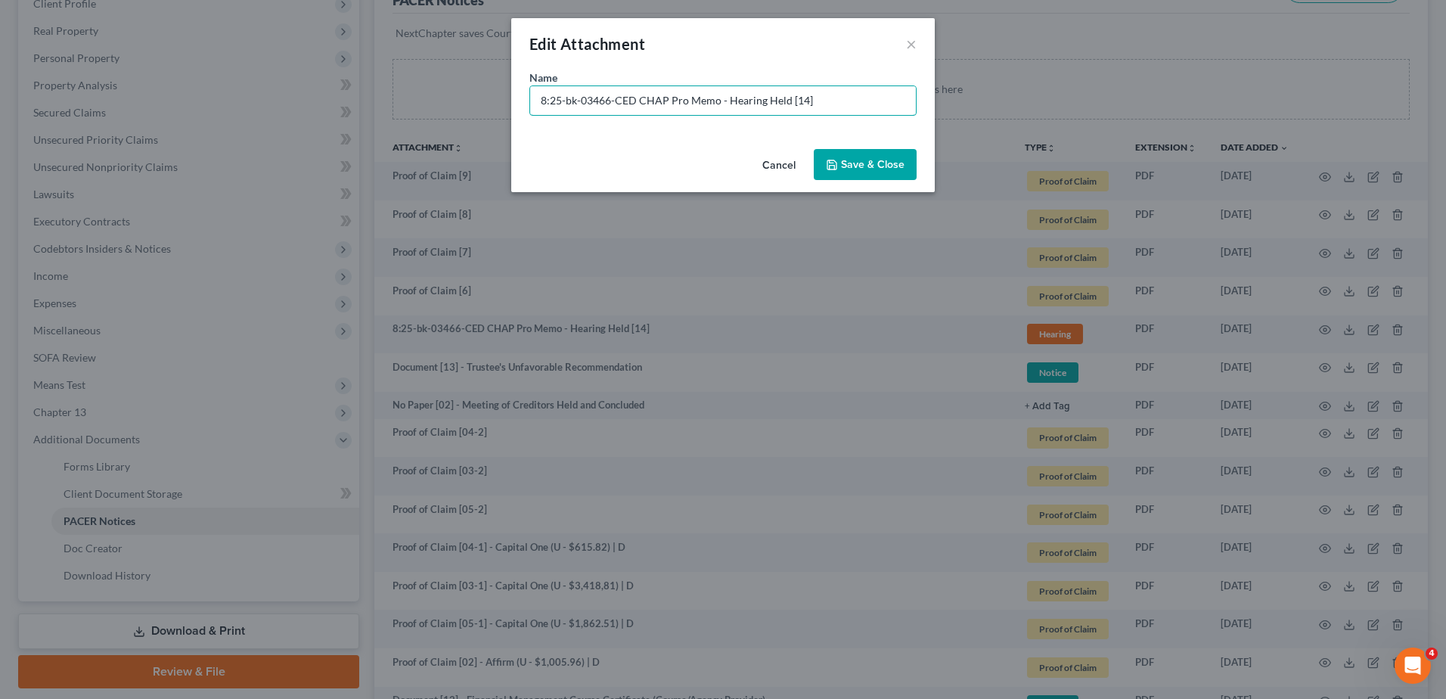
drag, startPoint x: 632, startPoint y: 98, endPoint x: 278, endPoint y: 73, distance: 354.7
click at [278, 73] on div "Edit Attachment × Name * 8:25-bk-03466-CED CHAP Pro Memo - Hearing Held [14] Ca…" at bounding box center [723, 349] width 1446 height 699
type input "Document [14] - CHAP Pro Memo - Hearing Held"
click at [893, 162] on span "Save & Close" at bounding box center [873, 164] width 64 height 13
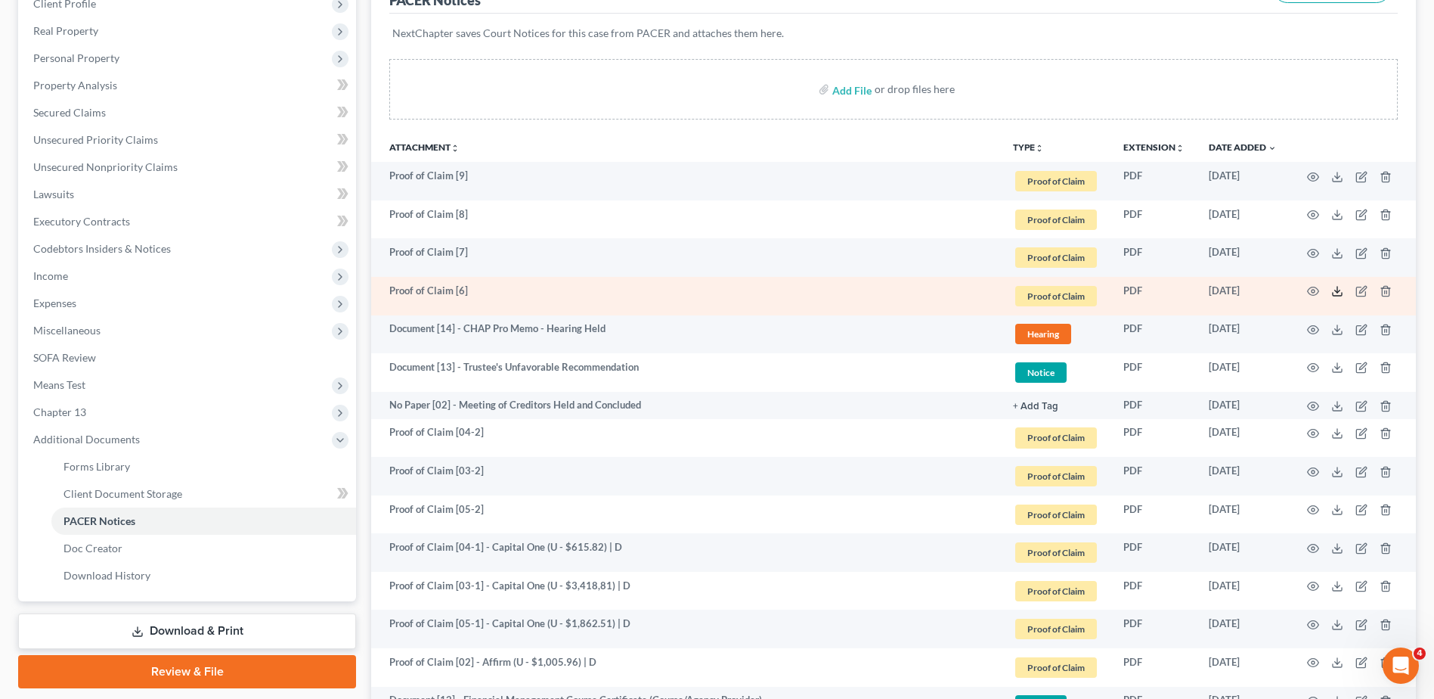
click at [1336, 290] on icon at bounding box center [1338, 291] width 12 height 12
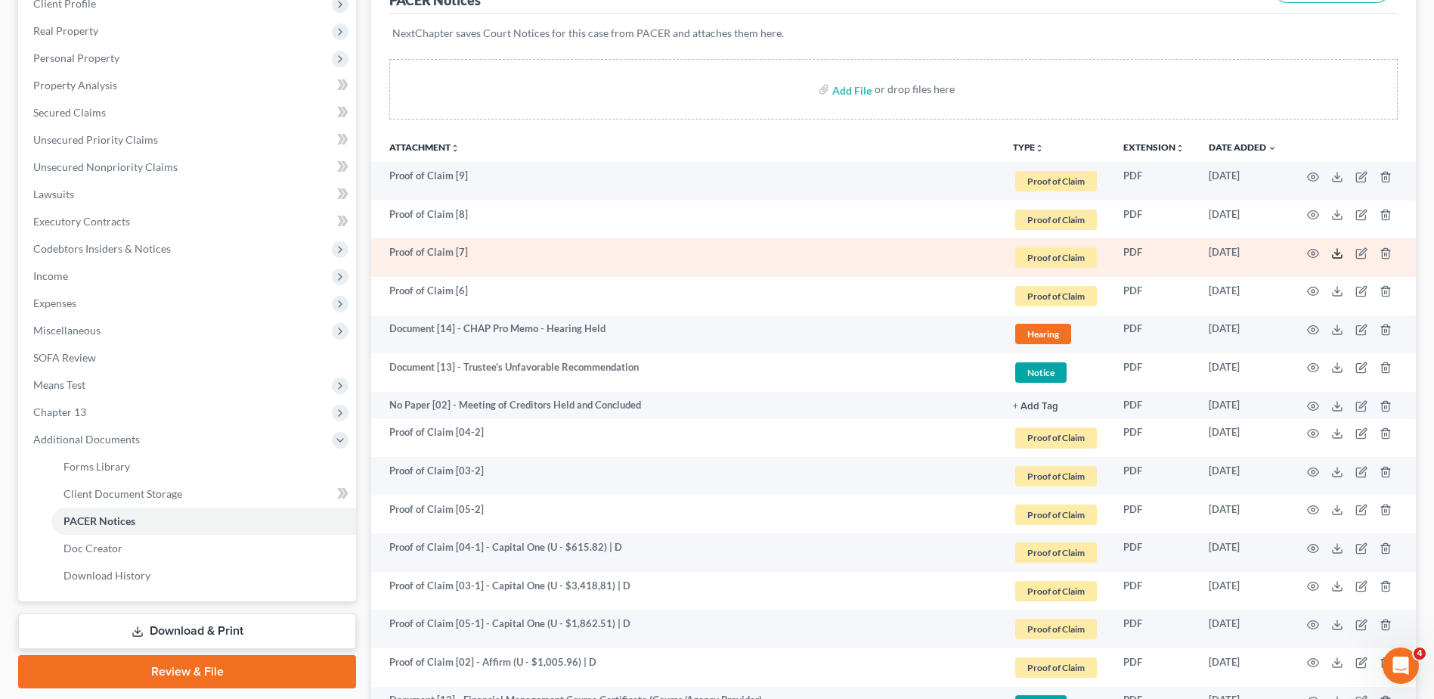
click at [1339, 254] on icon at bounding box center [1338, 253] width 12 height 12
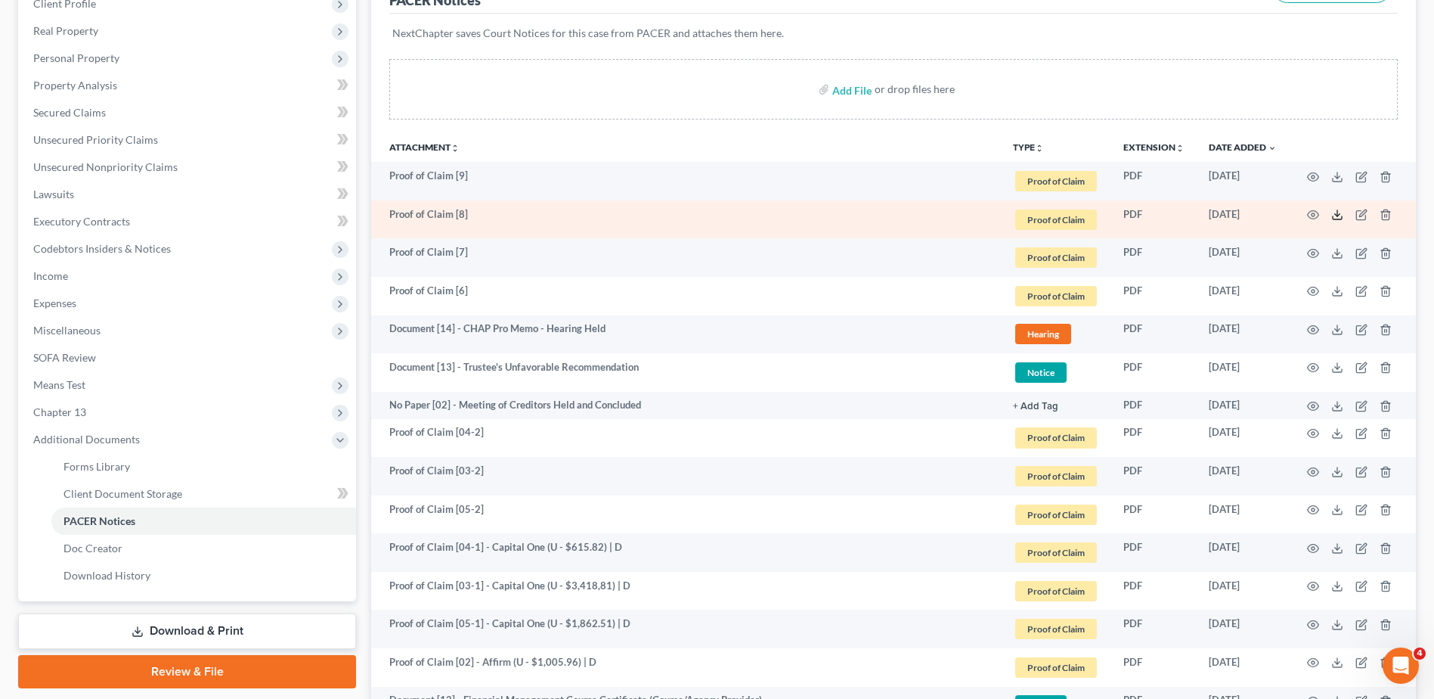
click at [1338, 212] on icon at bounding box center [1338, 215] width 12 height 12
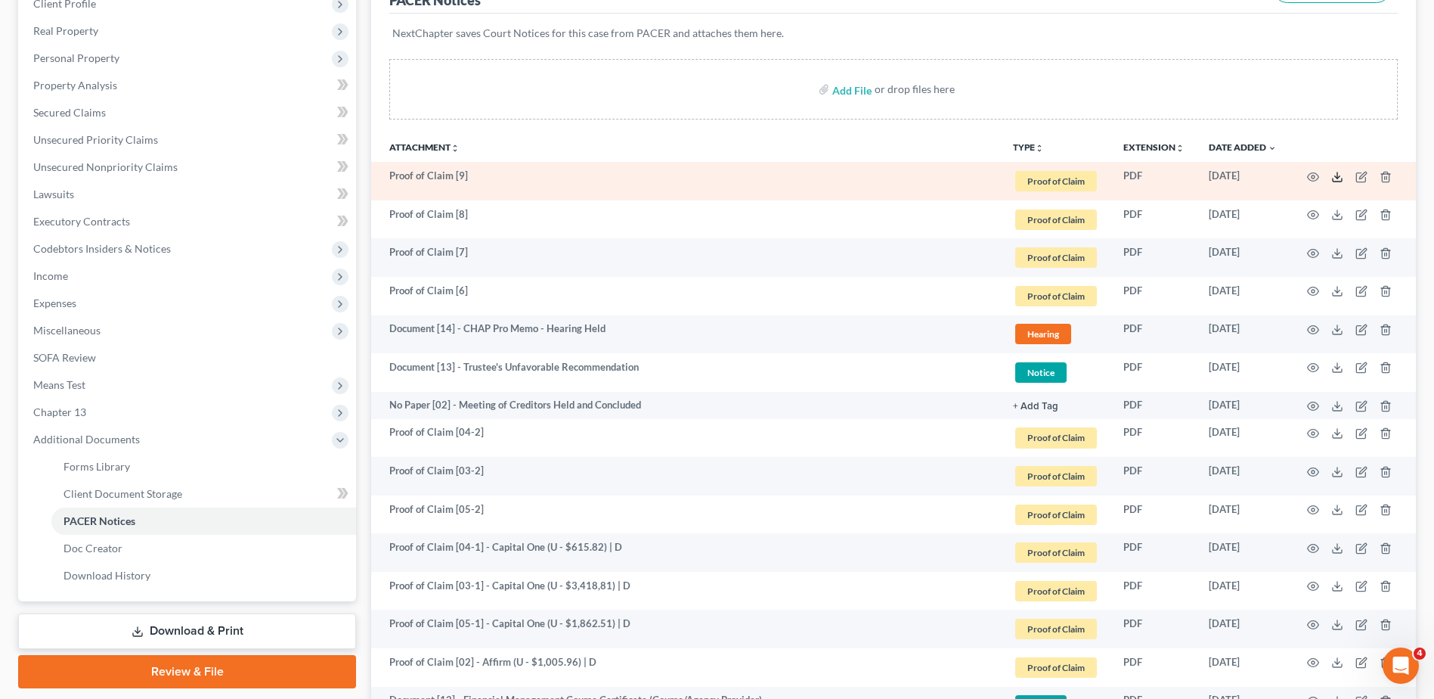
click at [1340, 179] on icon at bounding box center [1338, 177] width 12 height 12
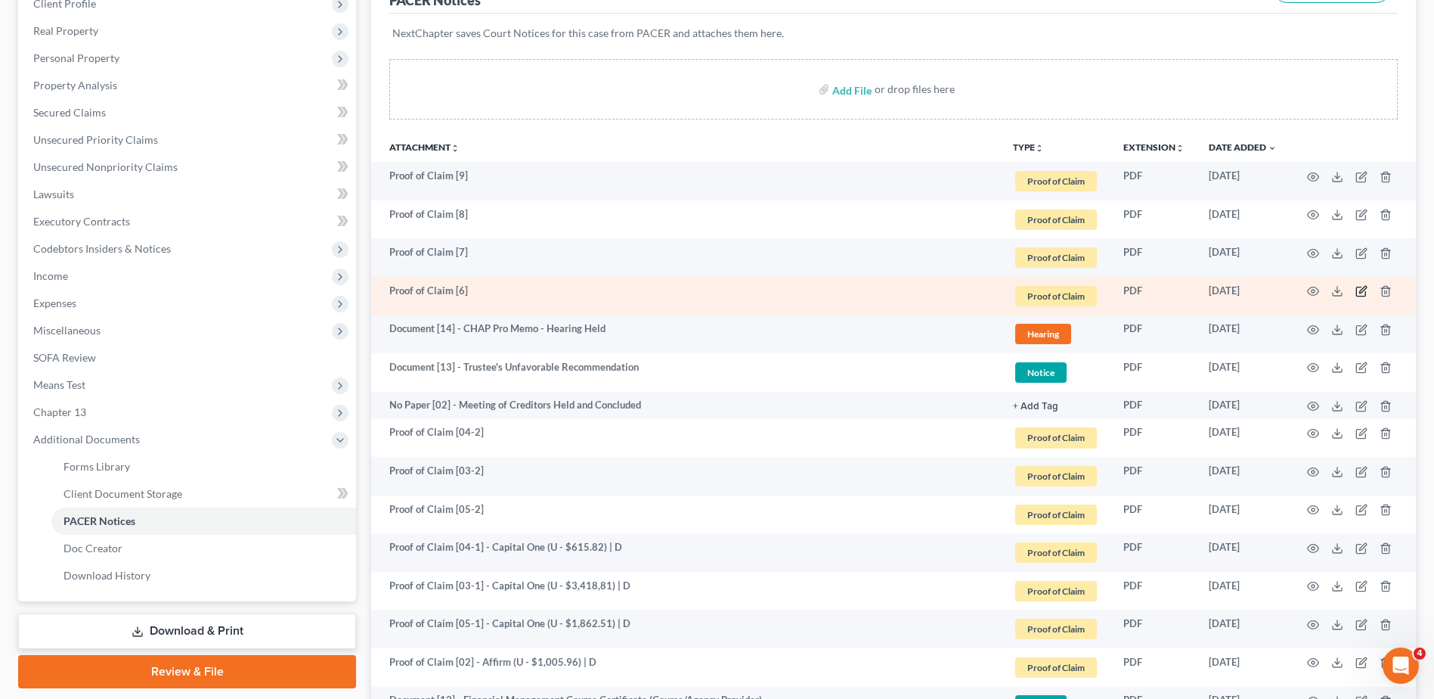
click at [1366, 292] on icon "button" at bounding box center [1361, 291] width 9 height 9
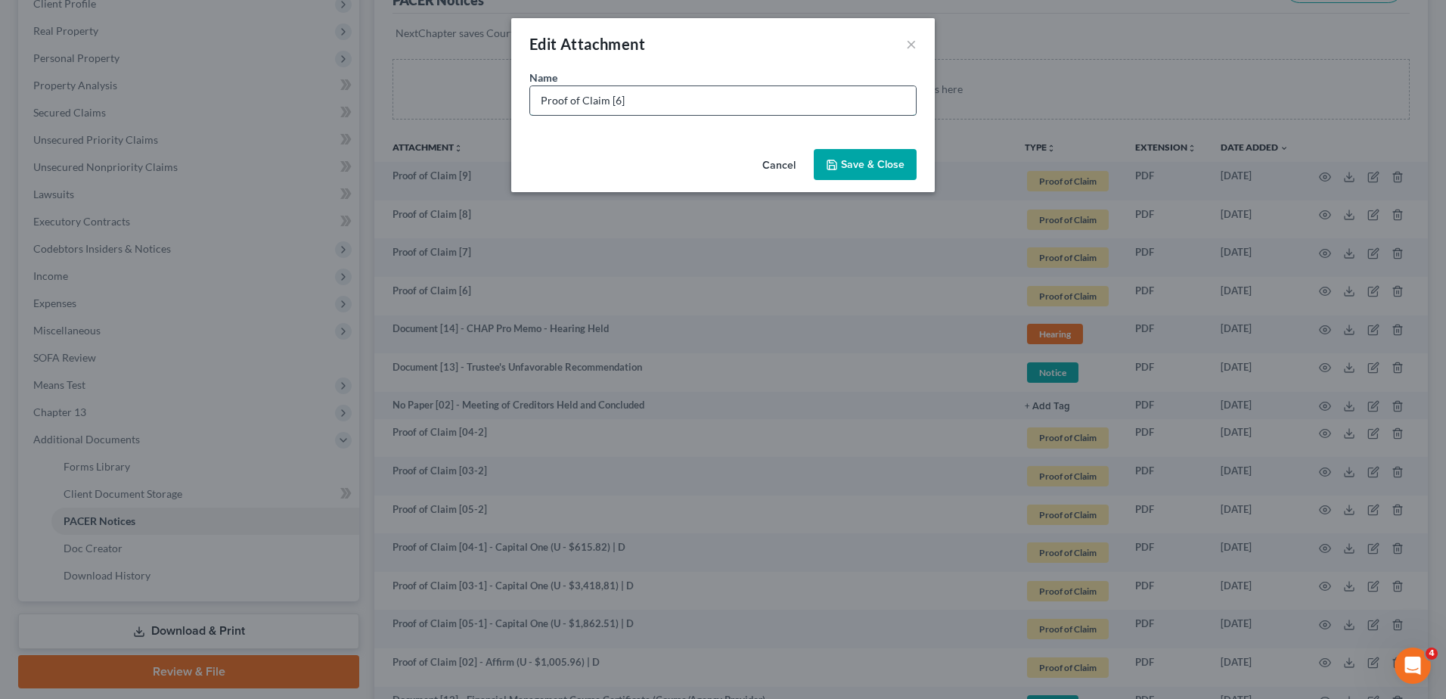
click at [613, 91] on input "Proof of Claim [6]" at bounding box center [723, 100] width 386 height 29
click at [699, 95] on input "Proof of Claim [06]" at bounding box center [723, 100] width 386 height 29
type input "Proof of Claim [06] - Jefferson Capital (U - $1,846.76) | D"
click at [878, 163] on span "Save & Close" at bounding box center [873, 164] width 64 height 13
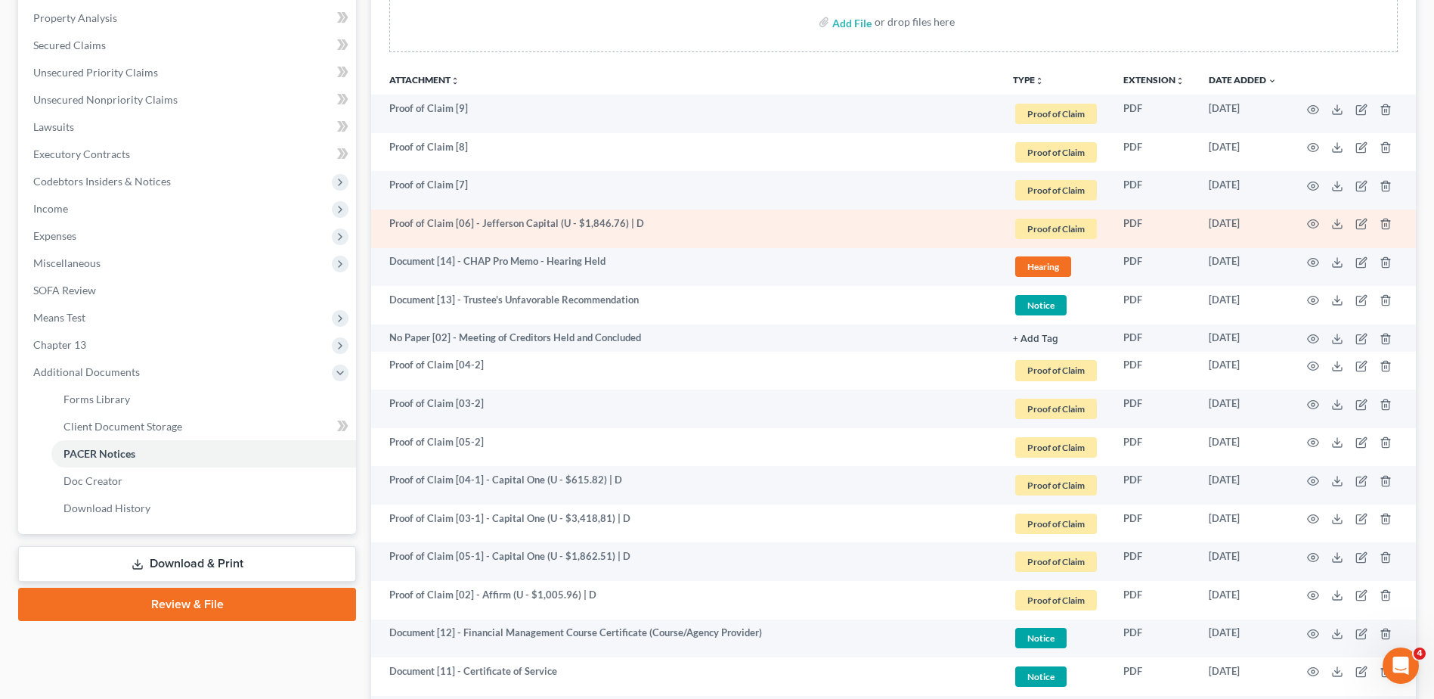
scroll to position [252, 0]
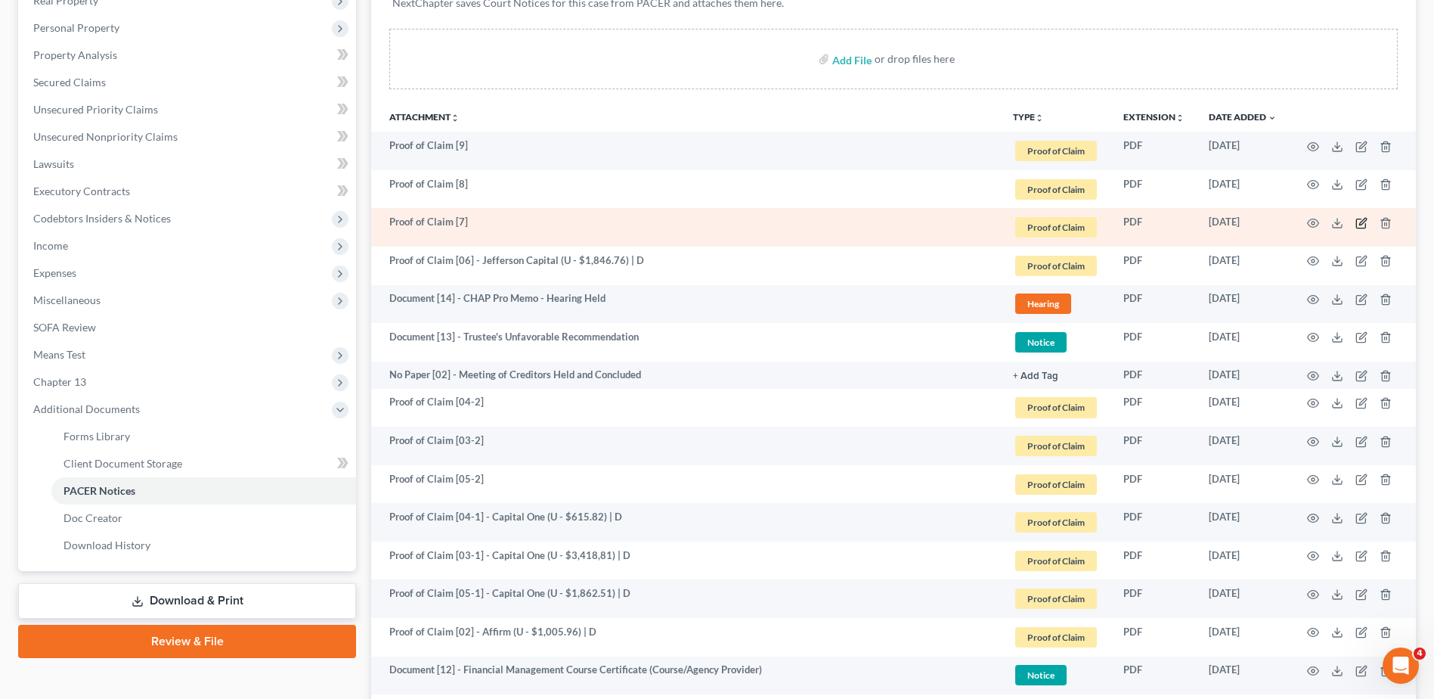
click at [1363, 222] on icon "button" at bounding box center [1362, 223] width 12 height 12
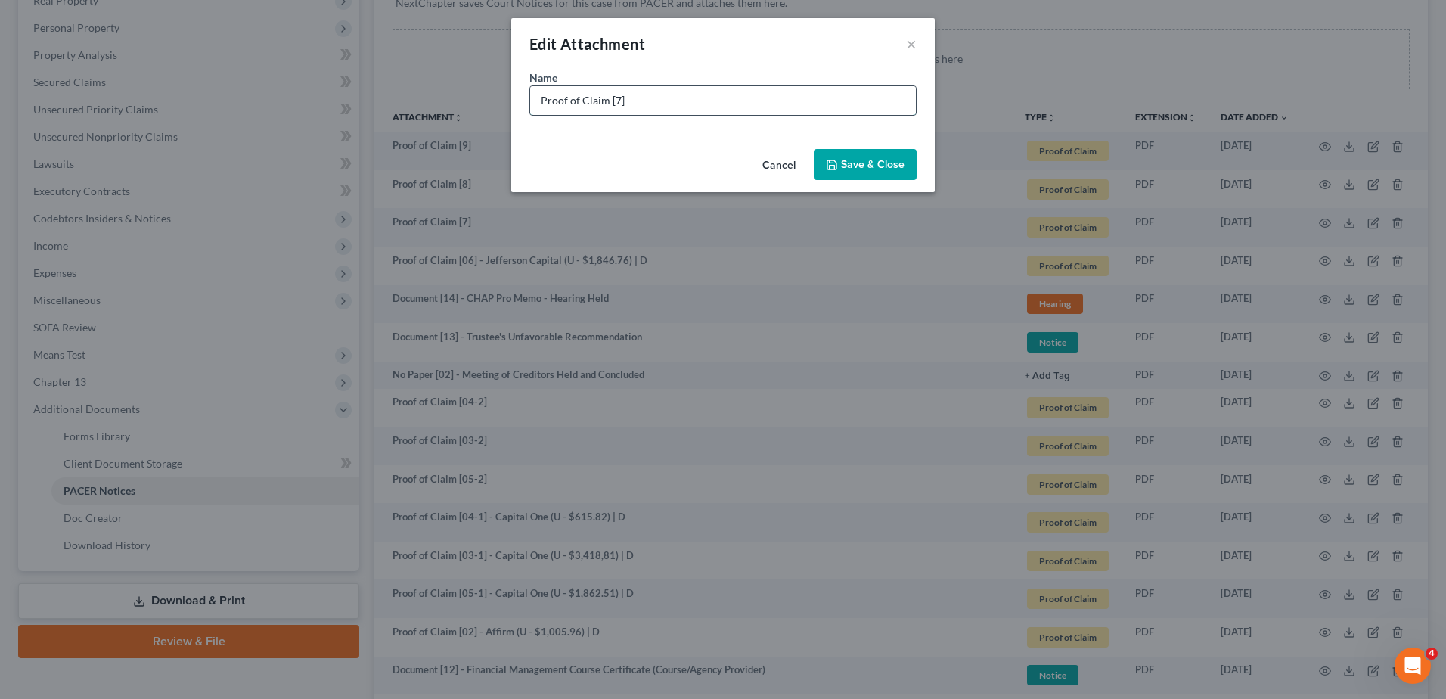
click at [612, 101] on input "Proof of Claim [7]" at bounding box center [723, 100] width 386 height 29
click at [808, 107] on input "Proof of Claim [07]" at bounding box center [723, 100] width 386 height 29
type input "Proof of Claim [07] - LVNV Funding (U - $1,062.65) | D"
click at [890, 163] on span "Save & Close" at bounding box center [873, 164] width 64 height 13
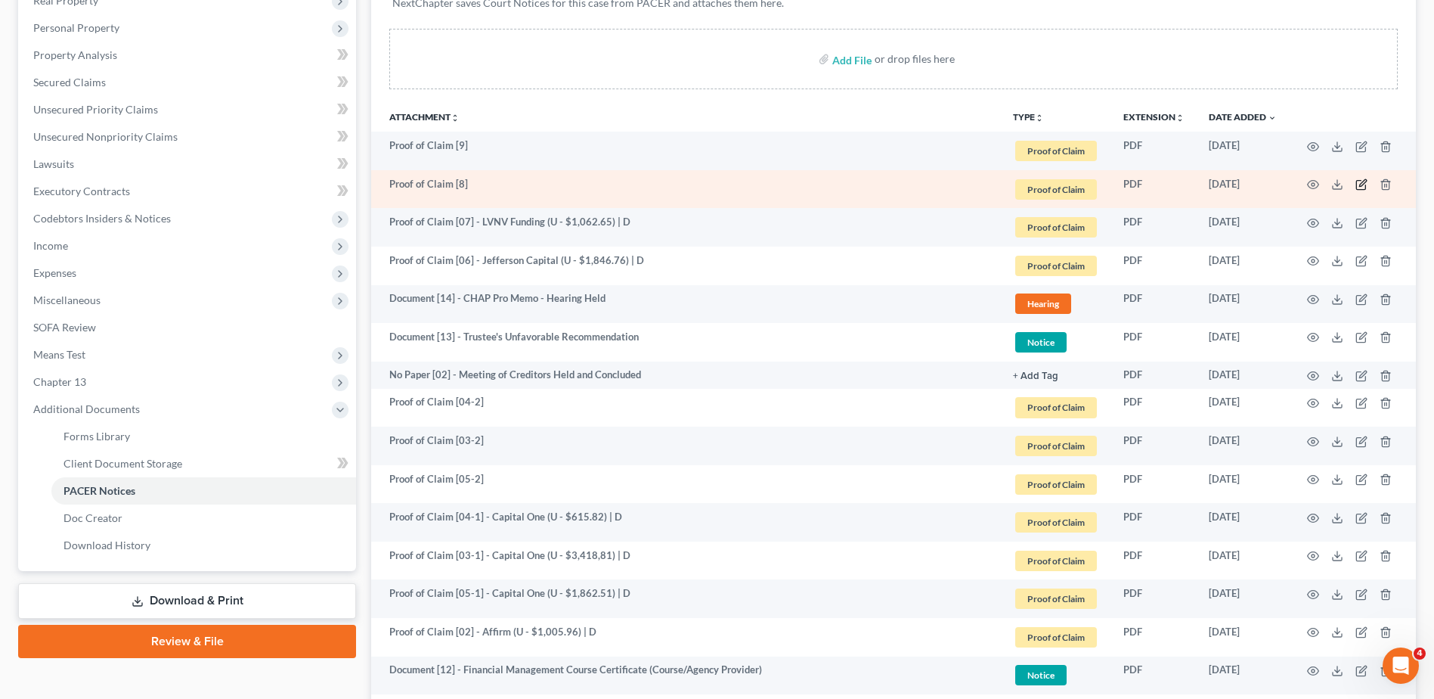
click at [1363, 189] on icon "button" at bounding box center [1362, 184] width 12 height 12
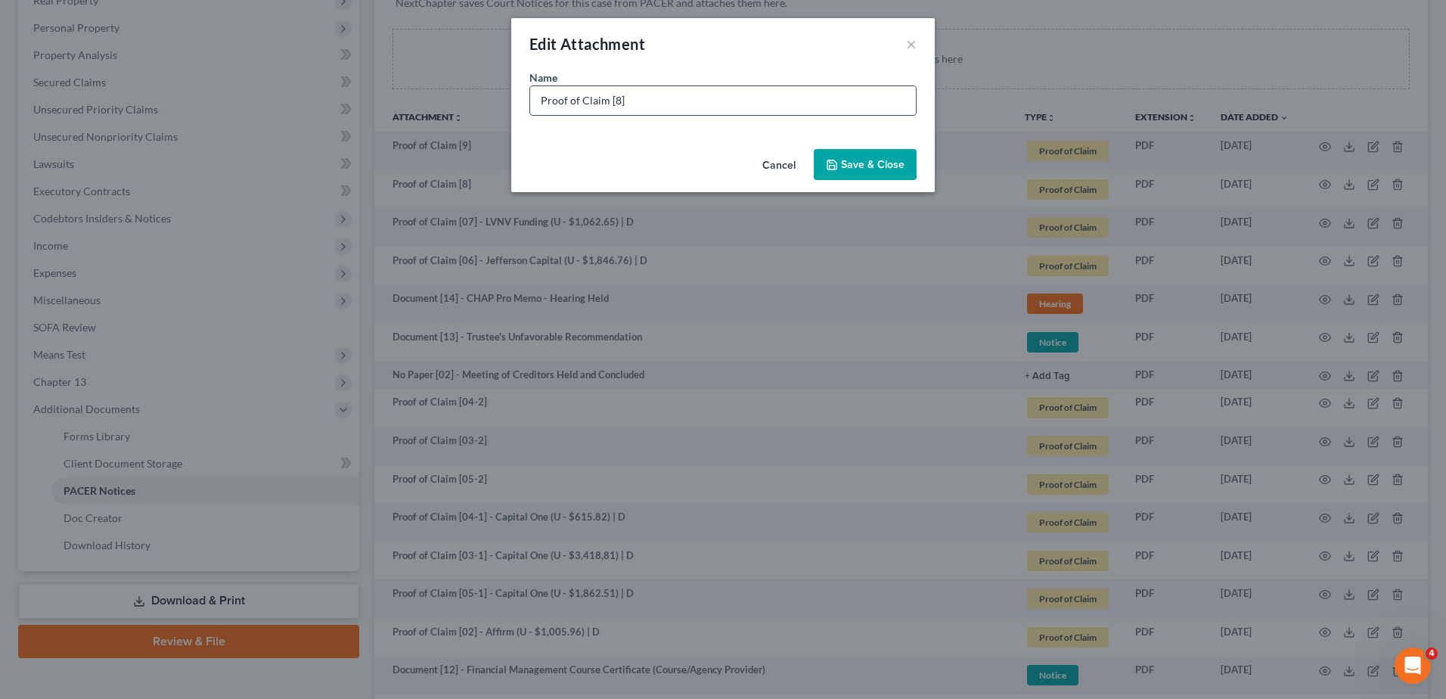
click at [615, 109] on input "Proof of Claim [8]" at bounding box center [723, 100] width 386 height 29
click at [666, 95] on input "Proof of Claim [08]" at bounding box center [723, 100] width 386 height 29
type input "Proof of Claim [08] - LVNV Funding (U - $990.14) | D"
click at [880, 154] on button "Save & Close" at bounding box center [865, 165] width 103 height 32
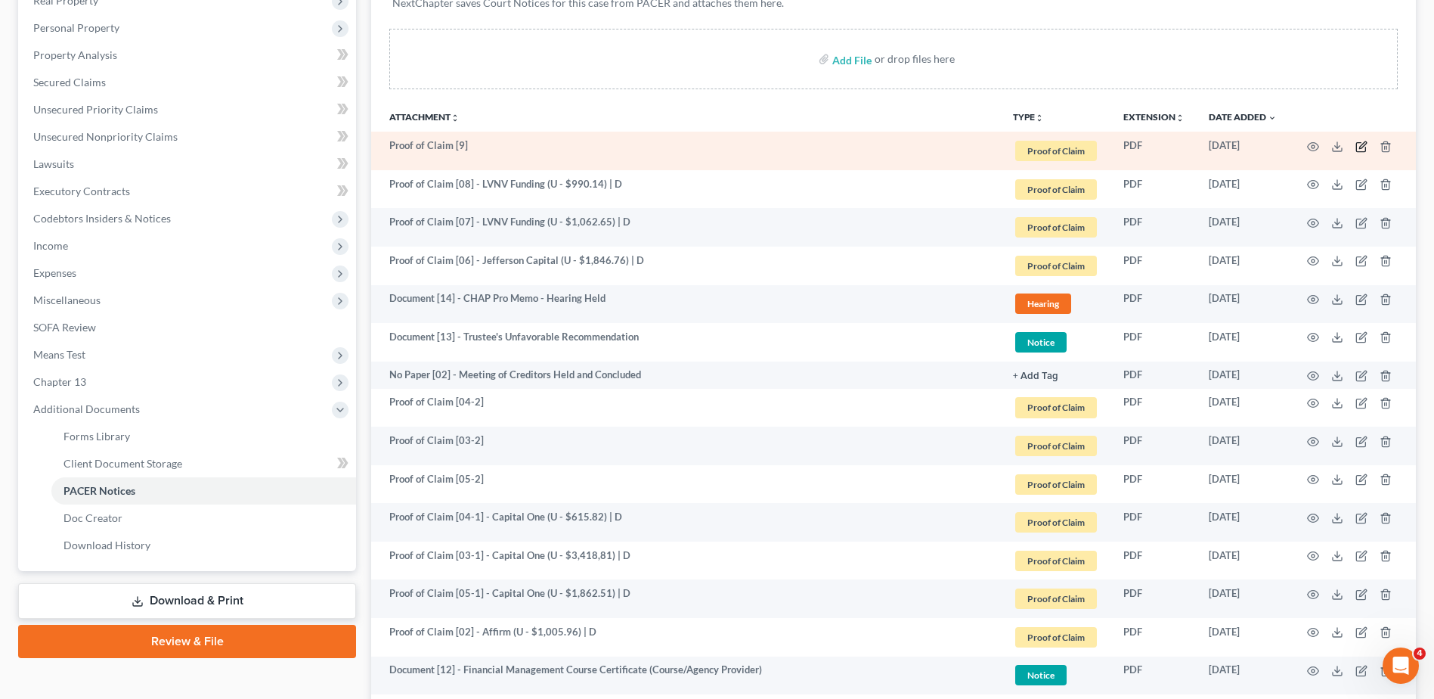
click at [1359, 144] on icon "button" at bounding box center [1362, 147] width 12 height 12
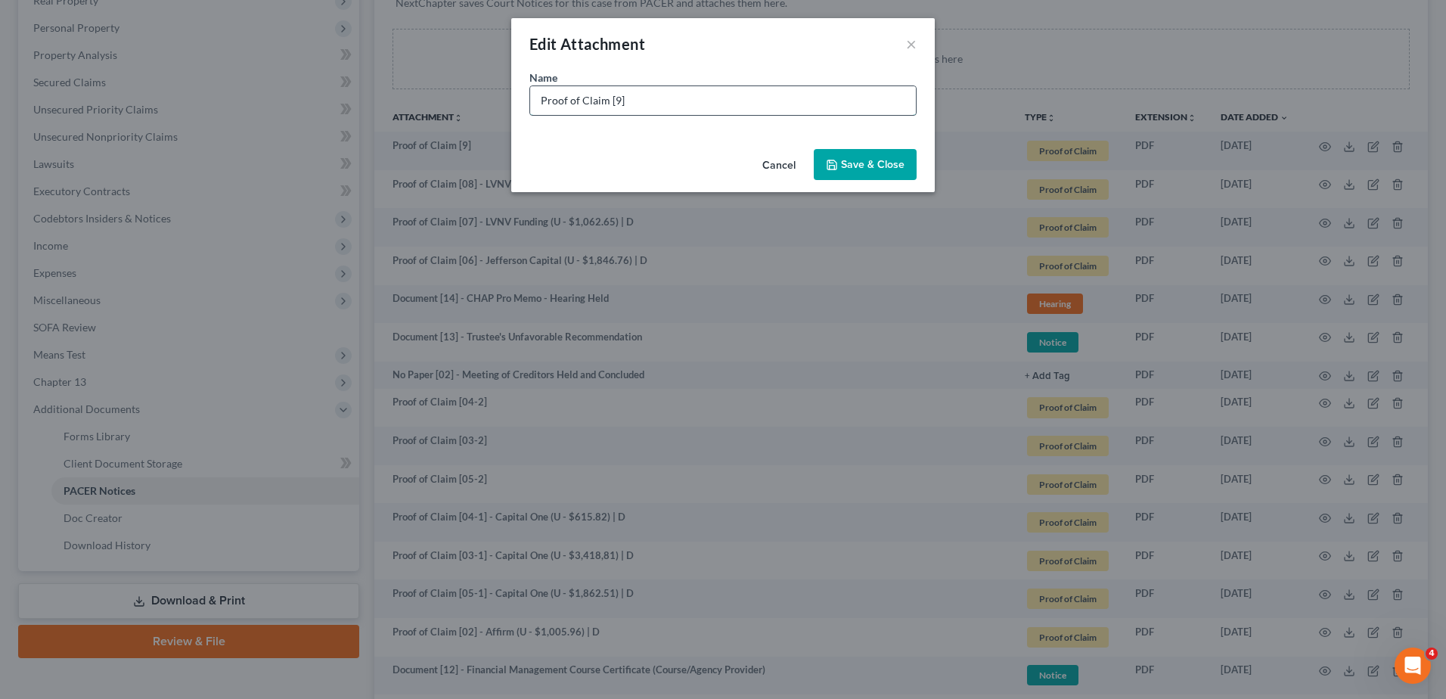
click at [613, 101] on input "Proof of Claim [9]" at bounding box center [723, 100] width 386 height 29
paste input "Proof of Claim [08] - LVNV Funding (U - $990.14) | D"
click at [746, 102] on input "Proof of Claim [09] - LVNV Funding (U - $990.14) | D" at bounding box center [723, 100] width 386 height 29
click at [749, 94] on input "Proof of Claim [09] - LVNV Funding (U - $990.14) | D" at bounding box center [723, 100] width 386 height 29
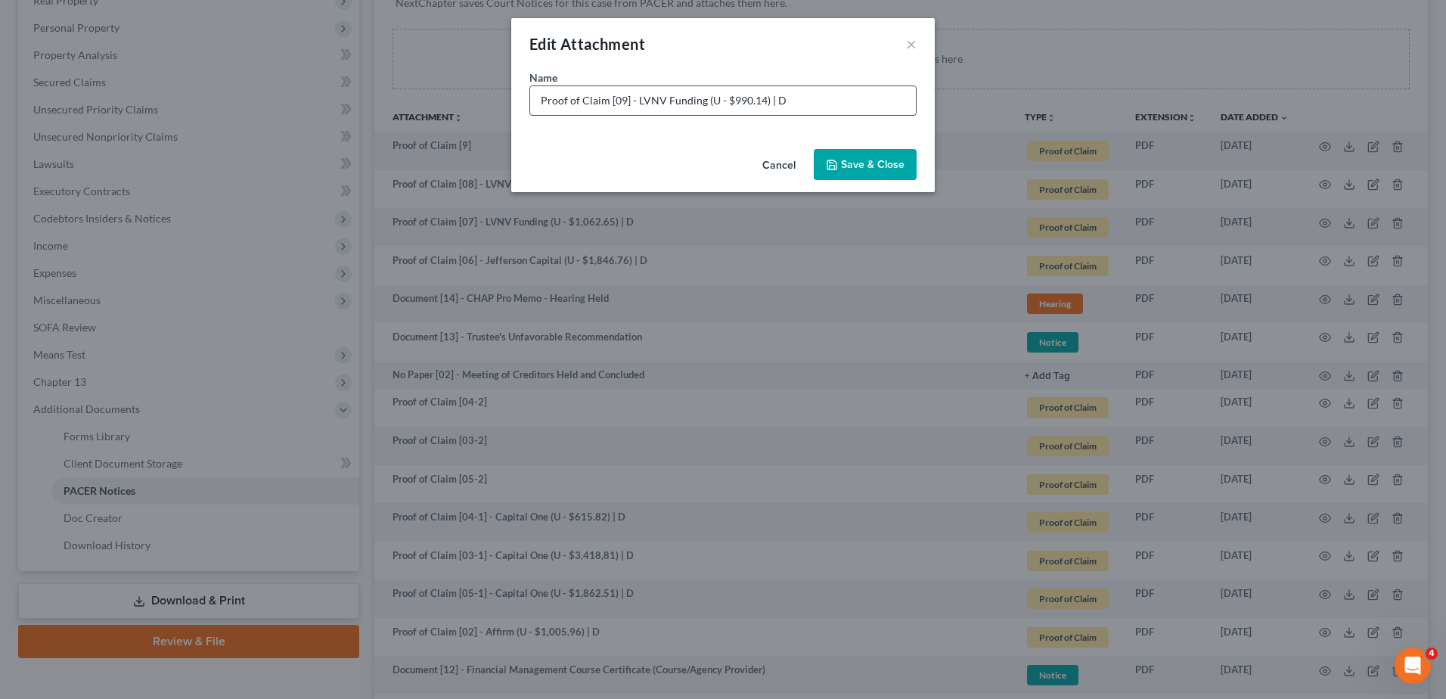
click at [746, 95] on input "Proof of Claim [09] - LVNV Funding (U - $990.14) | D" at bounding box center [723, 100] width 386 height 29
type input "Proof of Claim [09] - LVNV Funding (U - $2,141.48) | D"
click at [854, 169] on span "Save & Close" at bounding box center [873, 164] width 64 height 13
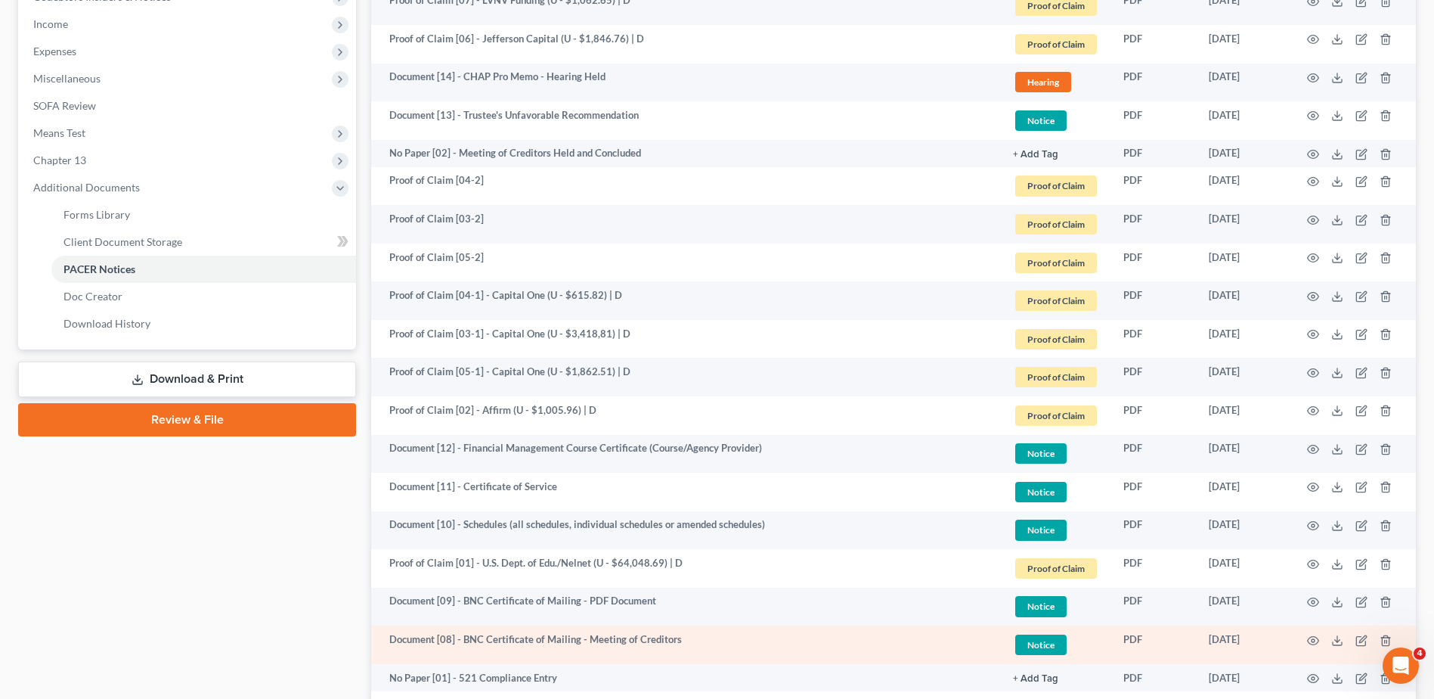
scroll to position [347, 0]
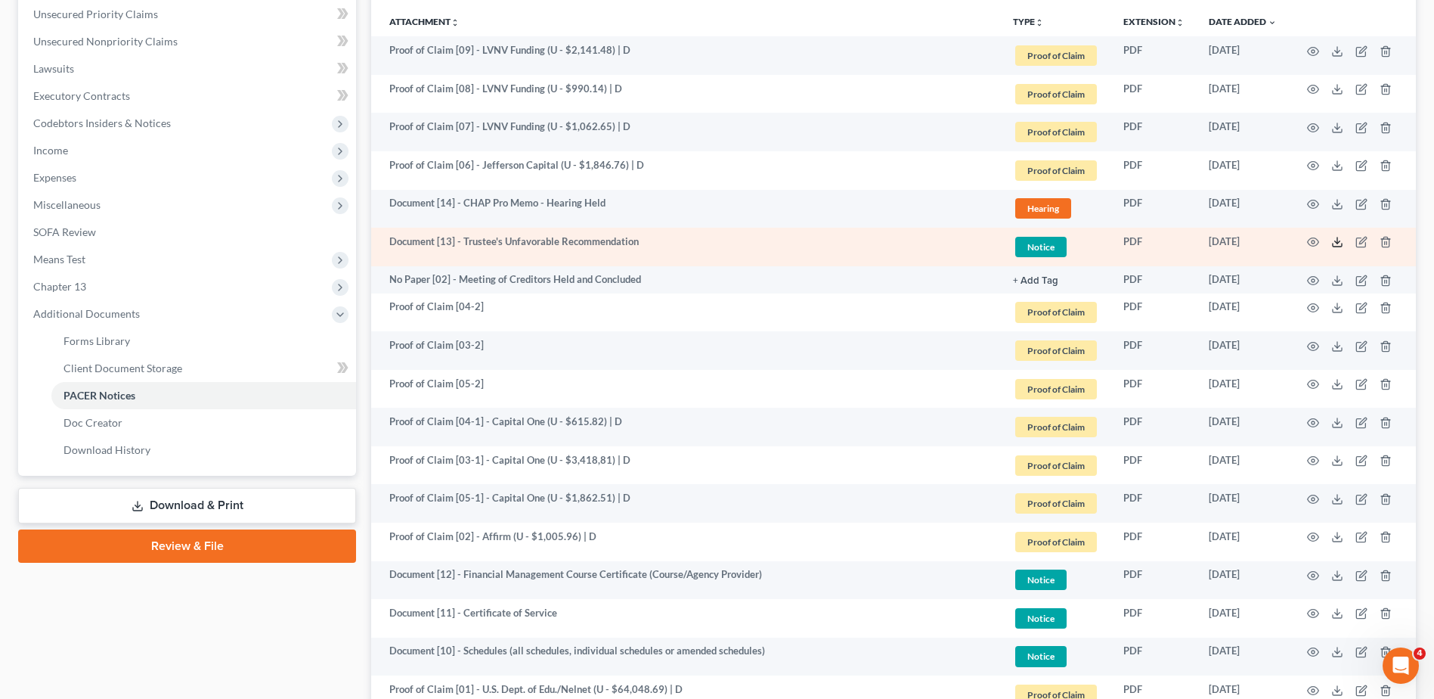
click at [1338, 246] on icon at bounding box center [1338, 242] width 12 height 12
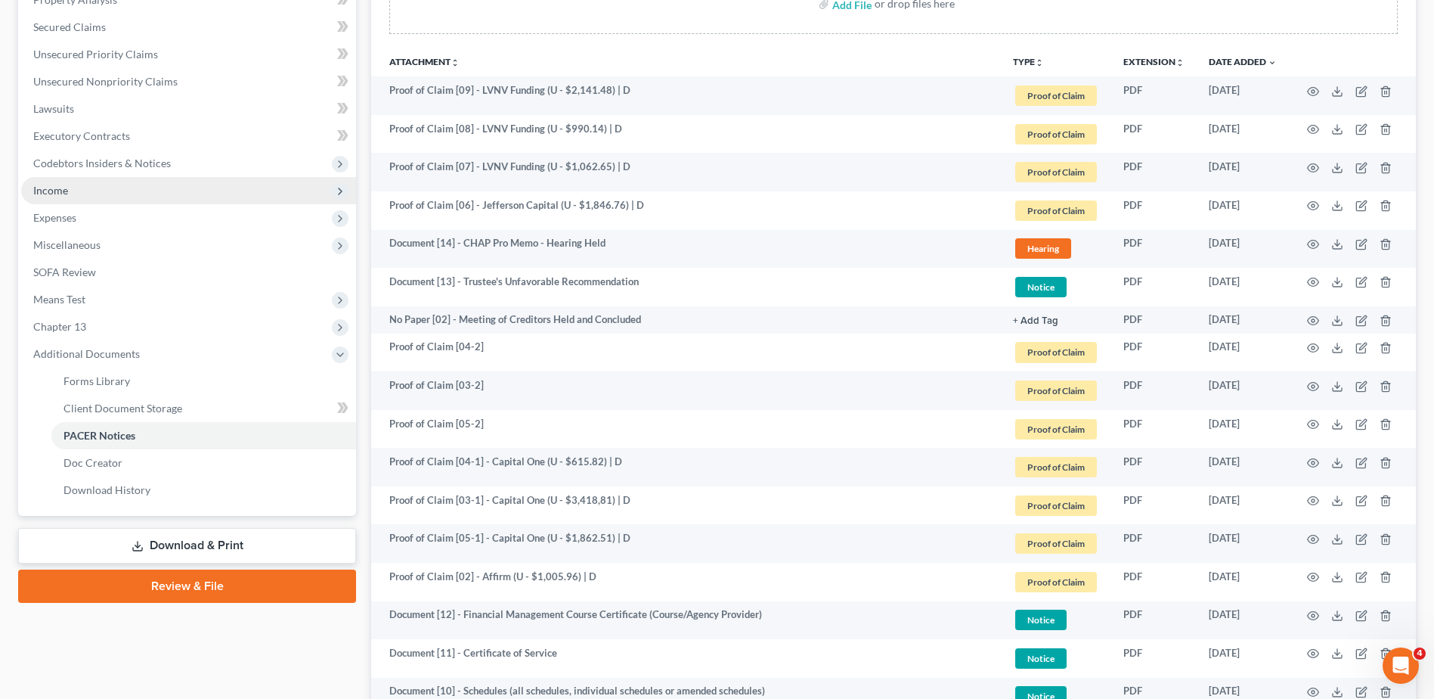
scroll to position [222, 0]
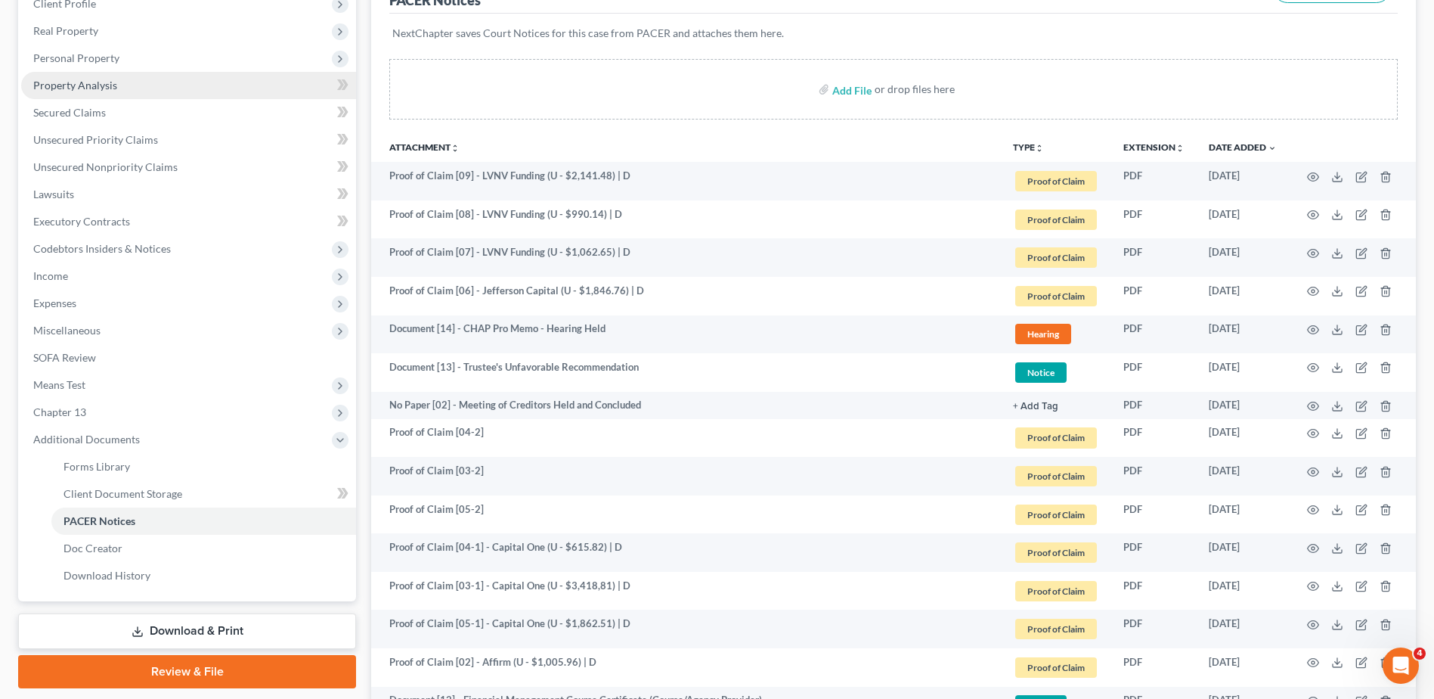
click at [99, 81] on span "Property Analysis" at bounding box center [75, 85] width 84 height 13
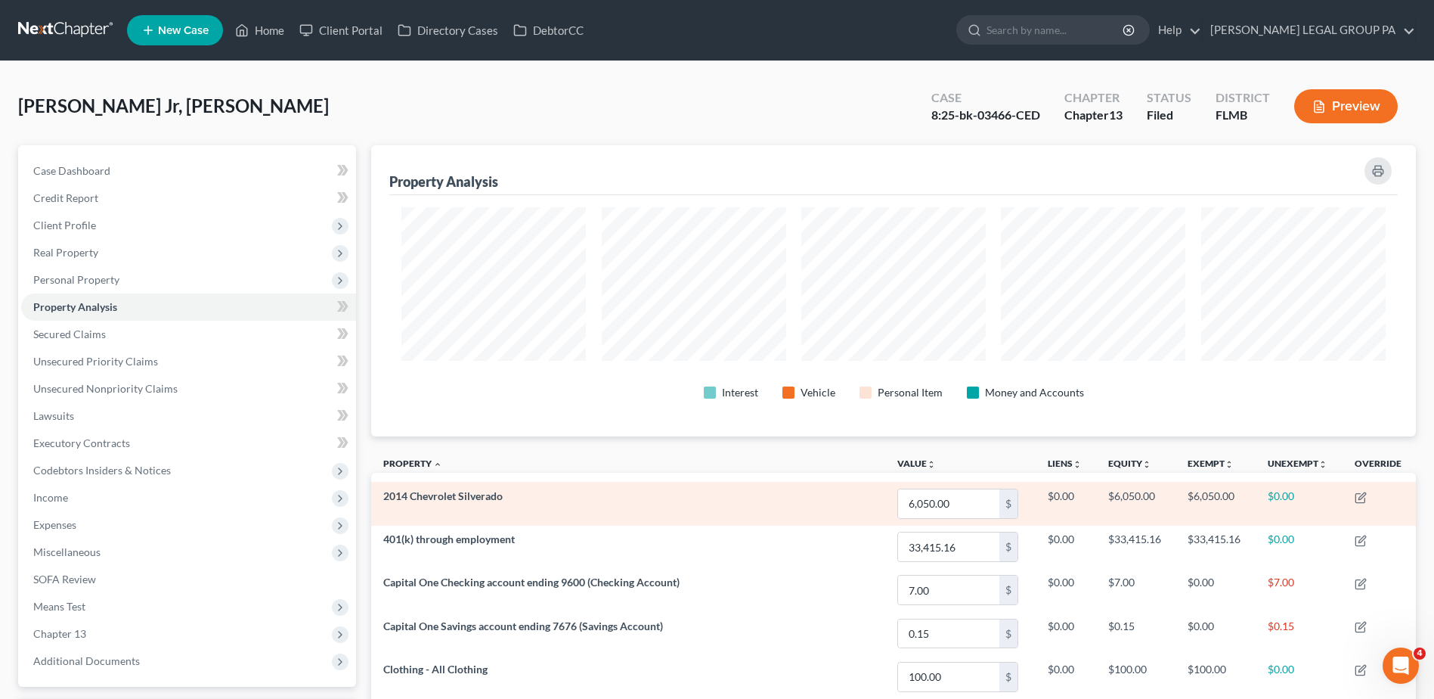
scroll to position [291, 1045]
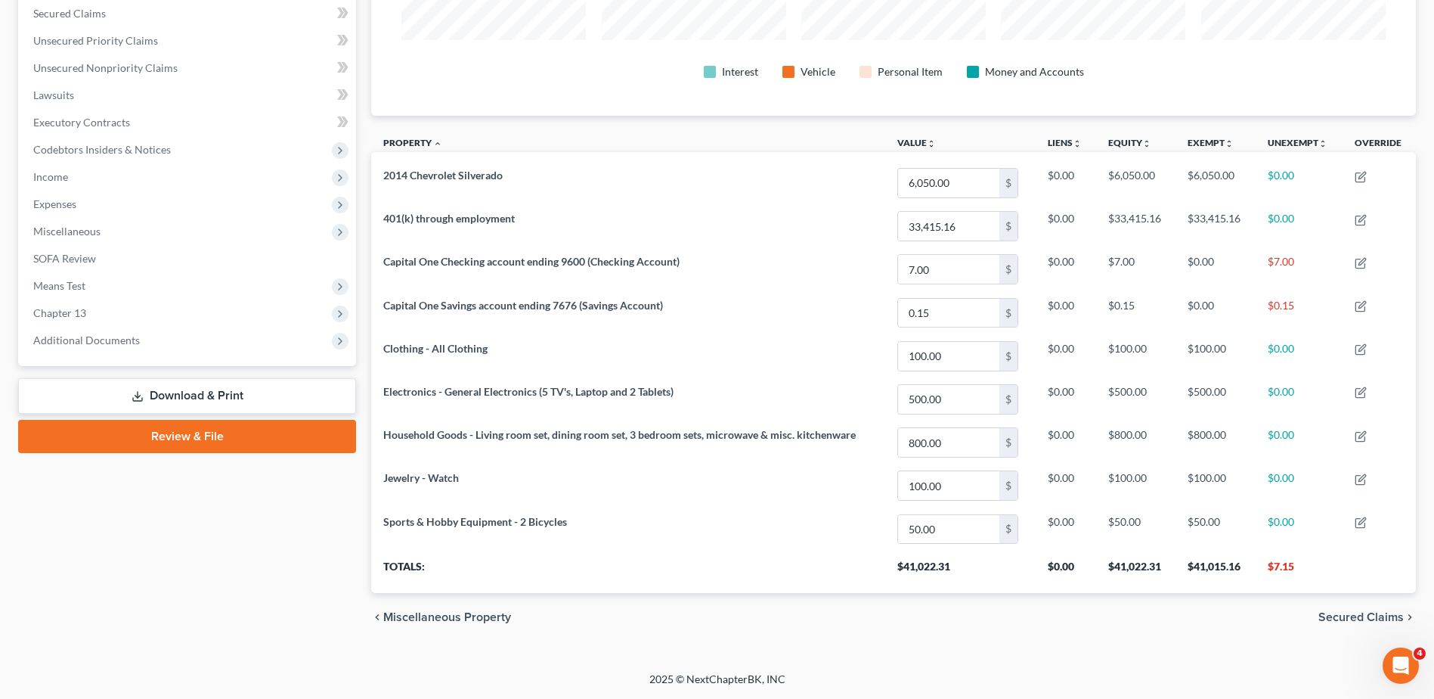
drag, startPoint x: 60, startPoint y: 285, endPoint x: 67, endPoint y: 300, distance: 16.3
click at [60, 285] on span "Means Test" at bounding box center [59, 285] width 52 height 13
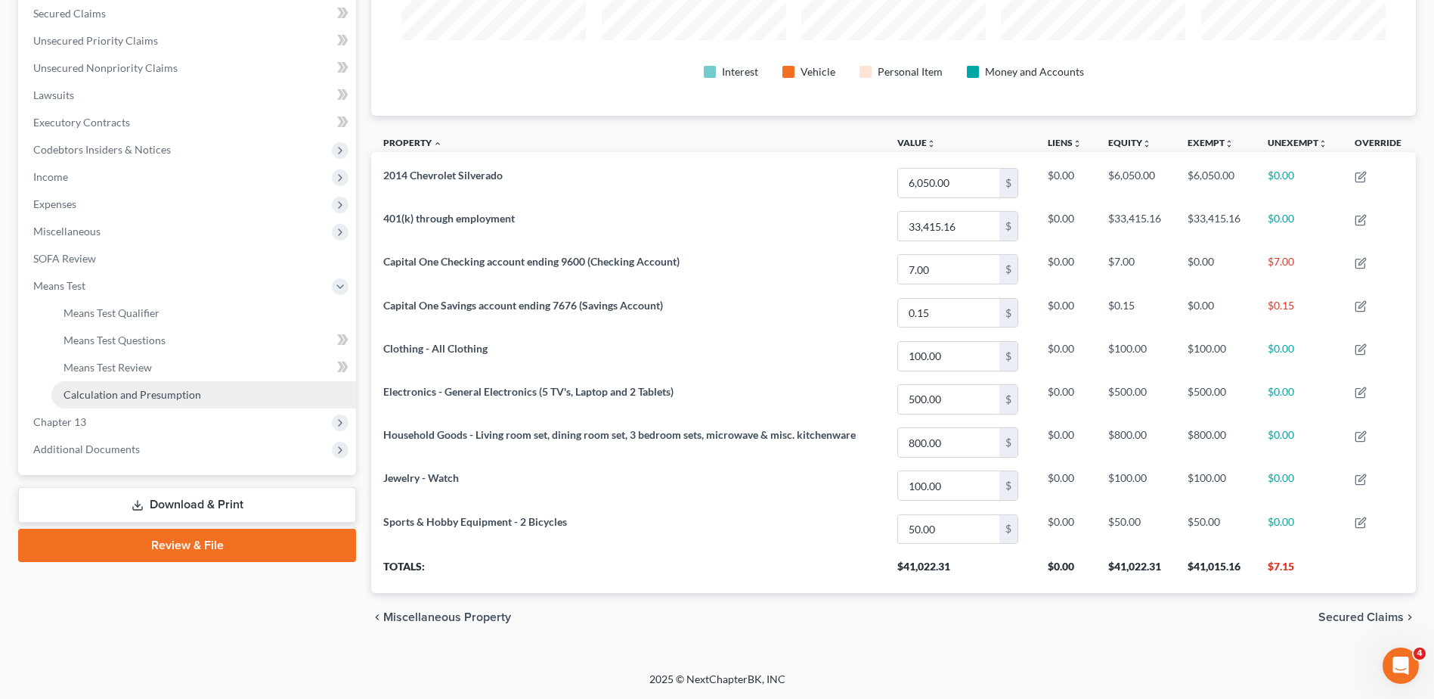
click at [104, 388] on span "Calculation and Presumption" at bounding box center [133, 394] width 138 height 13
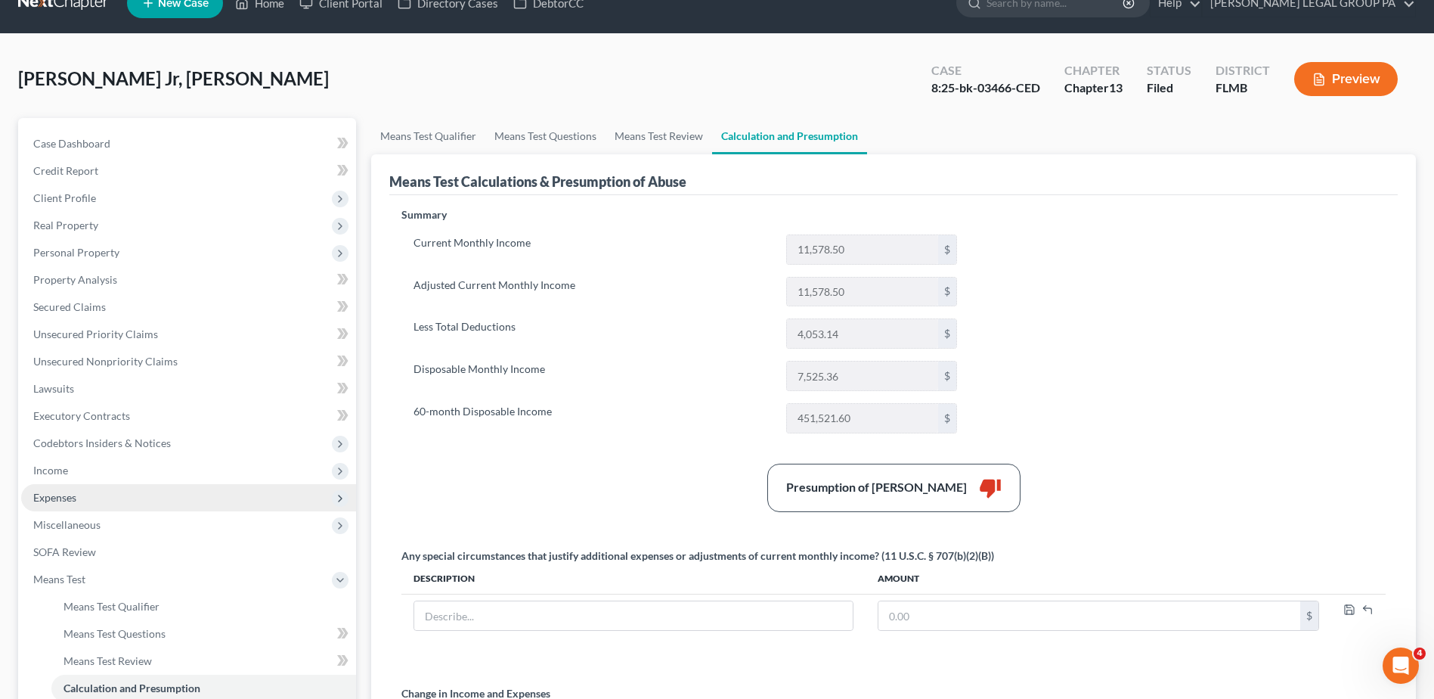
scroll to position [279, 0]
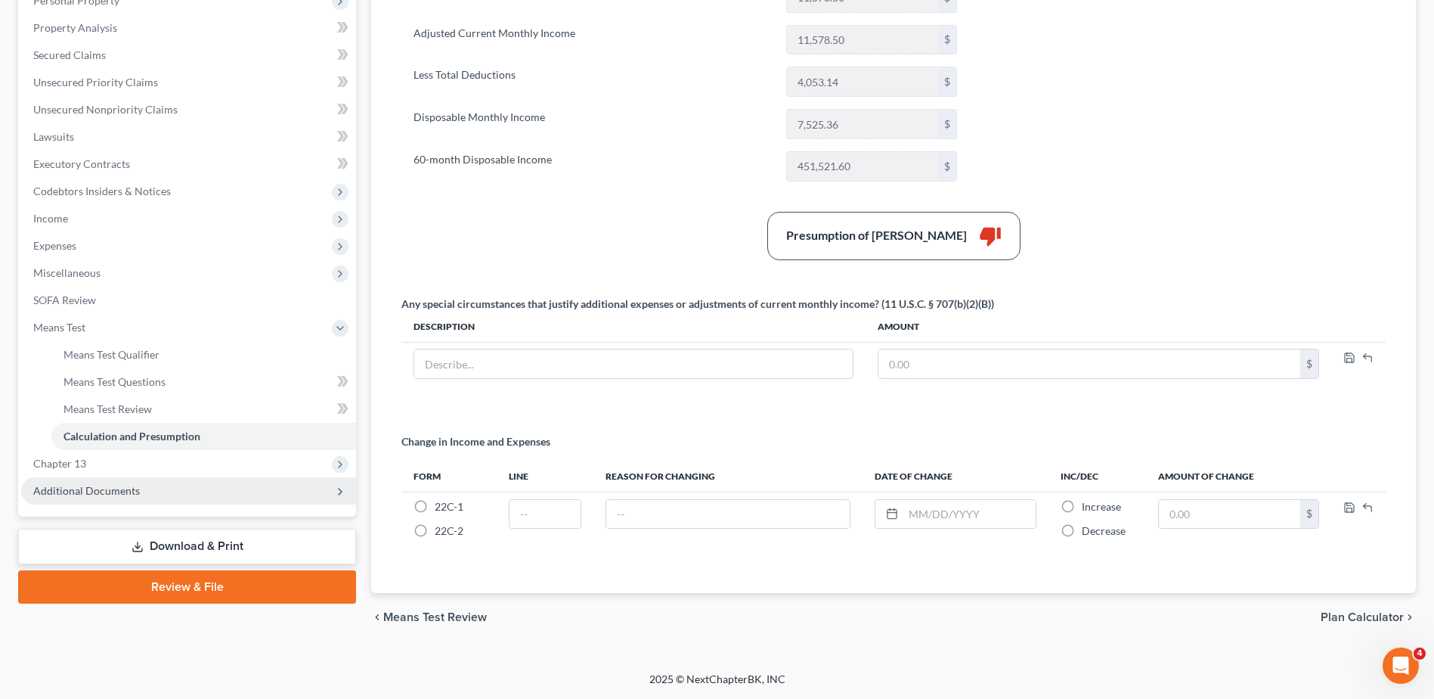
click at [95, 493] on span "Additional Documents" at bounding box center [86, 490] width 107 height 13
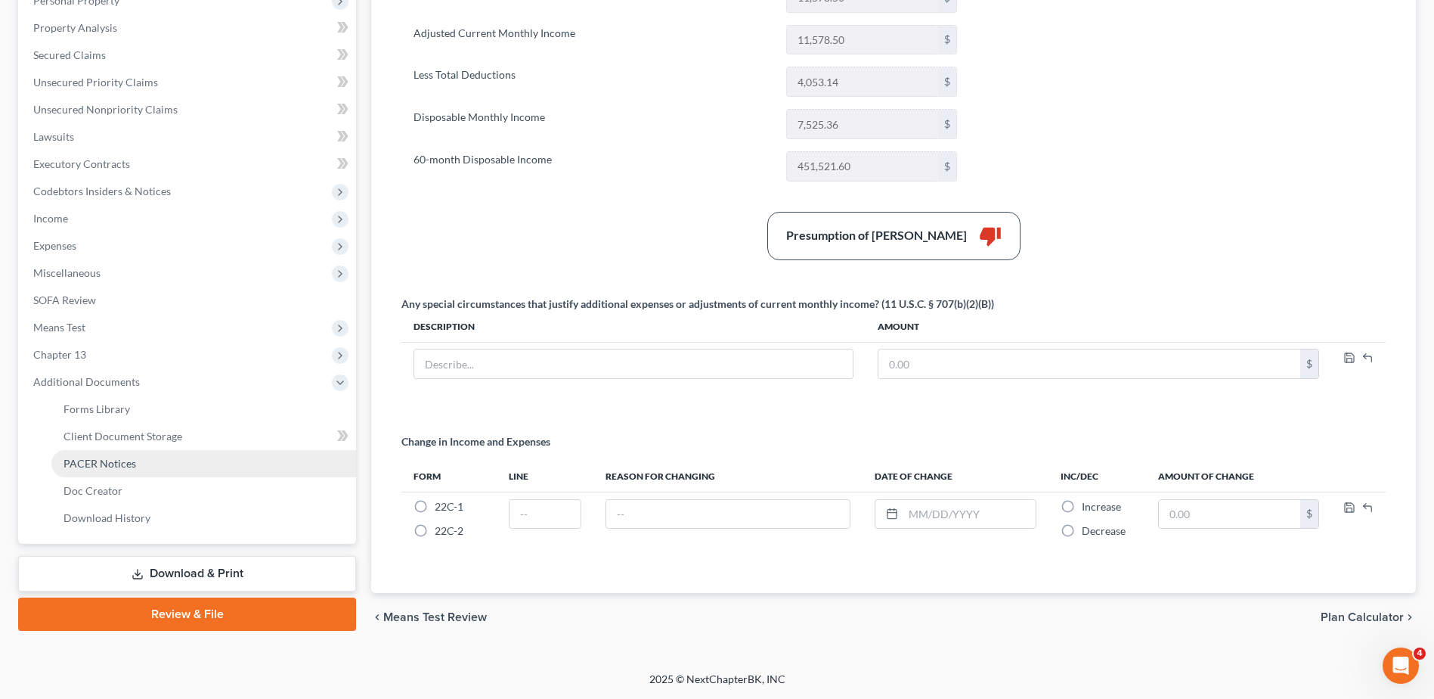
click at [123, 469] on span "PACER Notices" at bounding box center [100, 463] width 73 height 13
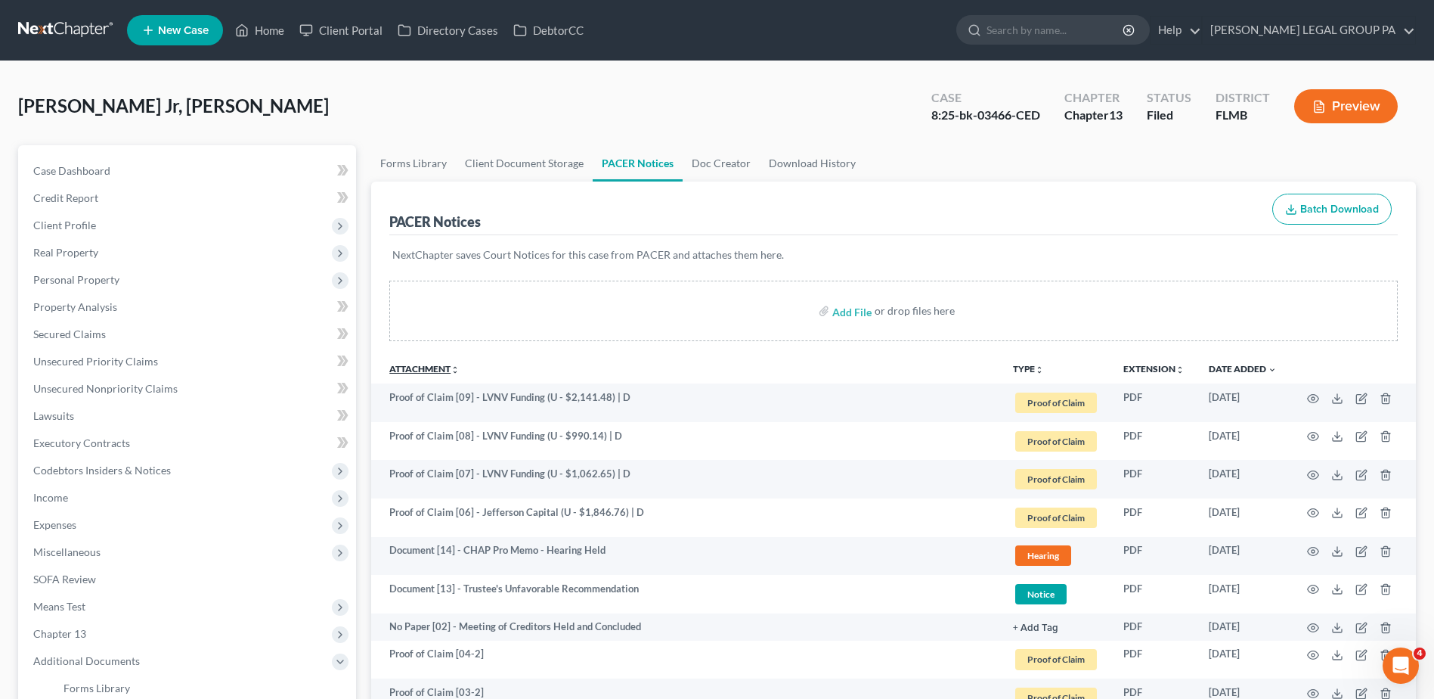
click at [426, 368] on link "Attachment unfold_more expand_more expand_less" at bounding box center [424, 368] width 70 height 11
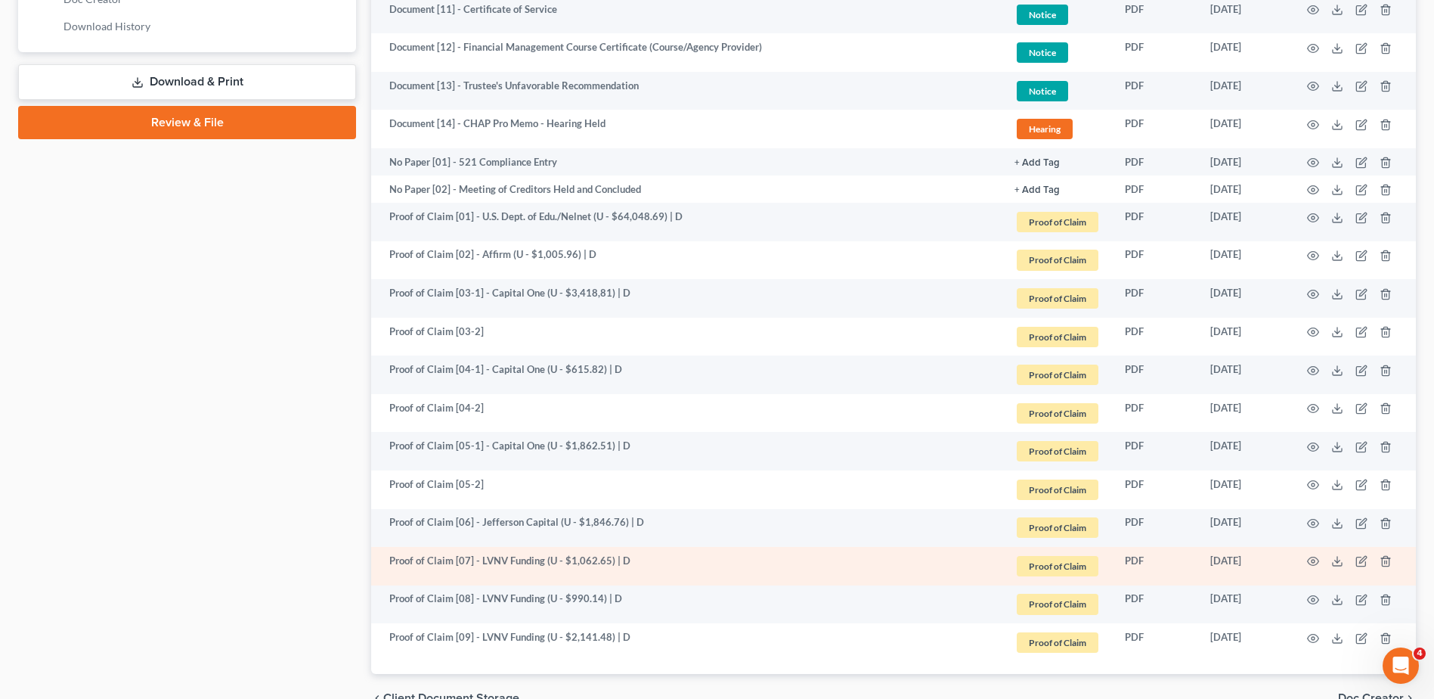
scroll to position [851, 0]
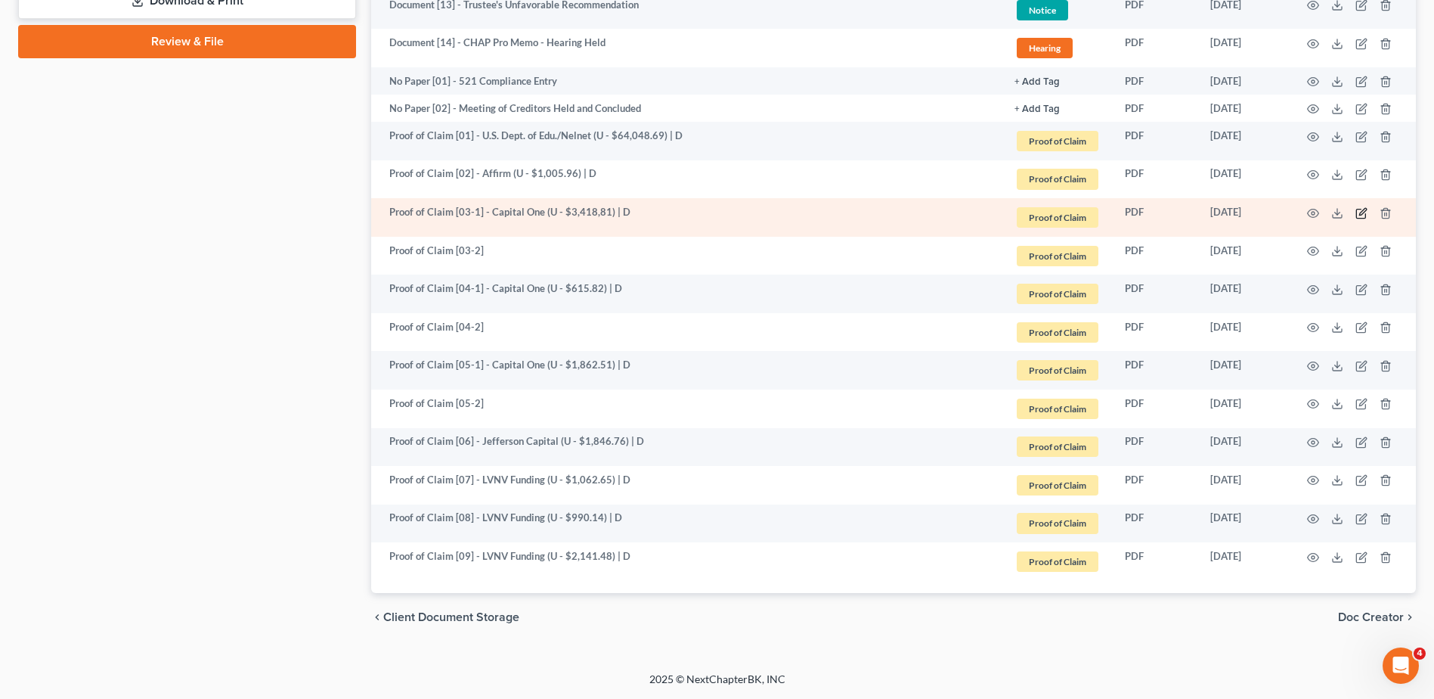
click at [1363, 210] on icon "button" at bounding box center [1363, 211] width 7 height 7
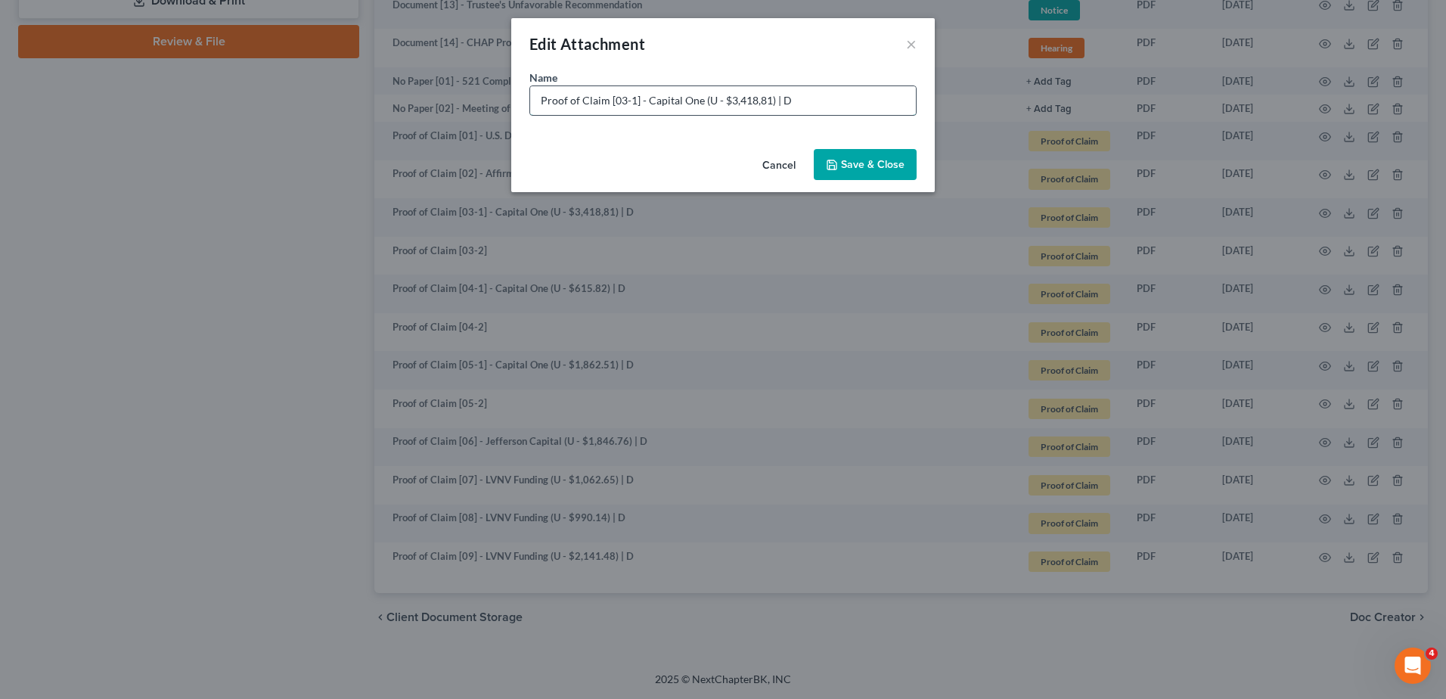
click at [758, 102] on input "Proof of Claim [03-1] - Capital One (U - $3,418,81) | D" at bounding box center [723, 100] width 386 height 29
type input "Proof of Claim [03-1] - Capital One (U - $3,418.81) | D"
click at [872, 167] on span "Save & Close" at bounding box center [873, 164] width 64 height 13
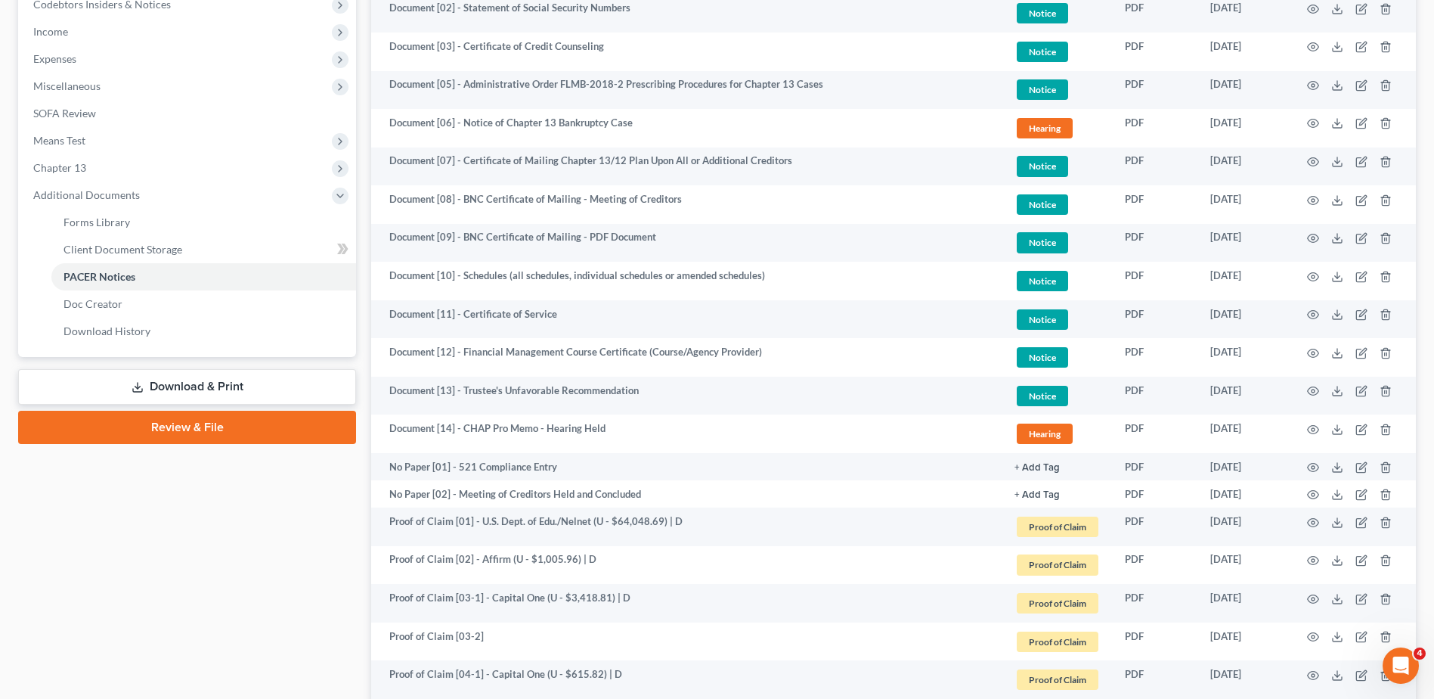
scroll to position [95, 0]
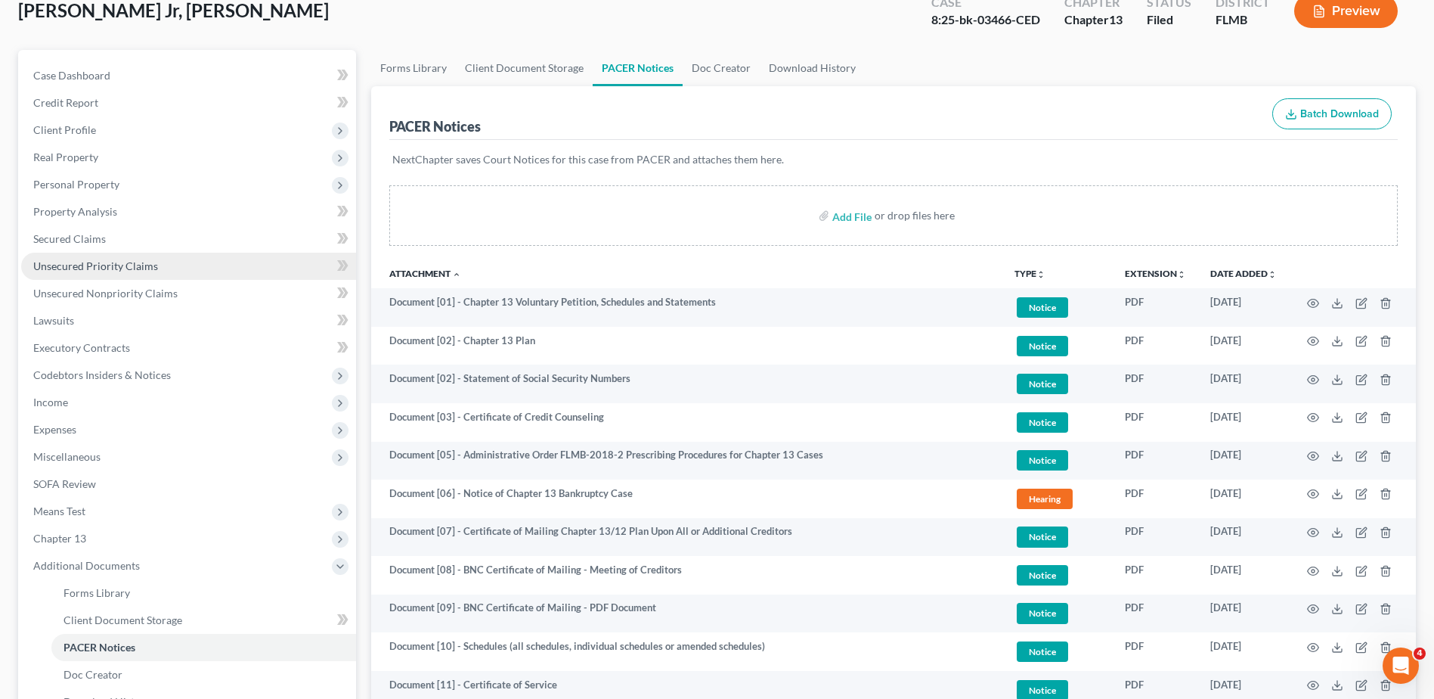
click at [119, 261] on span "Unsecured Priority Claims" at bounding box center [95, 265] width 125 height 13
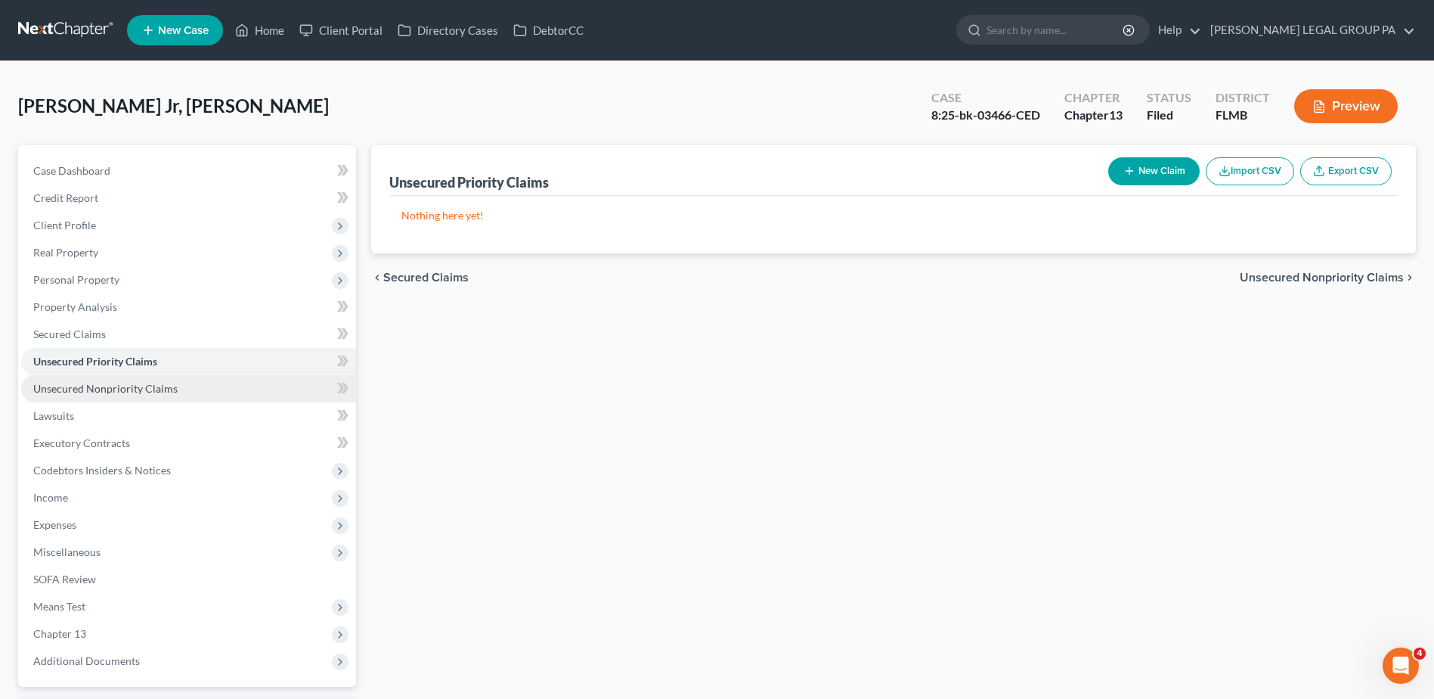
click at [147, 383] on span "Unsecured Nonpriority Claims" at bounding box center [105, 388] width 144 height 13
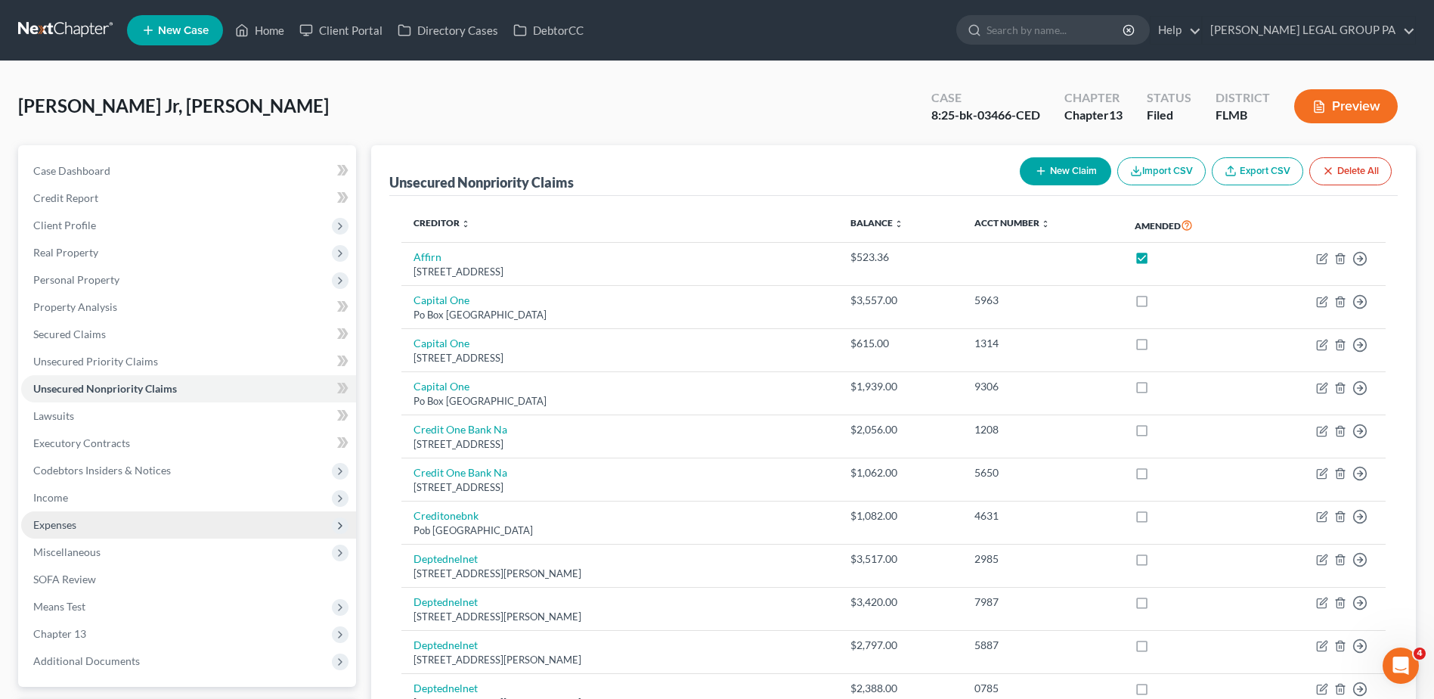
click at [166, 530] on span "Expenses" at bounding box center [188, 524] width 335 height 27
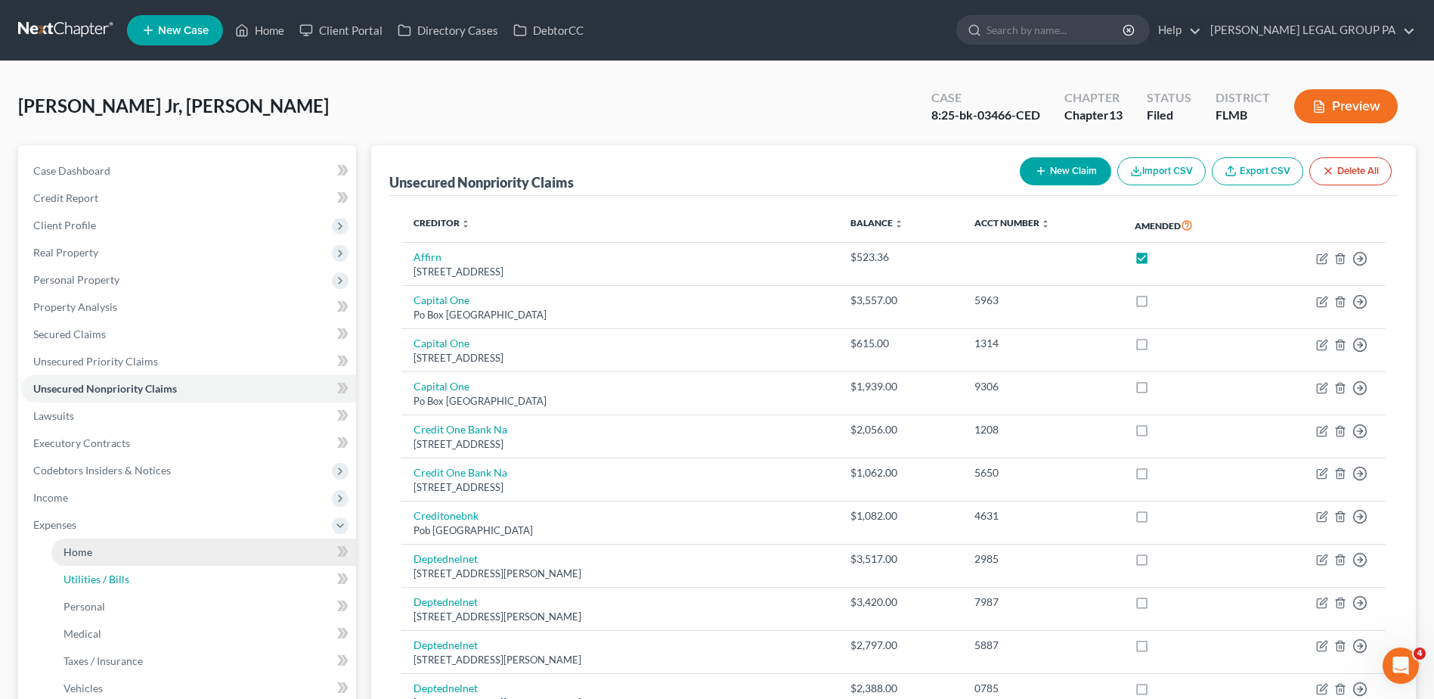
drag, startPoint x: 218, startPoint y: 566, endPoint x: 217, endPoint y: 559, distance: 7.6
click at [217, 566] on link "Utilities / Bills" at bounding box center [203, 579] width 305 height 27
click at [222, 556] on link "Home" at bounding box center [203, 551] width 305 height 27
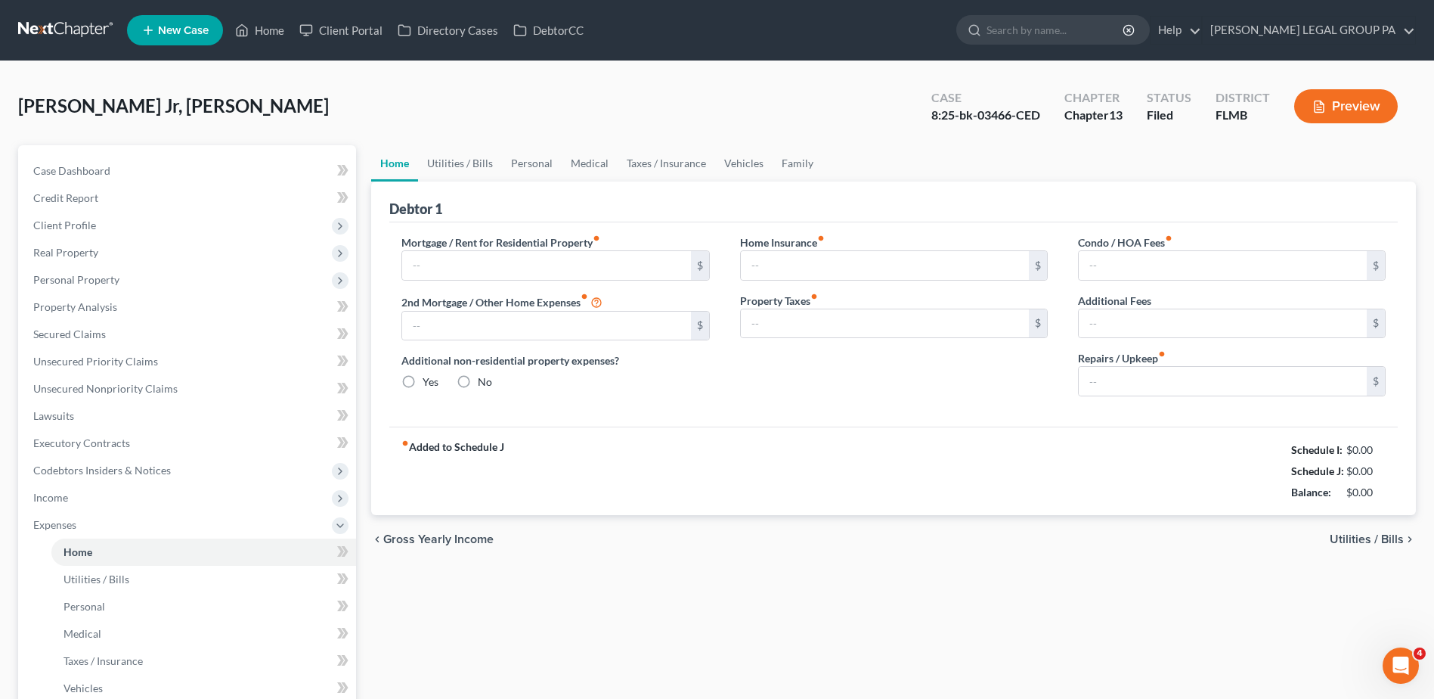
type input "1,700.00"
type input "0.00"
radio input "true"
type input "0.00"
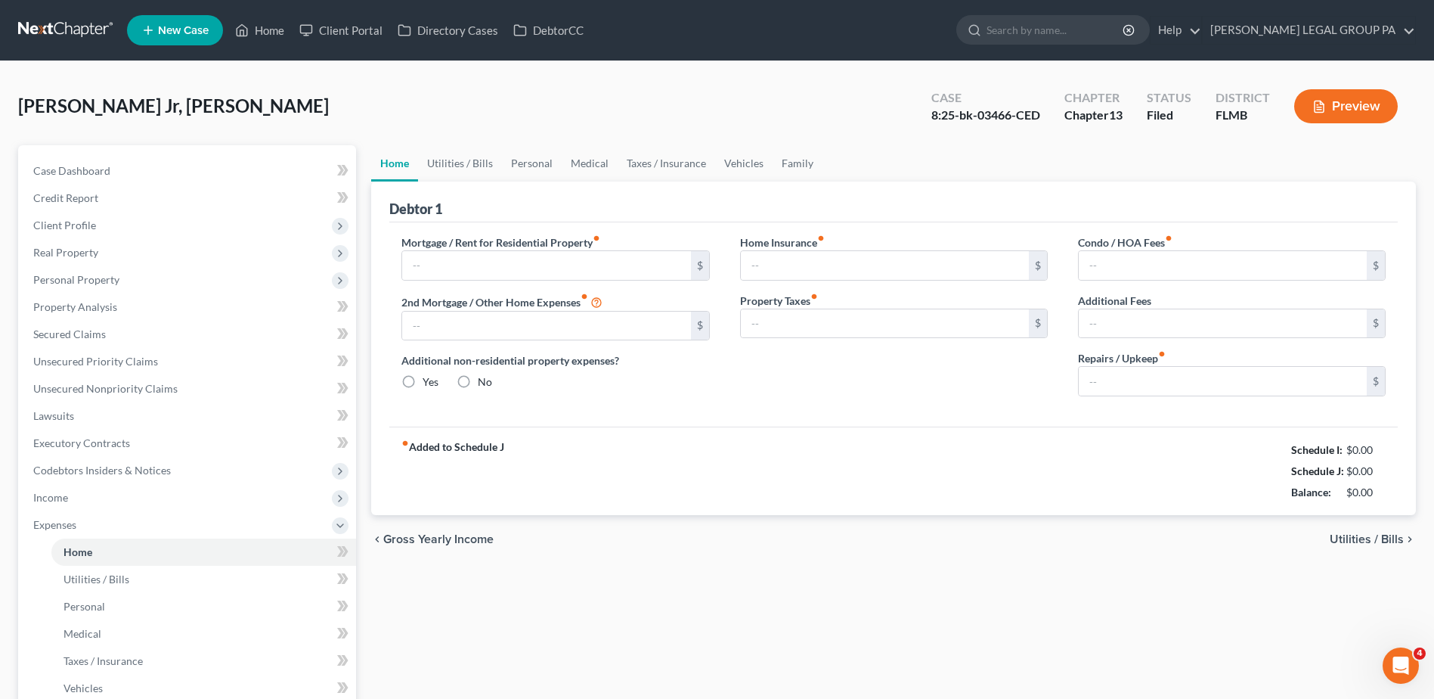
type input "0.00"
click at [749, 594] on div "Home Utilities / Bills Personal Medical Taxes / Insurance Vehicles Family Debto…" at bounding box center [894, 554] width 1060 height 819
